Goal: Task Accomplishment & Management: Use online tool/utility

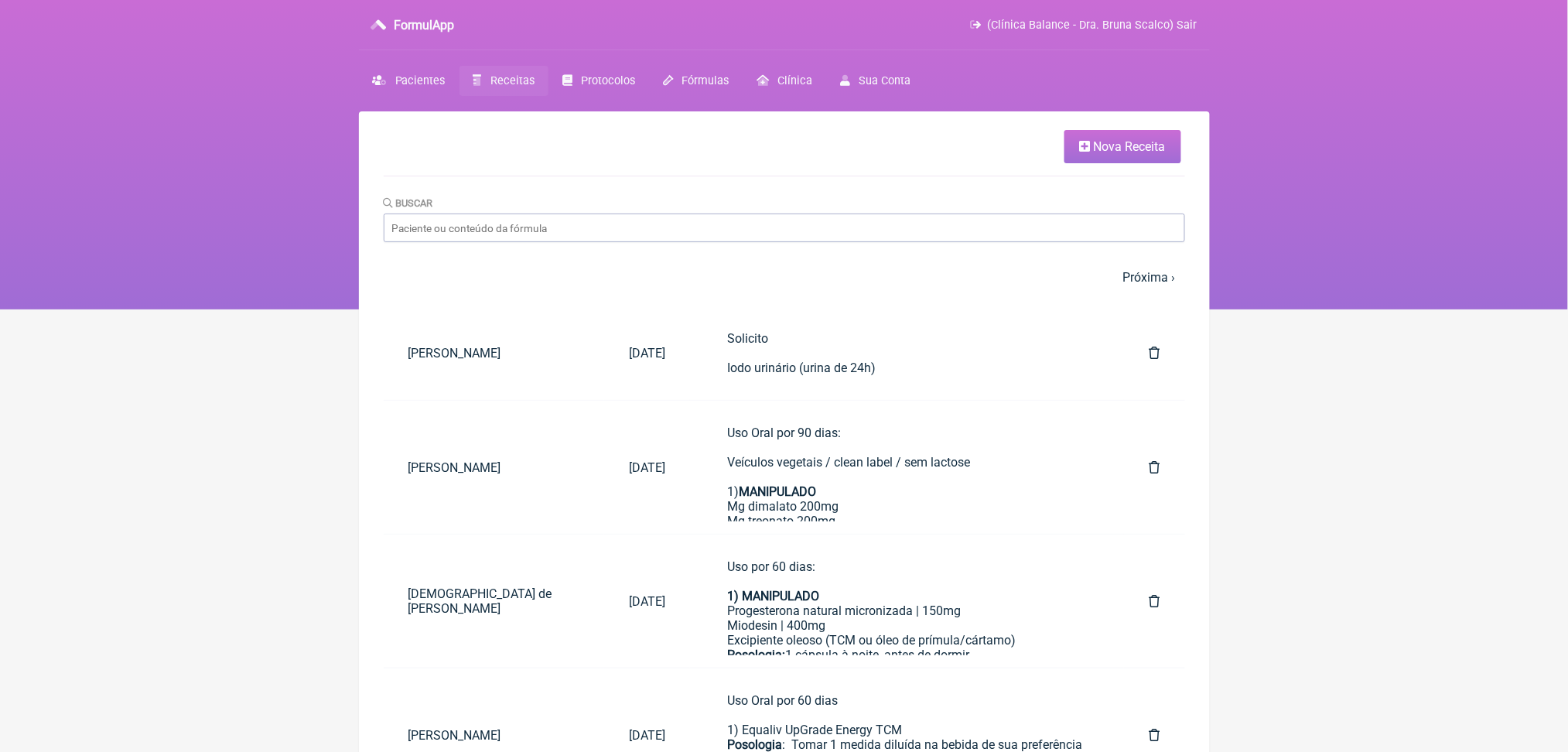
click at [1139, 148] on span "Nova Receita" at bounding box center [1130, 146] width 72 height 15
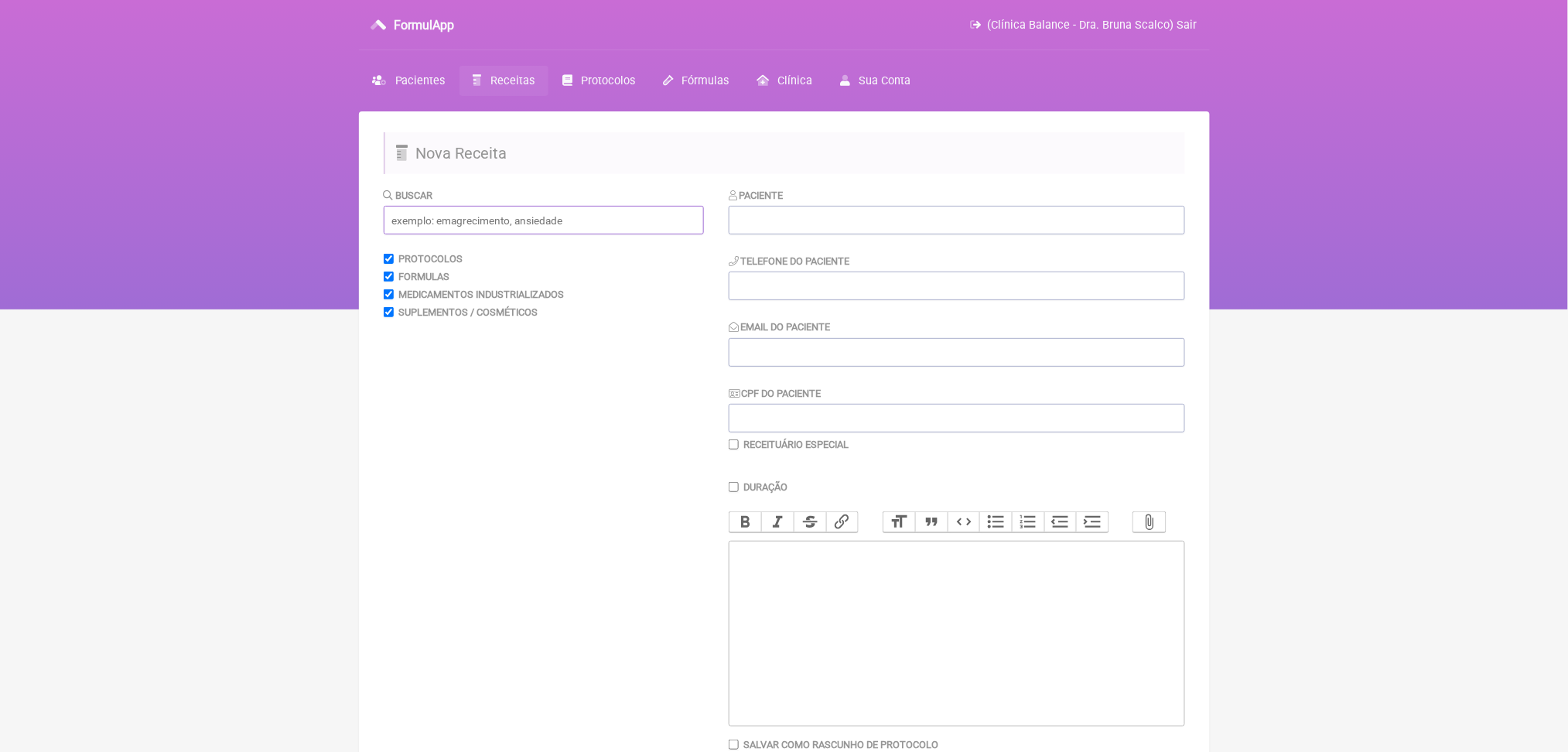
click at [477, 234] on input "text" at bounding box center [544, 220] width 320 height 28
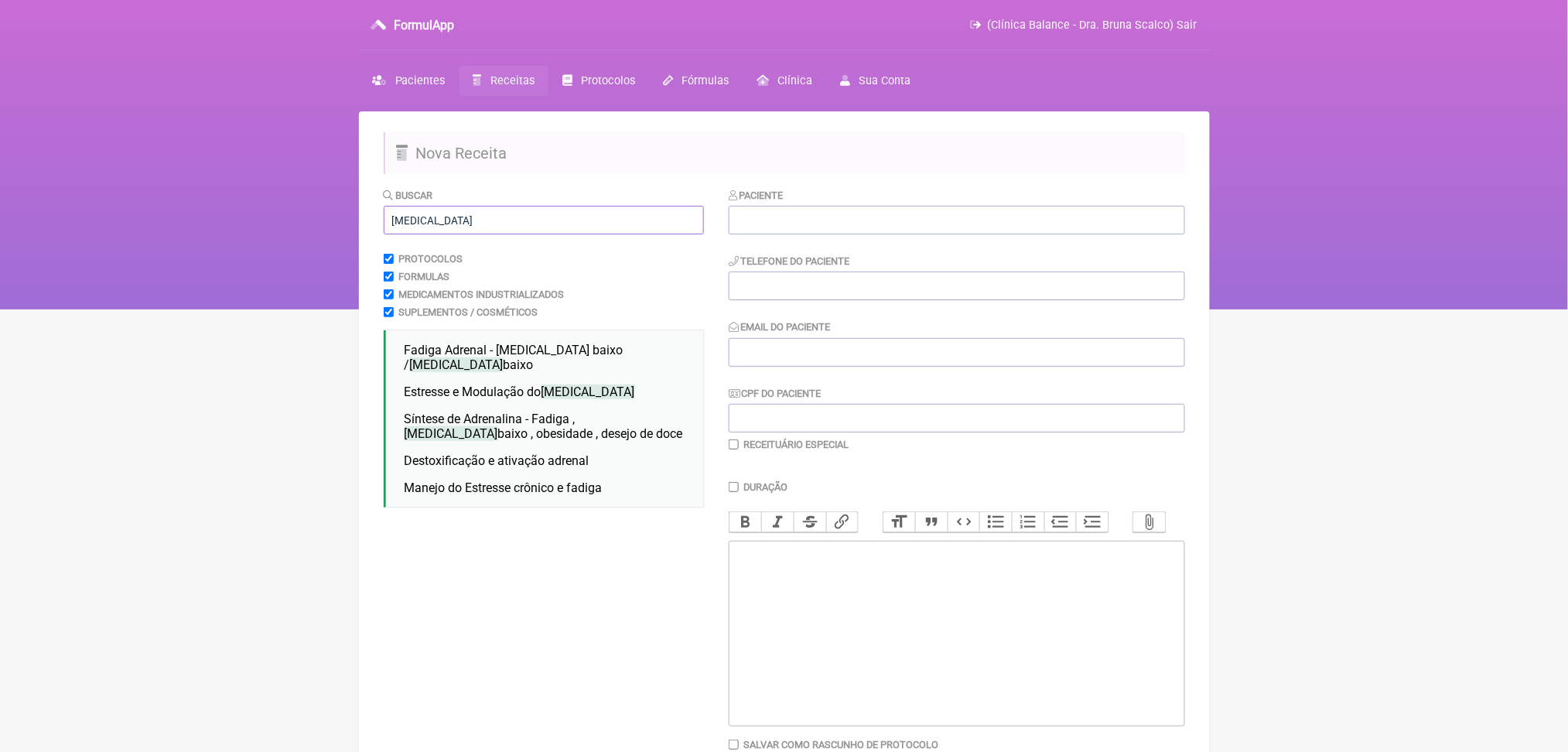
type input "[MEDICAL_DATA]"
click at [270, 295] on nav "FormulApp (Clínica Balance - Dra. Bruna Scalco) Sair [GEOGRAPHIC_DATA] Receitas…" at bounding box center [784, 154] width 1568 height 310
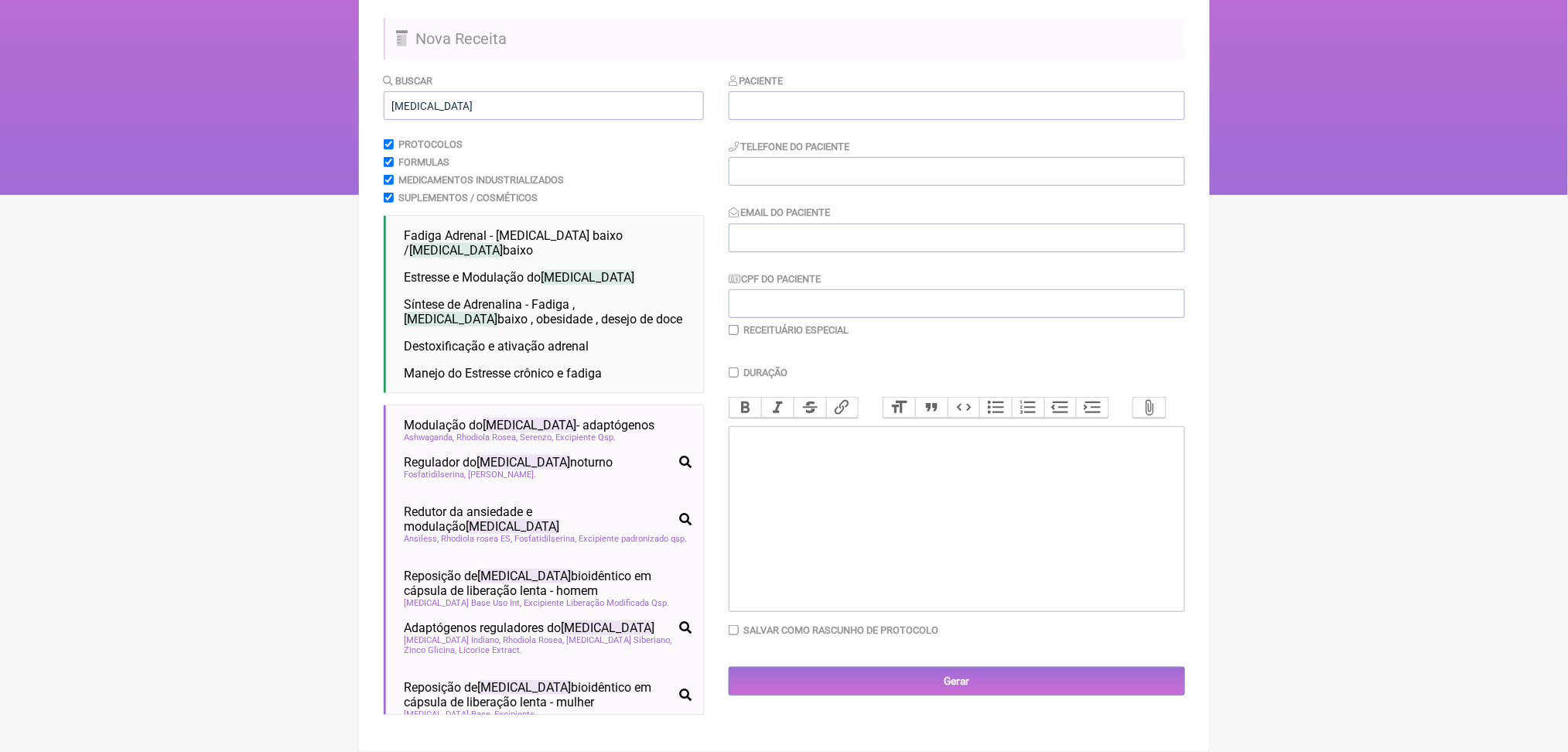
scroll to position [248, 0]
click at [270, 195] on html "FormulApp (Clínica Balance - Dra. Bruna Scalco) Sair [GEOGRAPHIC_DATA] Receitas…" at bounding box center [784, 40] width 1568 height 310
click at [278, 195] on html "FormulApp (Clínica Balance - Dra. Bruna Scalco) Sair [GEOGRAPHIC_DATA] Receitas…" at bounding box center [784, 40] width 1568 height 310
click at [558, 418] on span "Modulação do [MEDICAL_DATA] - adaptógenos" at bounding box center [530, 425] width 250 height 15
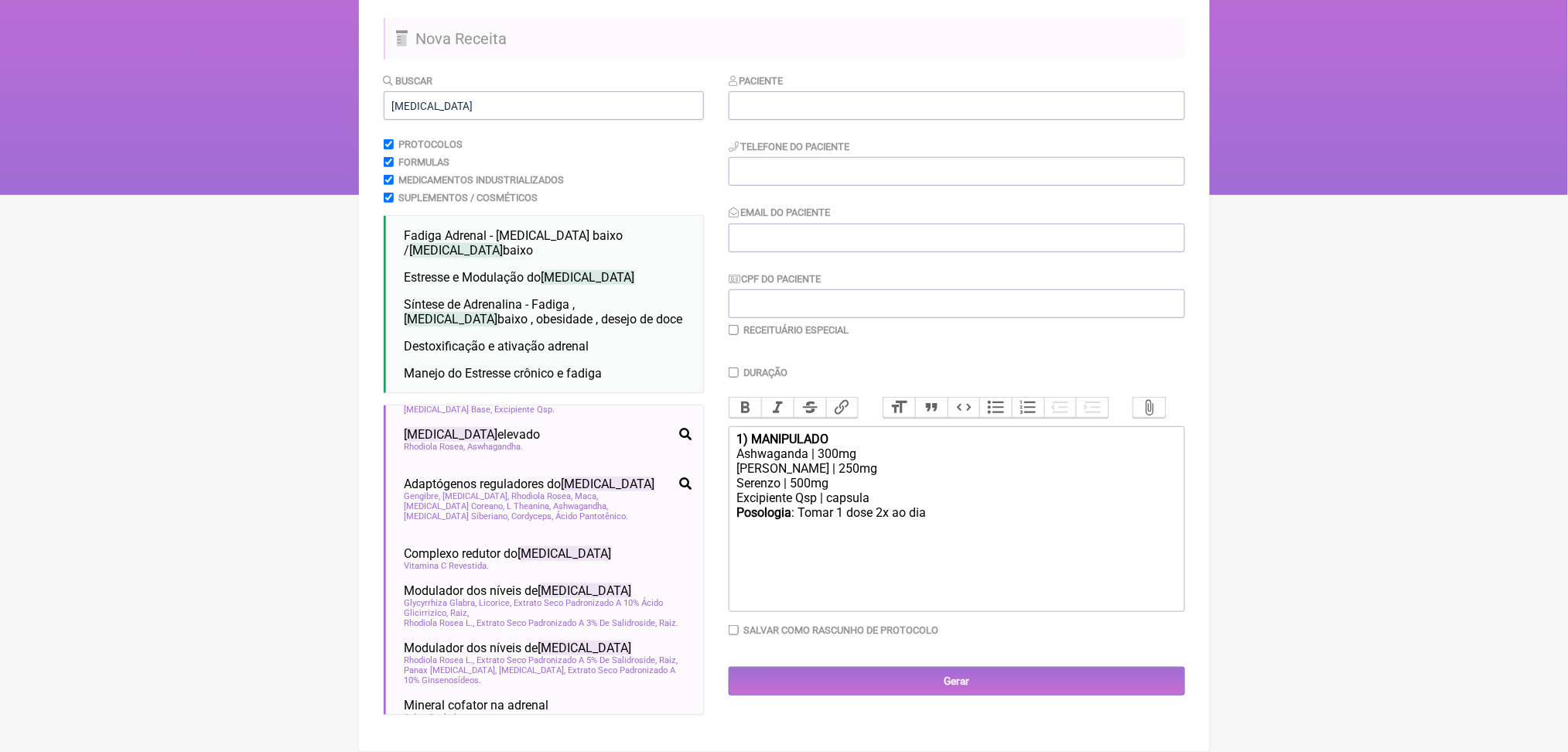
scroll to position [377, 0]
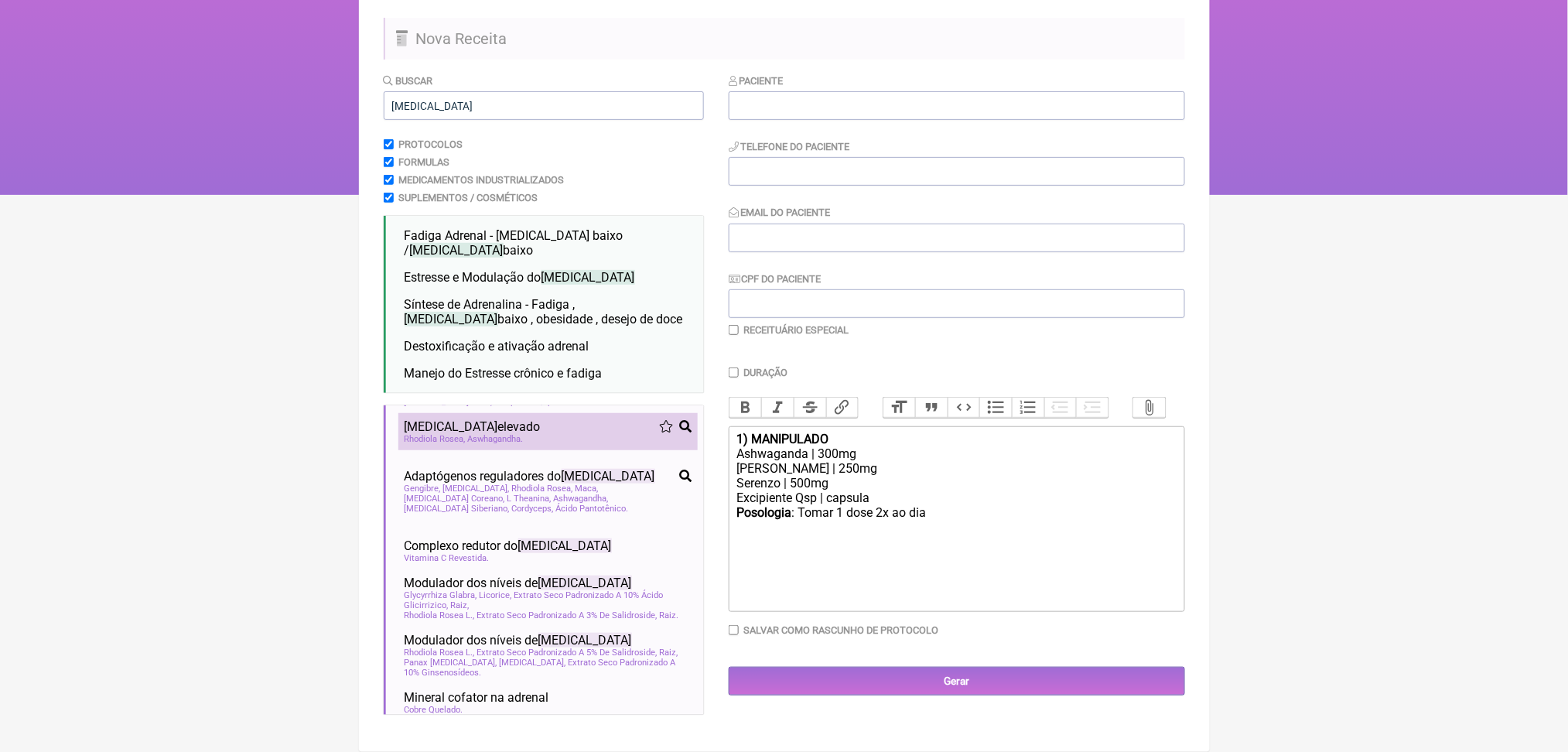
click at [513, 434] on span "[MEDICAL_DATA] elevado" at bounding box center [473, 427] width 137 height 15
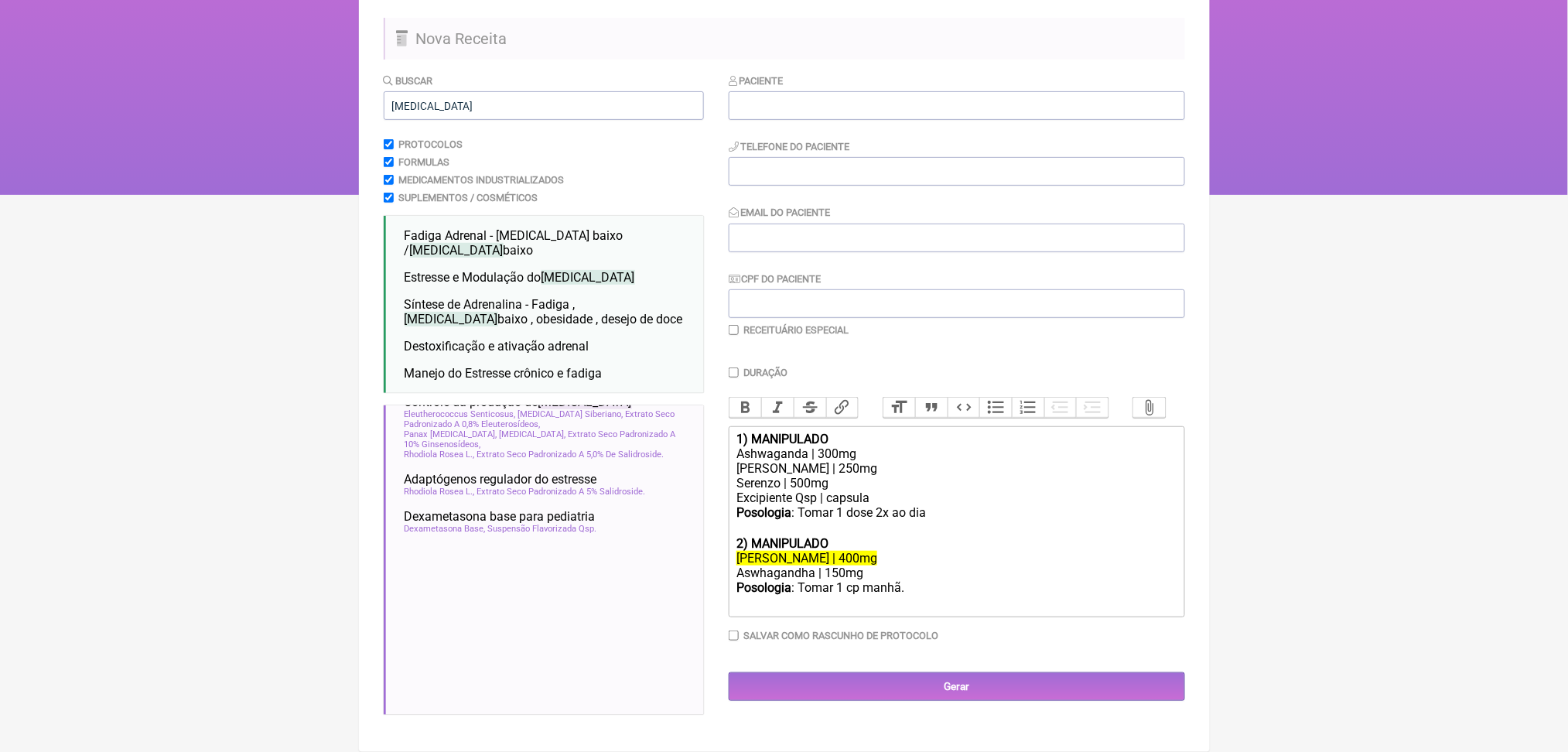
scroll to position [1702, 0]
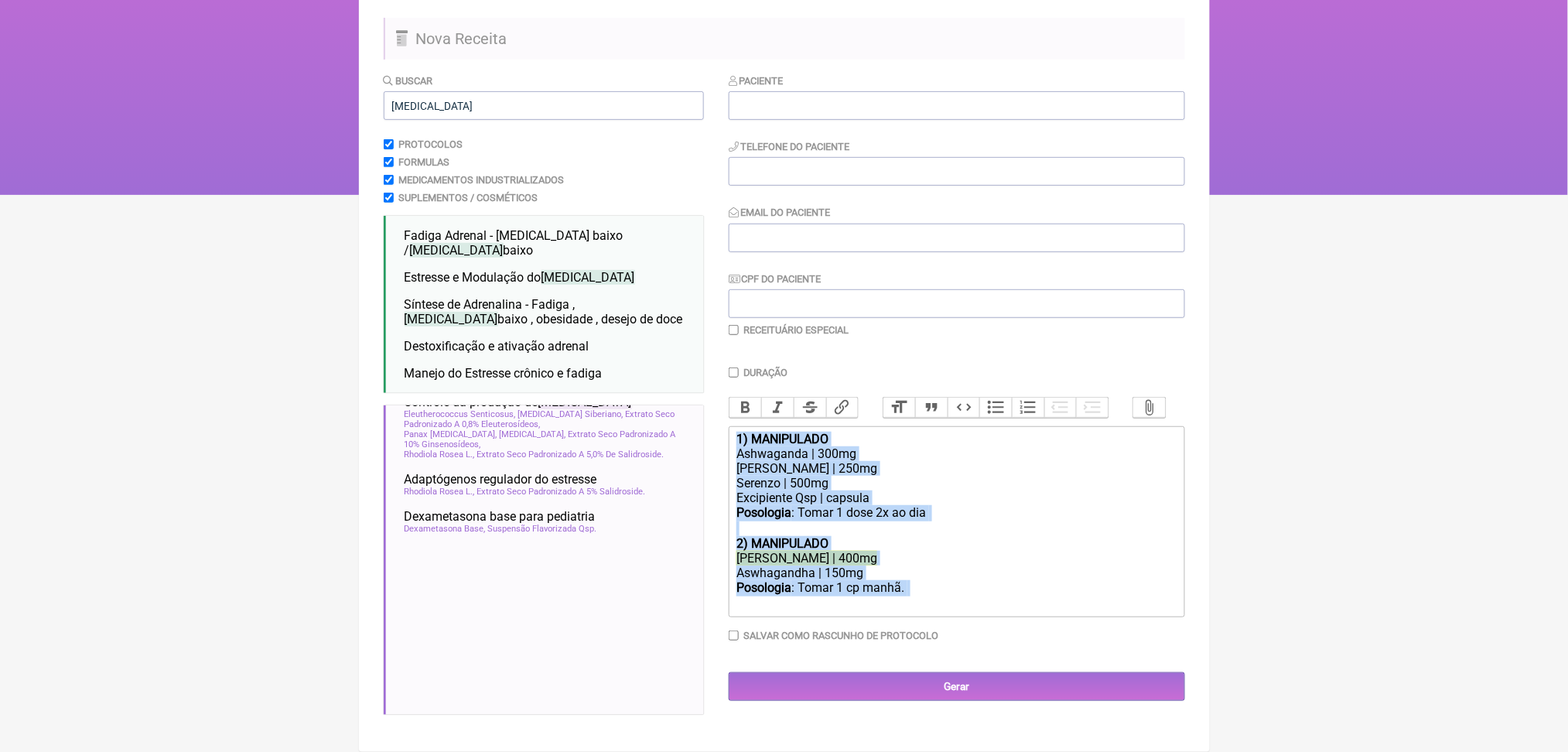
drag, startPoint x: 992, startPoint y: 606, endPoint x: 734, endPoint y: 398, distance: 331.4
click at [734, 398] on form "Buscar [MEDICAL_DATA] Protocolos Formulas Medicamentos Industrializados Supleme…" at bounding box center [784, 399] width 801 height 654
copy trix-editor "1) MANIPULADO Ashwaganda | 300mg Rhodiola Rosea | 250mg Serenzo | 500mg Excipie…"
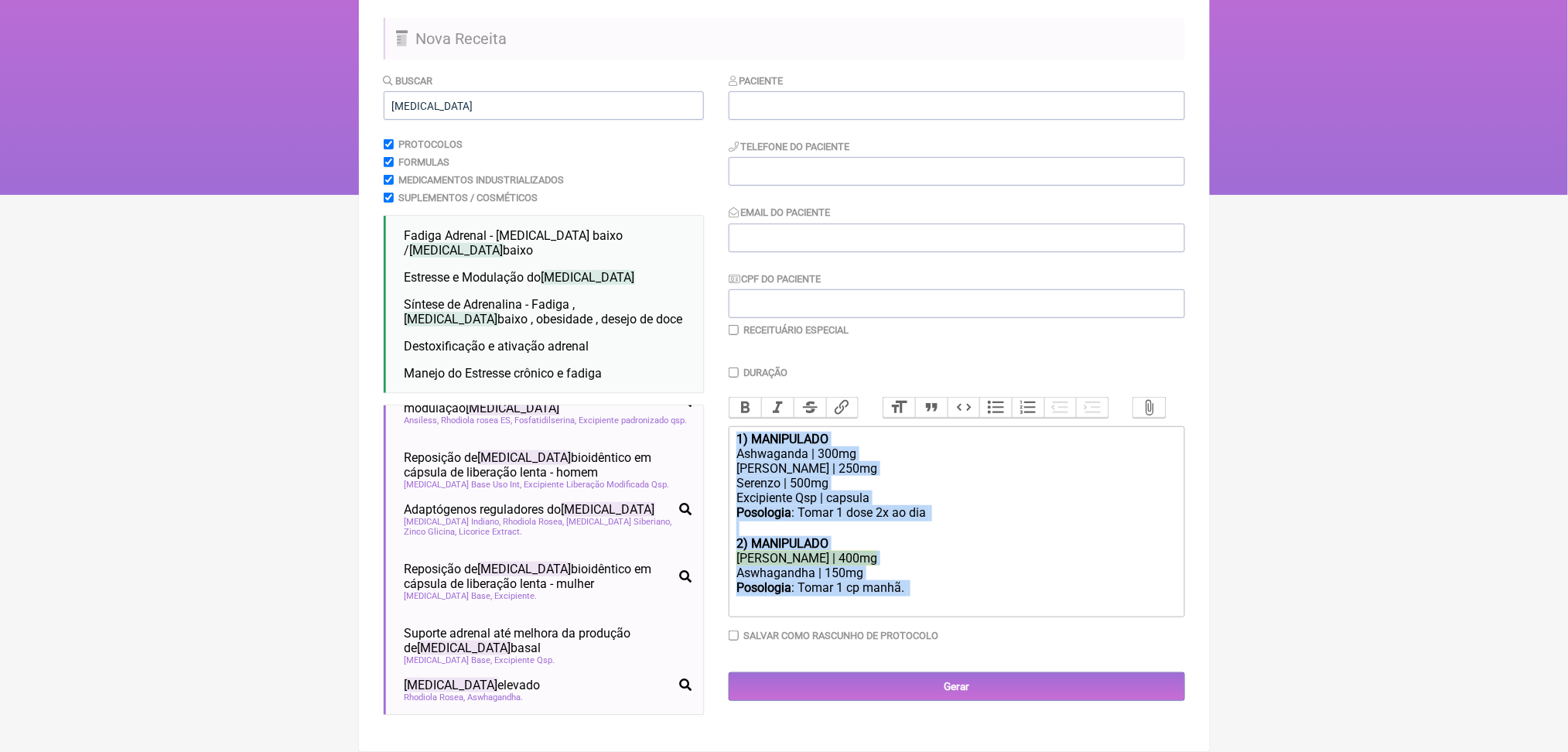
scroll to position [111, 0]
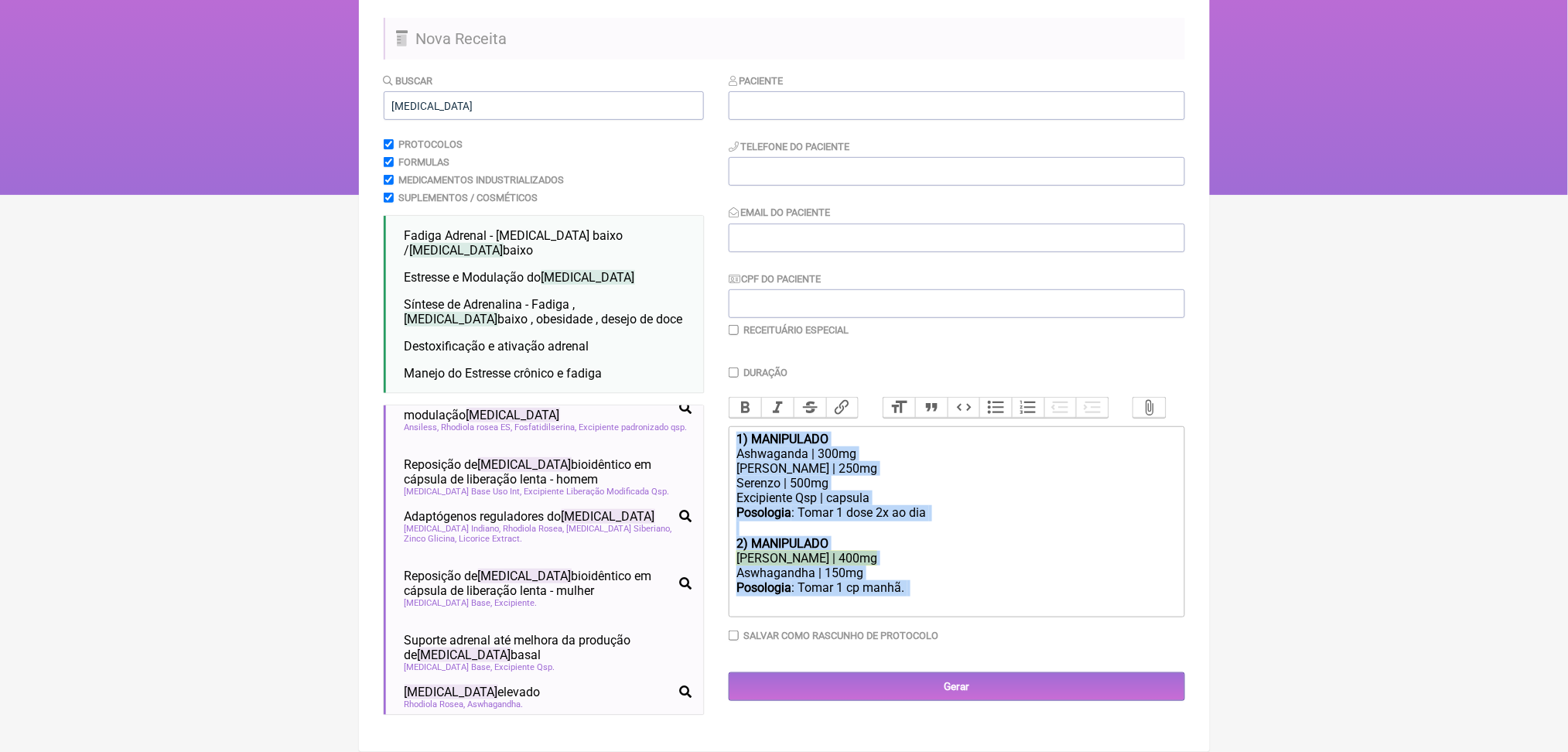
click at [1006, 541] on div "2) MANIPULADO" at bounding box center [956, 544] width 440 height 15
drag, startPoint x: 971, startPoint y: 609, endPoint x: 724, endPoint y: 533, distance: 258.4
click at [724, 533] on form "Buscar [MEDICAL_DATA] Protocolos Formulas Medicamentos Industrializados Supleme…" at bounding box center [784, 399] width 801 height 654
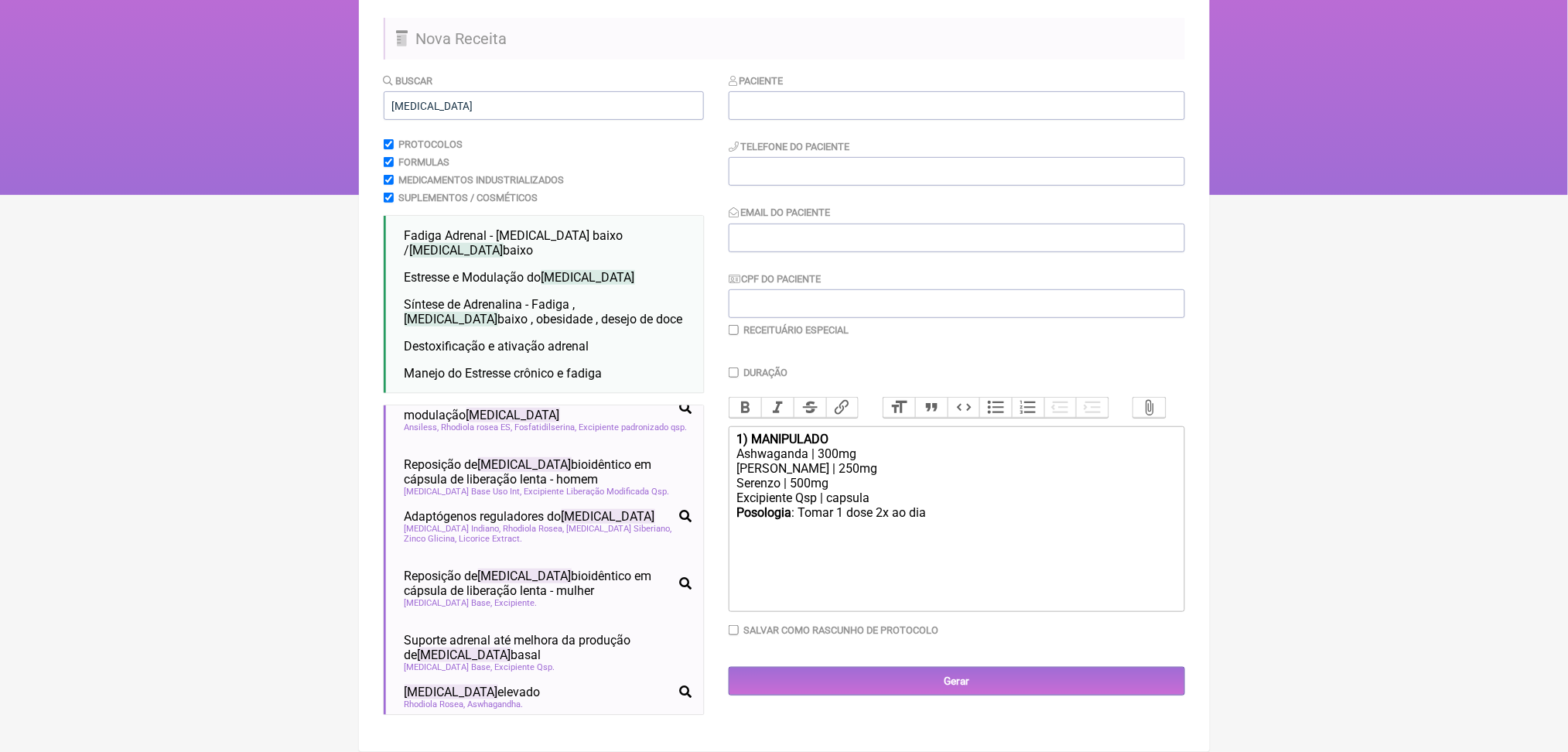
click at [874, 461] on div "[PERSON_NAME] | 250mg" at bounding box center [956, 468] width 440 height 15
click at [871, 490] on div "Excipiente Qsp | capsula" at bounding box center [956, 498] width 440 height 15
click at [825, 490] on div "Excipiente Qsp | cápsula" at bounding box center [956, 498] width 440 height 15
click at [870, 506] on div "Posologia : Tomar 1 dose 2x ao dia ㅤ" at bounding box center [956, 521] width 440 height 31
click at [938, 506] on div "Posologia : Tomar 01 dose 2x ao dia ㅤ" at bounding box center [956, 521] width 440 height 31
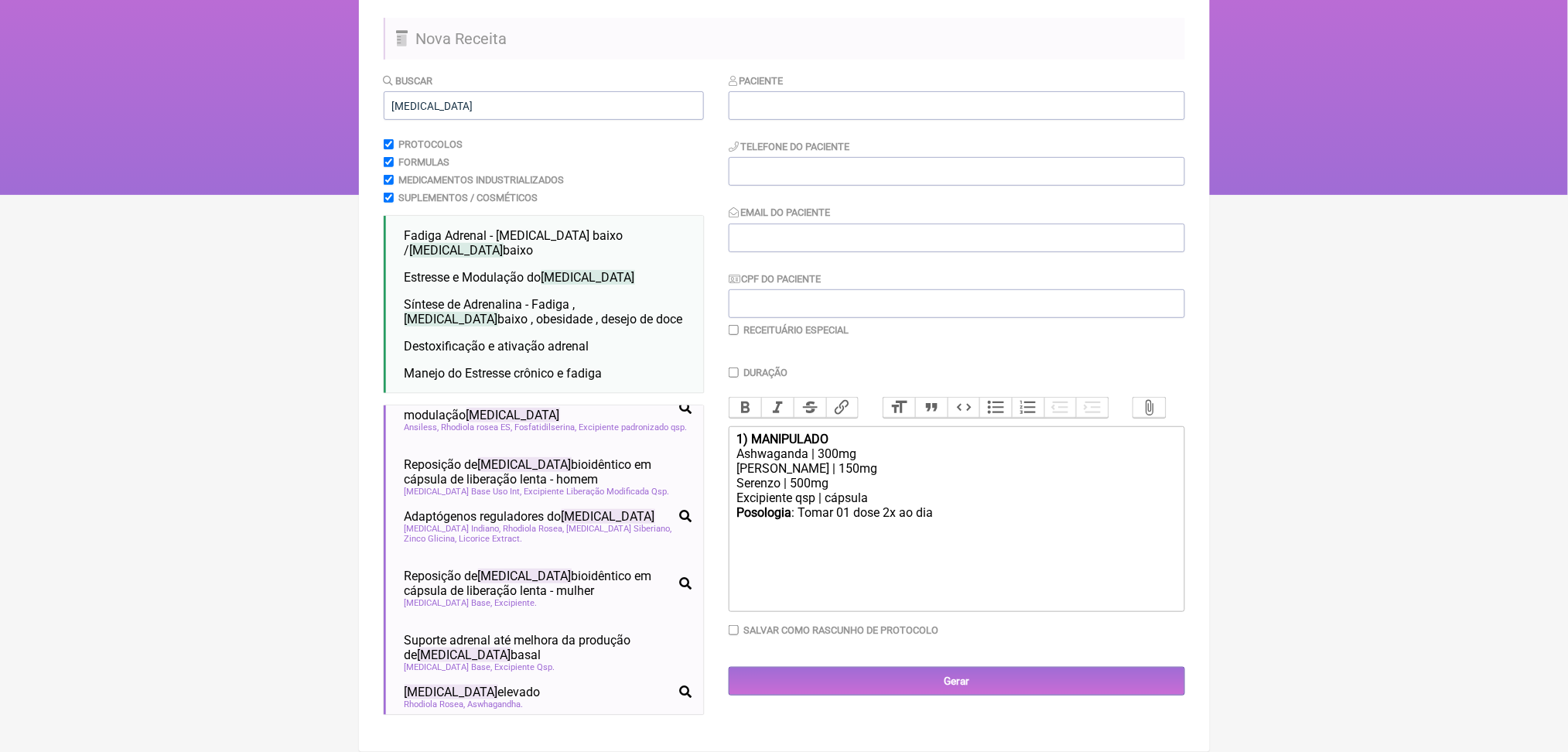
click at [997, 506] on div "Posologia : Tomar 01 dose 2x ao dia ㅤ" at bounding box center [956, 521] width 440 height 31
click at [803, 476] on div "Serenzo | 500mg" at bounding box center [956, 483] width 440 height 15
paste trix-editor "(extrato de Citrus sinensis)&nbsp;"
click at [800, 476] on div "Serenzo (extrato de Citrus sinensis) | 500mg" at bounding box center [956, 483] width 440 height 15
paste trix-editor "<div><strong>1) MANIPULADO</strong></div><div>Ashwaganda | 300mg</div><div>Rhod…"
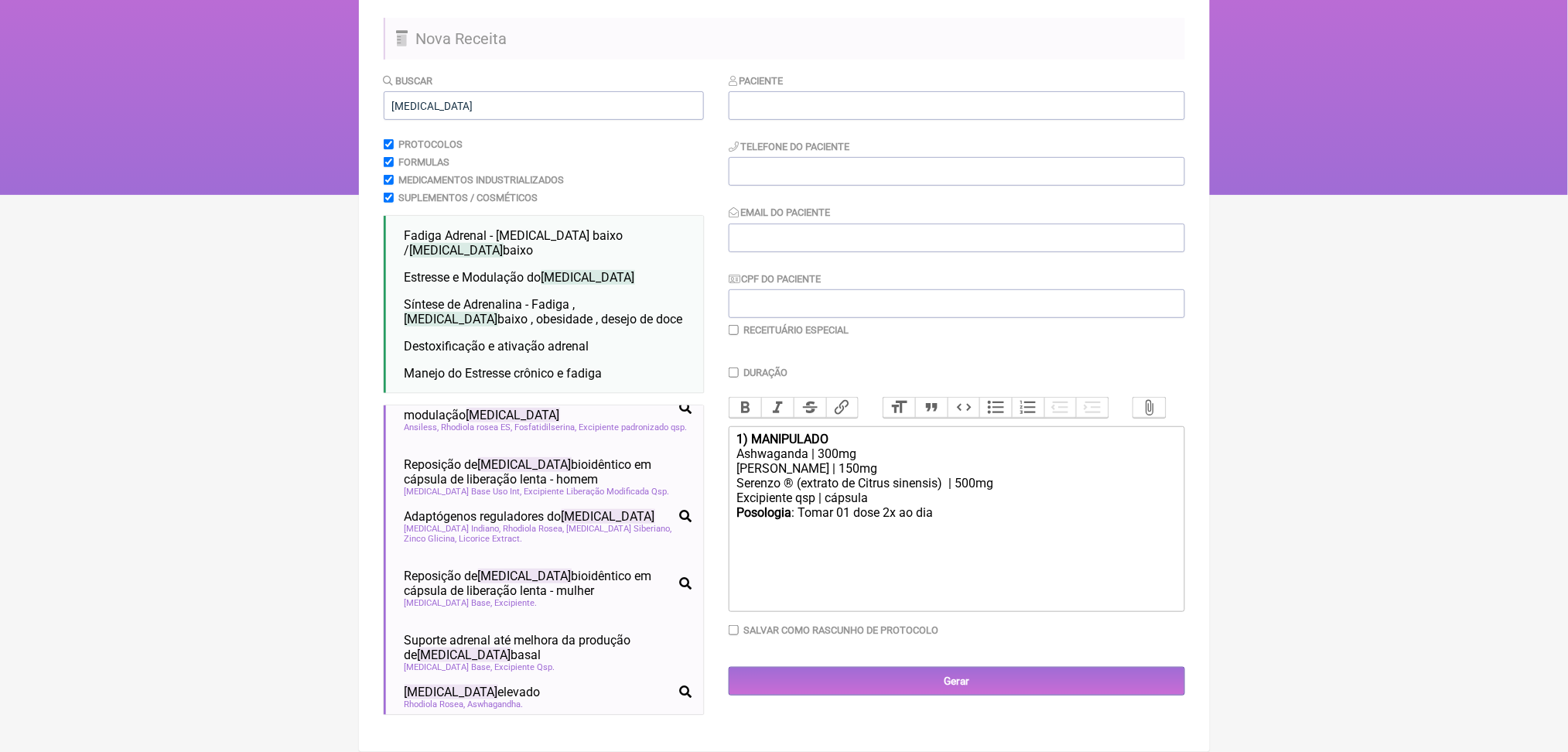
click at [1023, 506] on div "Posologia : Tomar 01 dose 2x ao dia ㅤ" at bounding box center [956, 521] width 440 height 31
paste trix-editor "<div><strong>1) MANIPULADO</strong></div><div>Ashwaganda | 300mg</div><div>Rhod…"
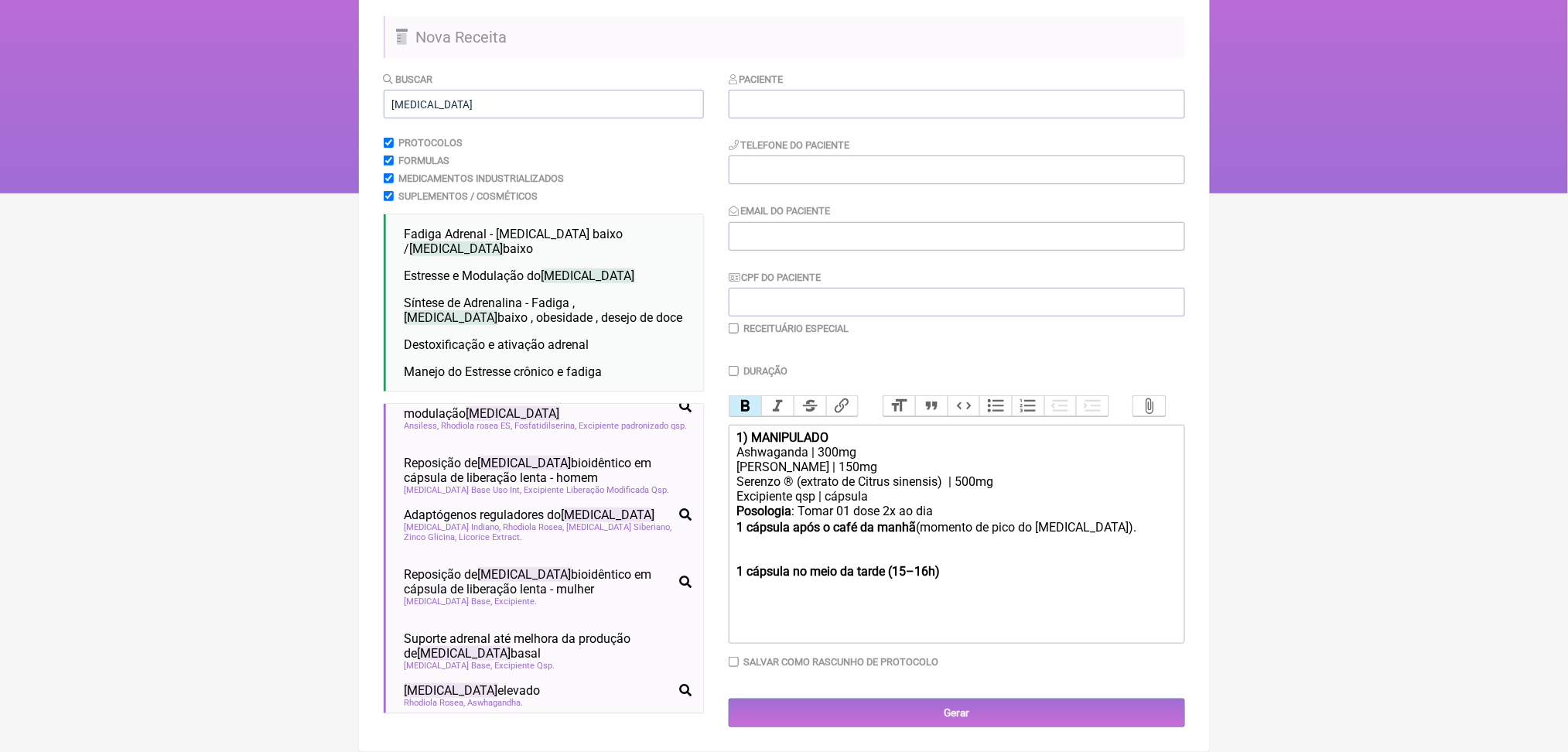
click at [1009, 504] on div "Posologia : Tomar 01 dose 2x ao dia ㅤ 1 cápsula após o café da manhã (momento d…" at bounding box center [956, 527] width 440 height 46
drag, startPoint x: 971, startPoint y: 523, endPoint x: 737, endPoint y: 520, distance: 234.0
click at [737, 520] on trix-editor "1) MANIPULADO Ashwaganda | 300mg Rhodiola Rosea | 150mg Serenzo ® (extrato de C…" at bounding box center [958, 534] width 457 height 217
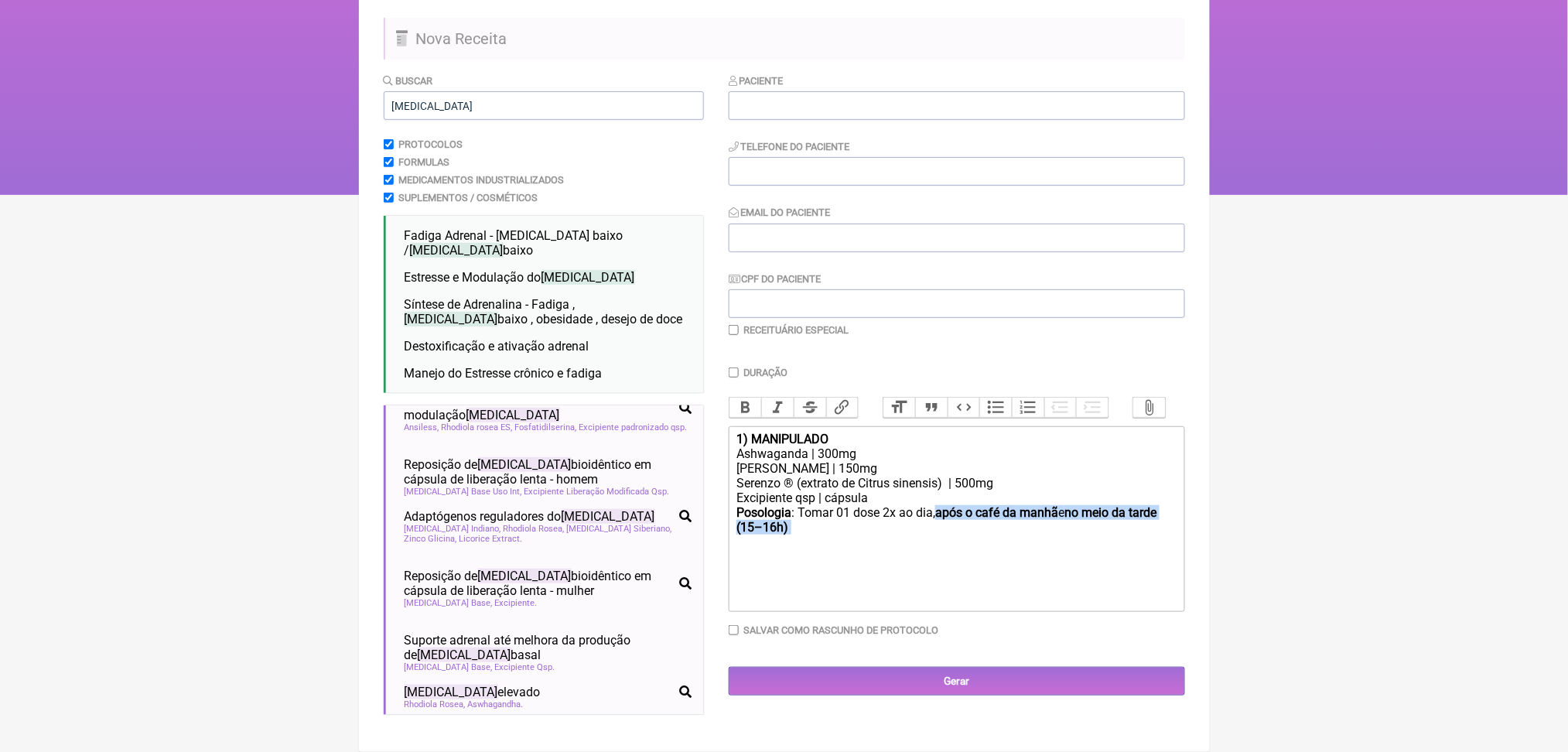
drag, startPoint x: 1001, startPoint y: 493, endPoint x: 1028, endPoint y: 530, distance: 45.8
click at [1028, 530] on div "Posologia : Tomar 01 dose 2x ao dia, após o café da manhã e no meio da tarde (1…" at bounding box center [956, 528] width 440 height 44
click at [758, 398] on button "Bold" at bounding box center [746, 407] width 33 height 20
click at [946, 515] on div "Posologia : Tomar 01 dose 2x ao dia, após o café da manhã e no meio da tarde (1…" at bounding box center [956, 528] width 440 height 44
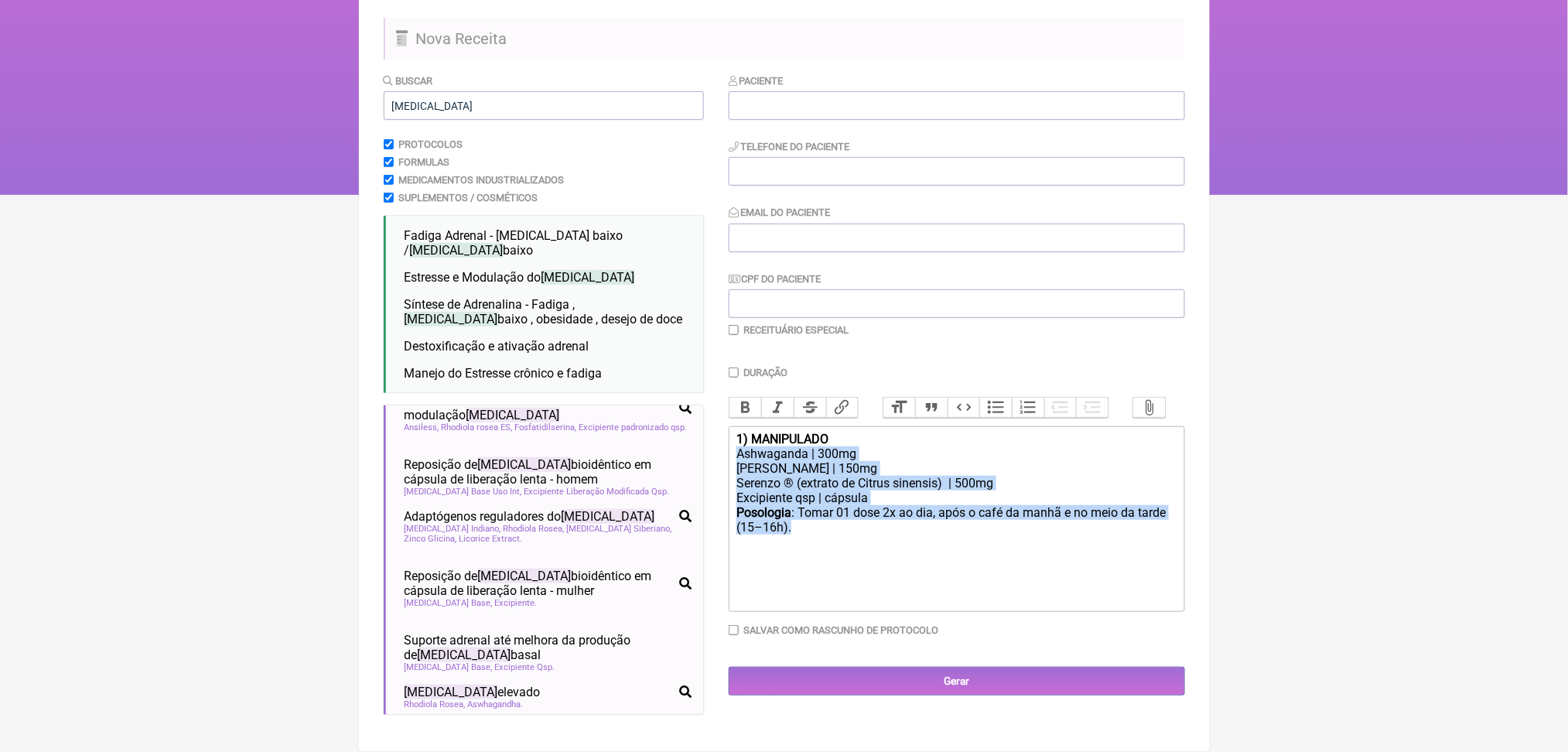
drag, startPoint x: 946, startPoint y: 515, endPoint x: 731, endPoint y: 421, distance: 234.7
click at [731, 421] on form "Buscar [MEDICAL_DATA] Protocolos Formulas Medicamentos Industrializados Supleme…" at bounding box center [784, 399] width 801 height 654
copy trix-editor "Ashwaganda | 300mg Rhodiola Rosea | 150mg Serenzo ® (extrato de Citrus sinensis…"
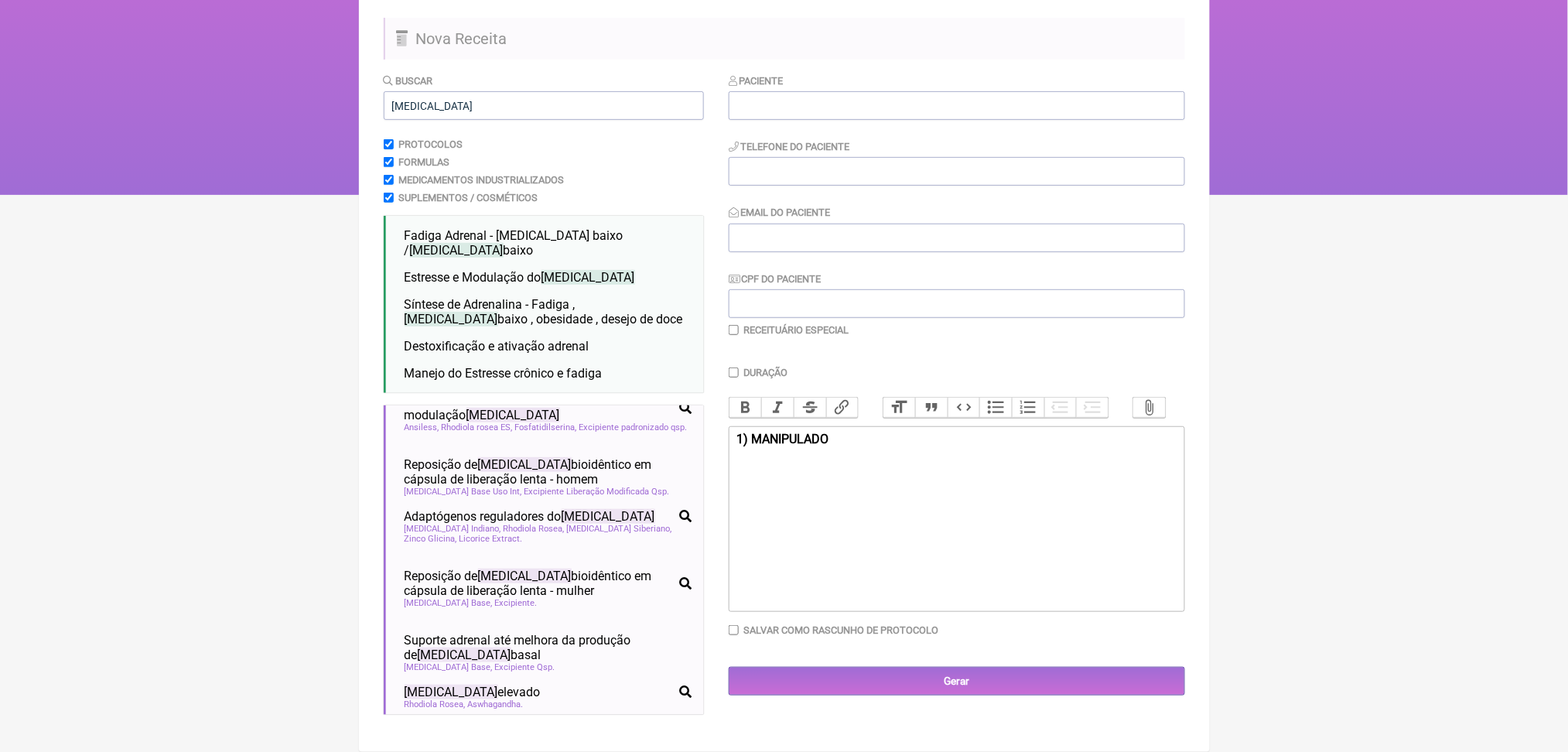
click at [828, 432] on strong "1) MANIPULADO" at bounding box center [782, 439] width 92 height 15
type trix-editor "<div><br></div><div><br><br></div><div><br><br></div><div><br></div>"
click at [276, 96] on html "FormulApp (Clínica Balance - Dra. Bruna Scalco) Sair [GEOGRAPHIC_DATA] Receitas…" at bounding box center [784, 40] width 1568 height 310
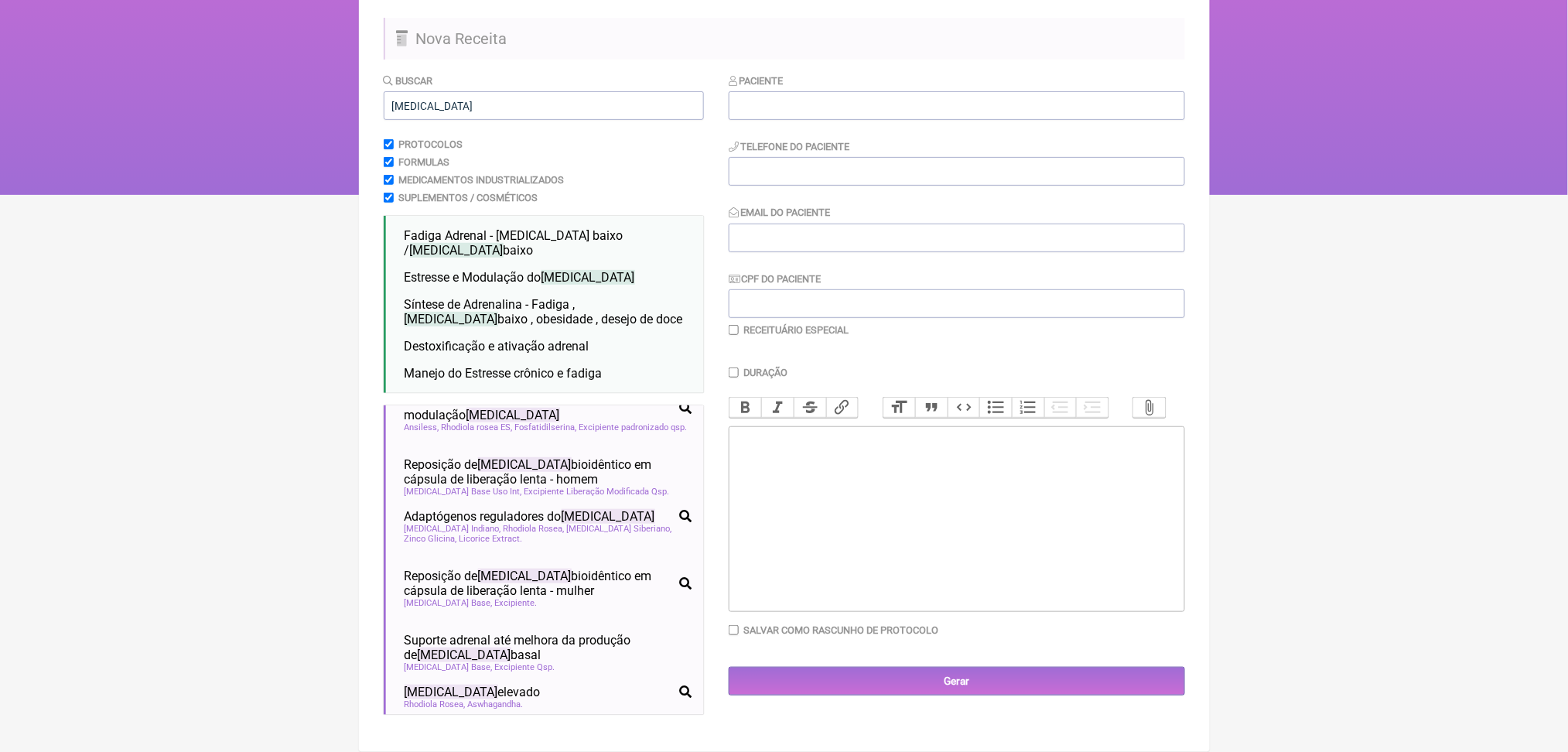
scroll to position [197, 0]
click at [433, 91] on input "[MEDICAL_DATA]" at bounding box center [544, 105] width 320 height 28
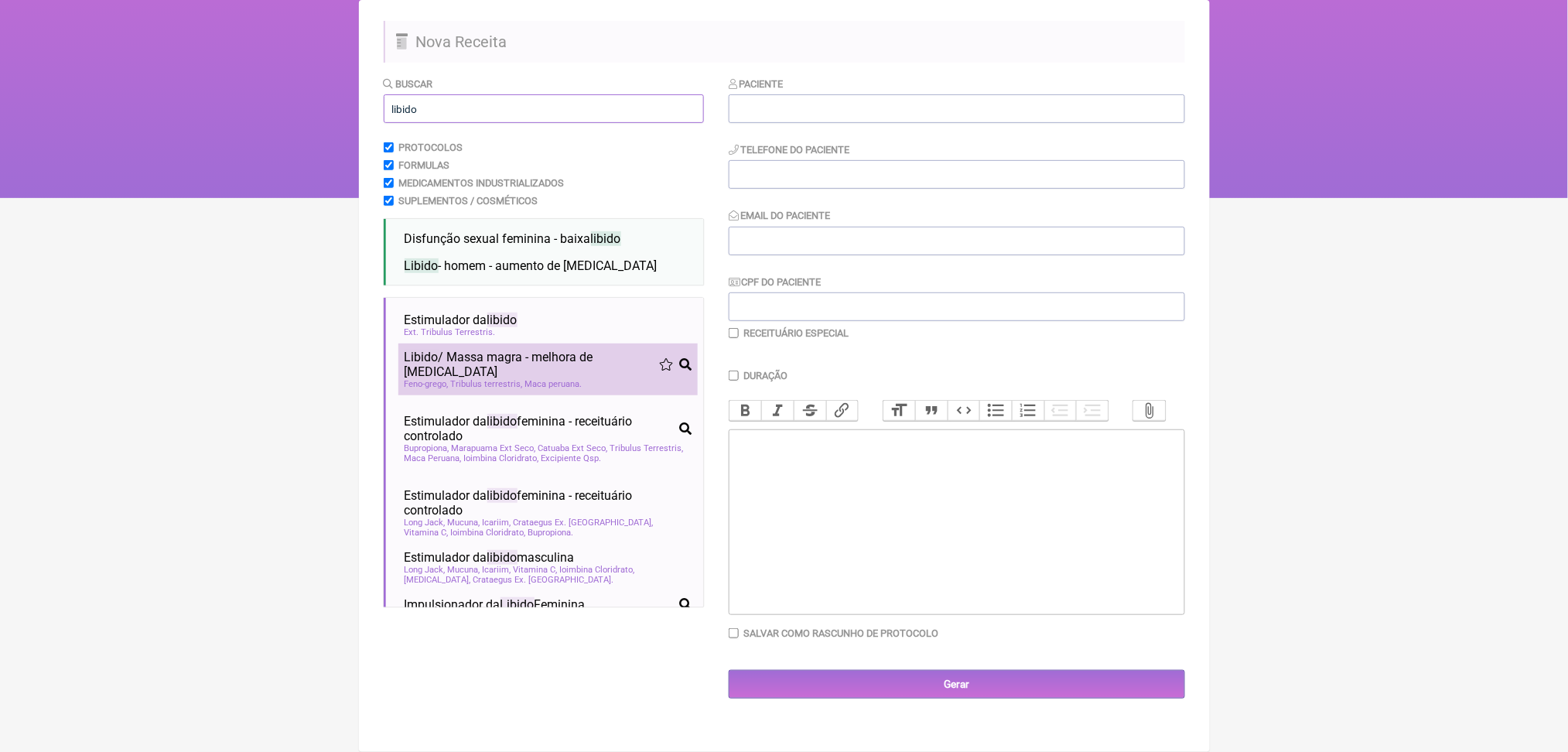
type input "libido"
click at [584, 379] on span "Libido / Massa magra - melhora de [MEDICAL_DATA]" at bounding box center [532, 364] width 254 height 29
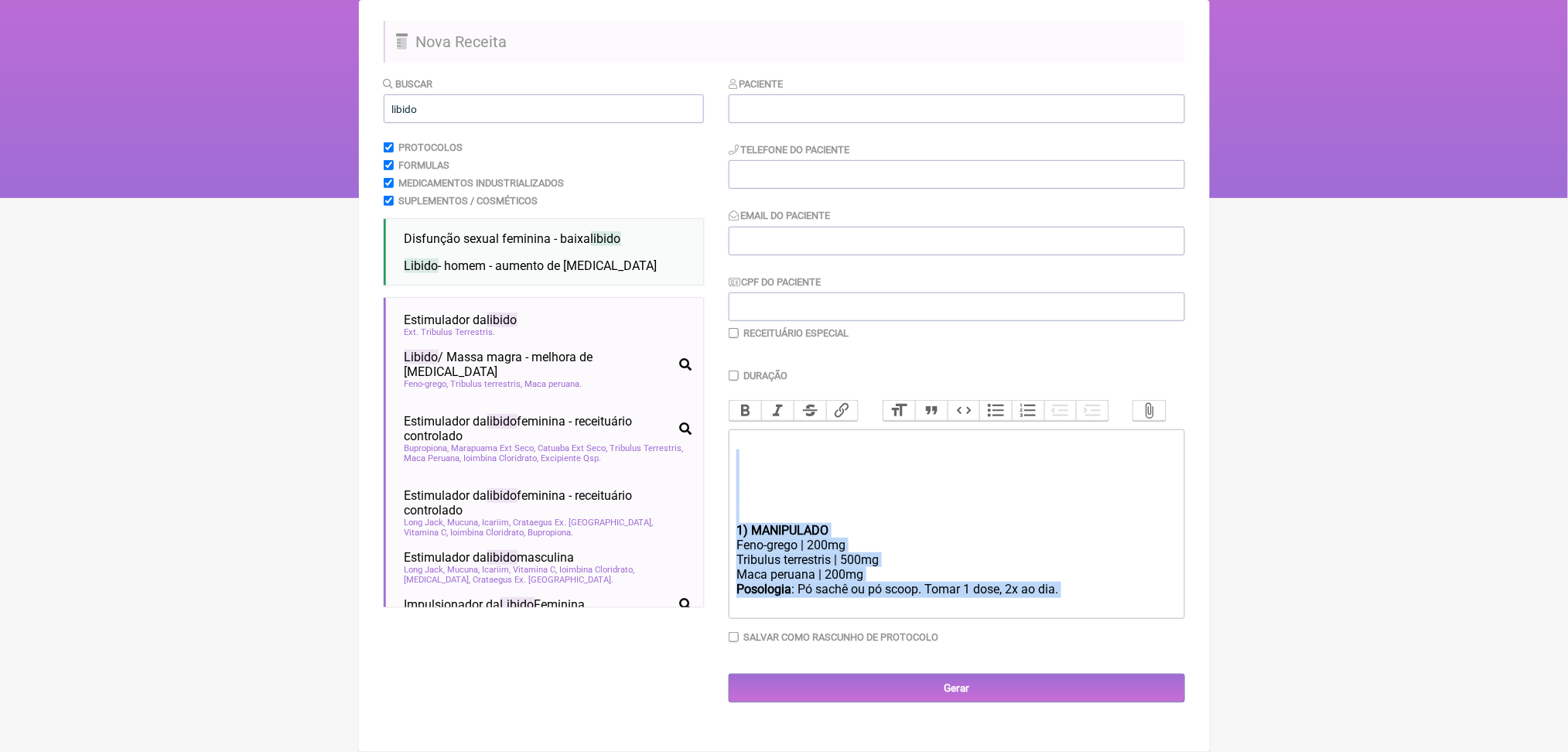
drag, startPoint x: 830, startPoint y: 684, endPoint x: 719, endPoint y: 508, distance: 208.1
click at [719, 508] on form "Buscar libido Protocolos Formulas Medicamentos Industrializados Suplementos / C…" at bounding box center [784, 389] width 801 height 627
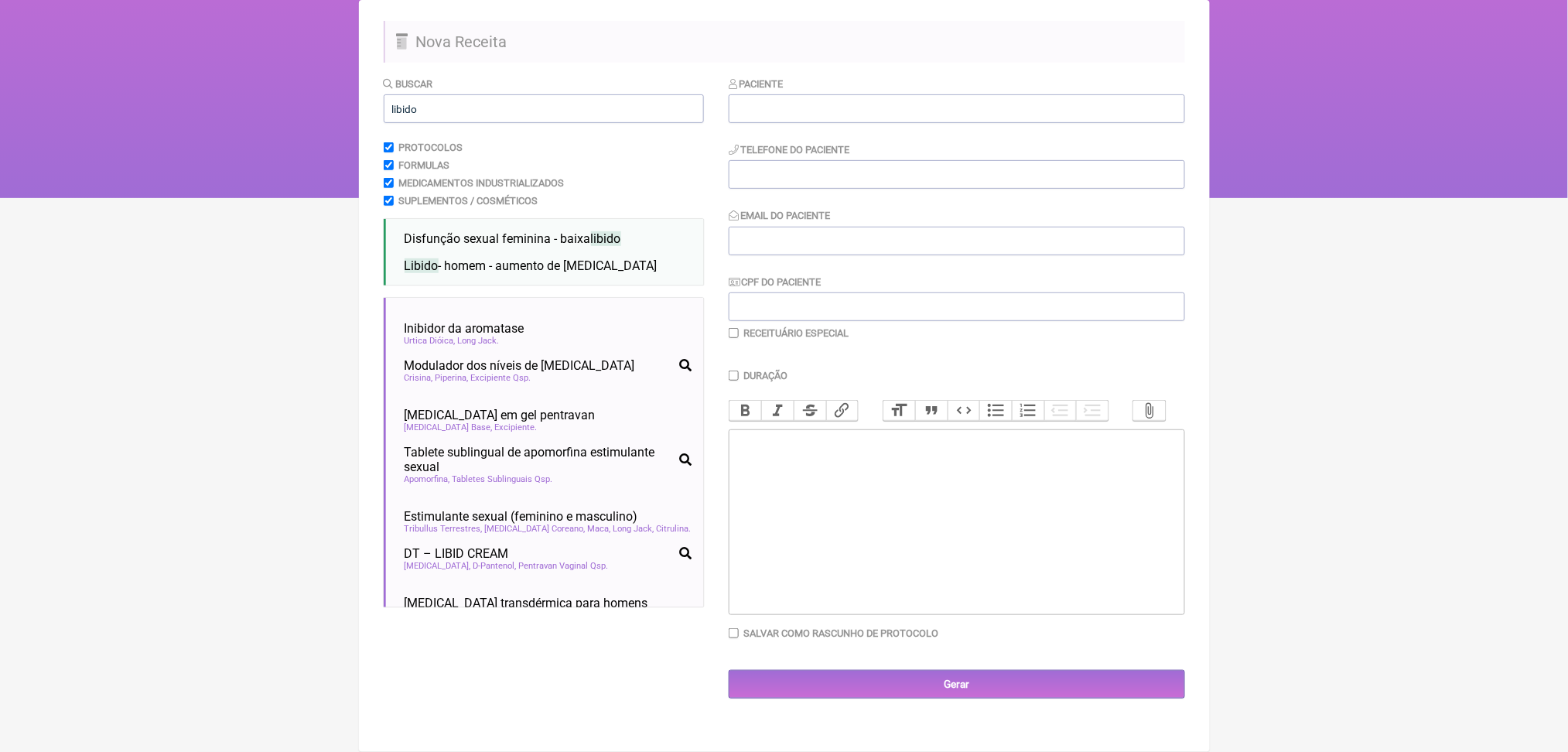
scroll to position [0, 0]
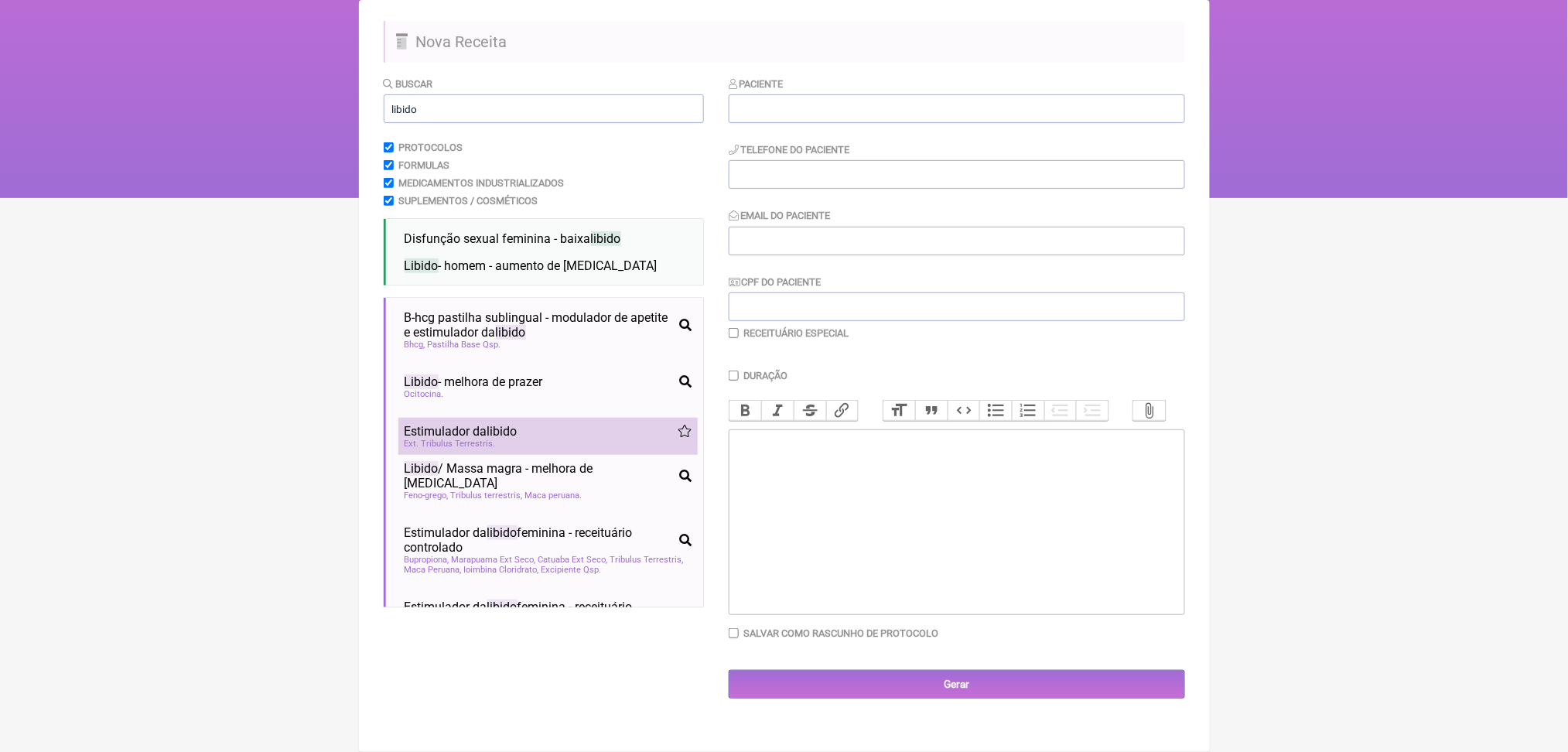
click at [558, 449] on div "Ext. Tribulus Terrestris" at bounding box center [548, 444] width 287 height 10
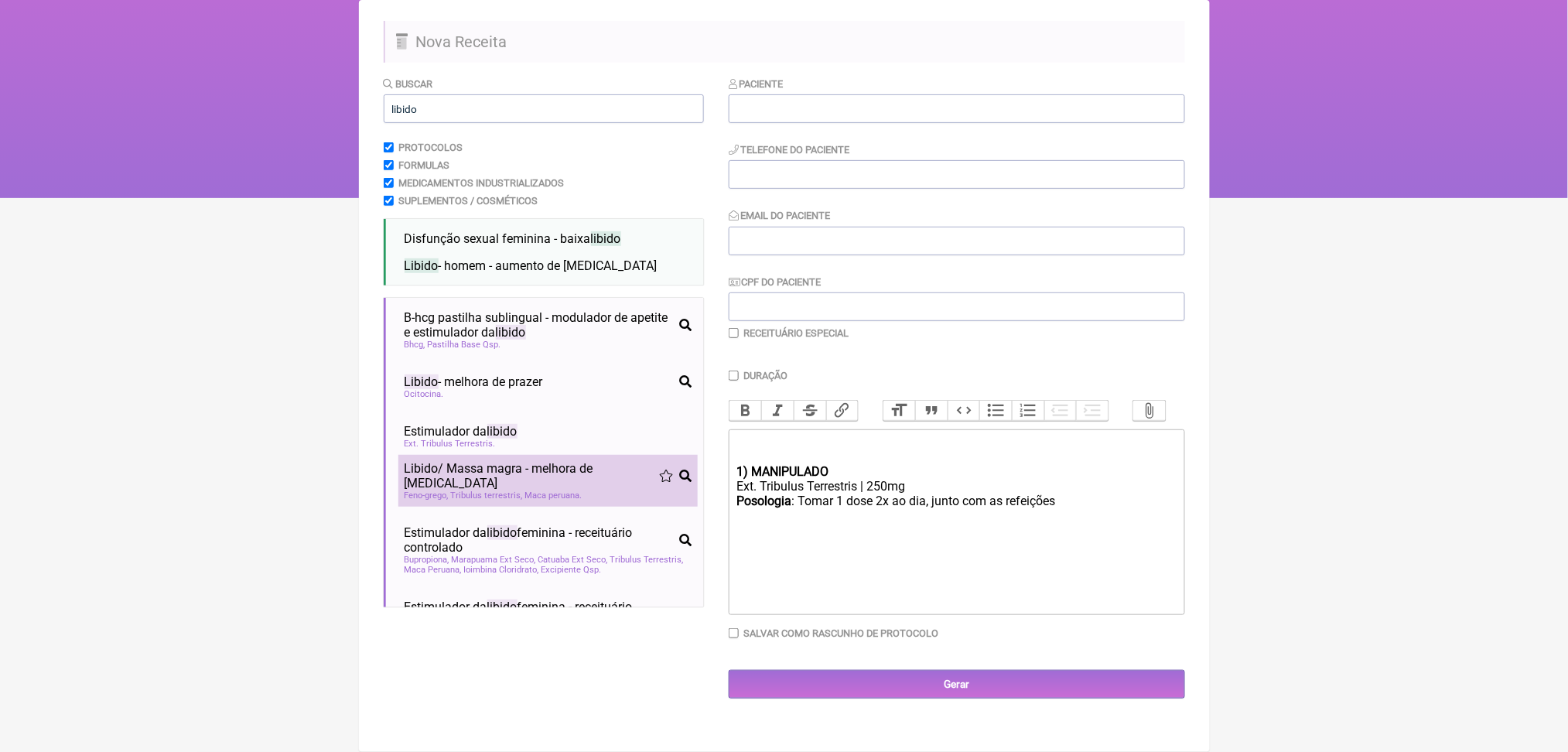
click at [567, 490] on span "Libido / Massa magra - melhora de [MEDICAL_DATA]" at bounding box center [532, 476] width 254 height 29
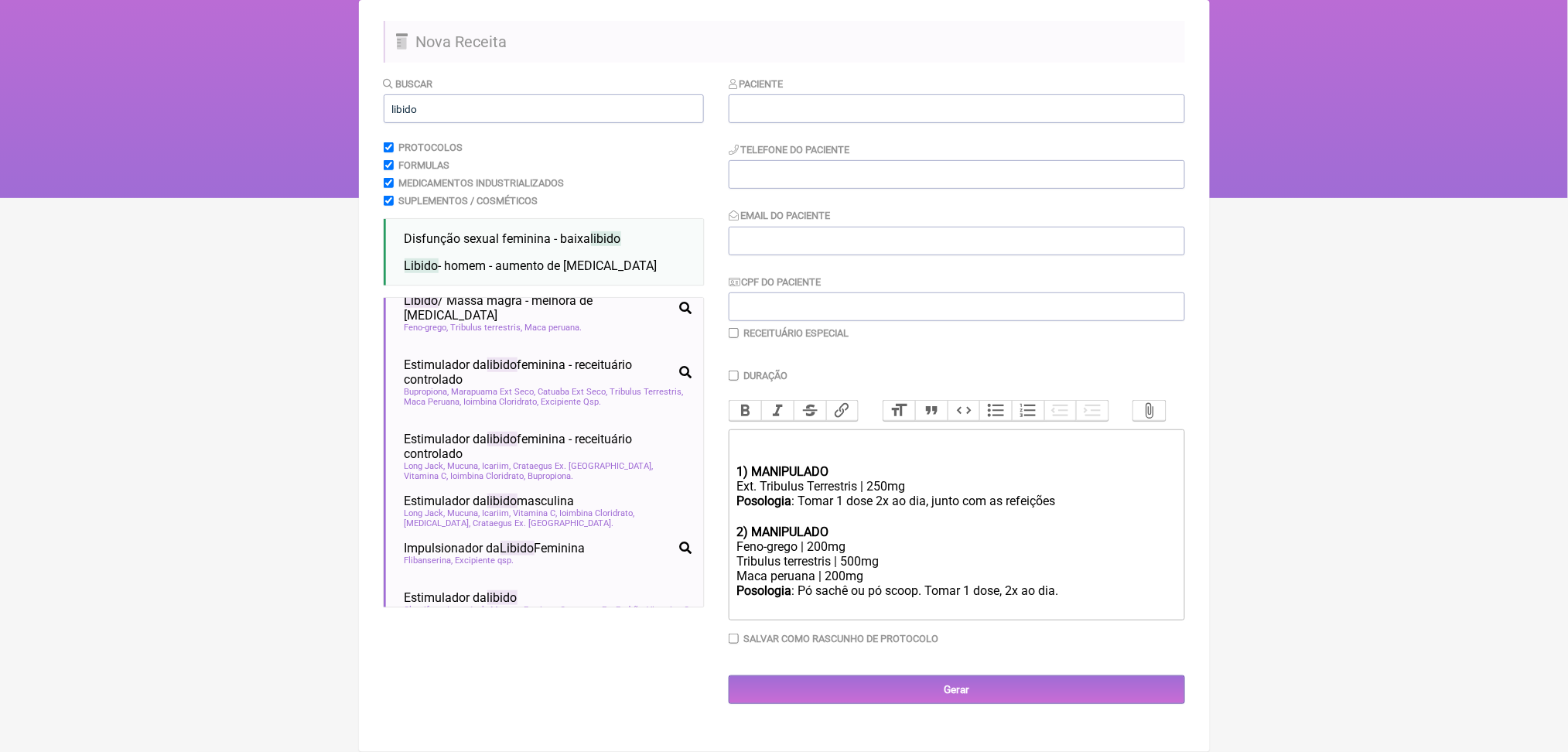
scroll to position [175, 0]
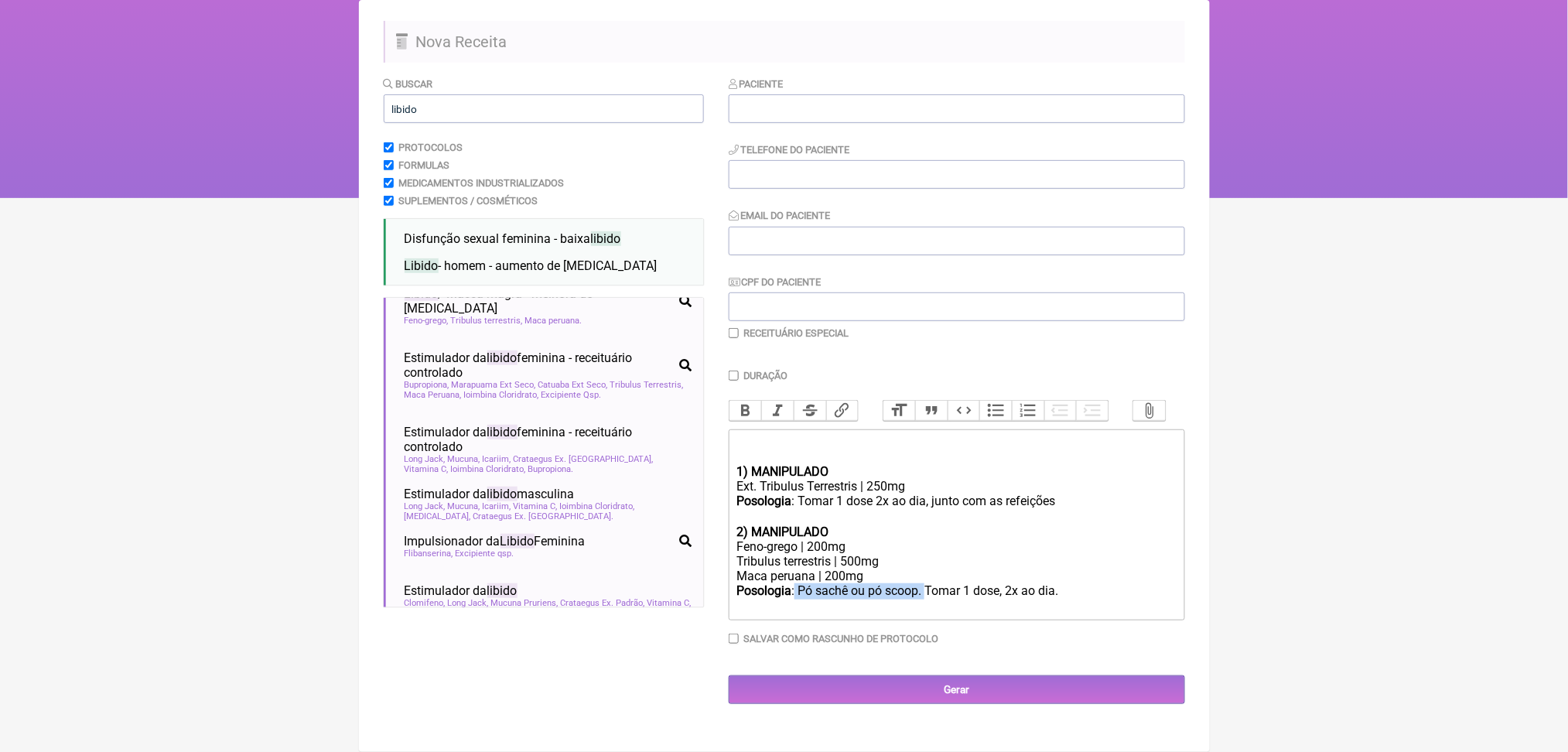
drag, startPoint x: 820, startPoint y: 580, endPoint x: 984, endPoint y: 577, distance: 164.0
click at [984, 584] on div "Posologia : Pó sachê ou pó scoop. Tomar 1 dose, 2x ao dia. ㅤ" at bounding box center [956, 599] width 440 height 31
click at [807, 539] on div "Feno-grego | 200mg" at bounding box center [956, 546] width 440 height 15
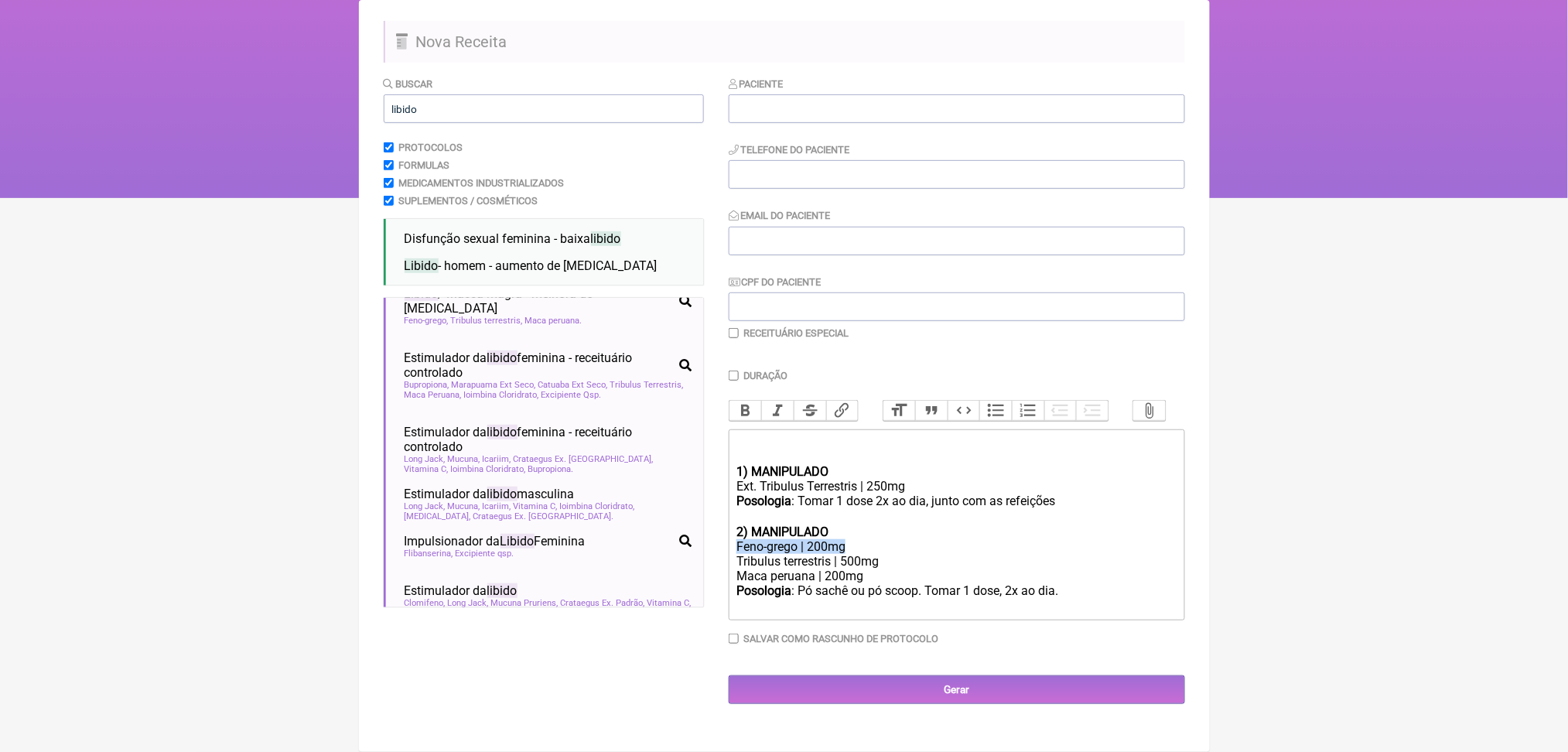
copy div "Feno-grego | 200mg"
click at [973, 479] on div "Ext. Tribulus Terrestris | 250mg" at bounding box center [956, 486] width 440 height 15
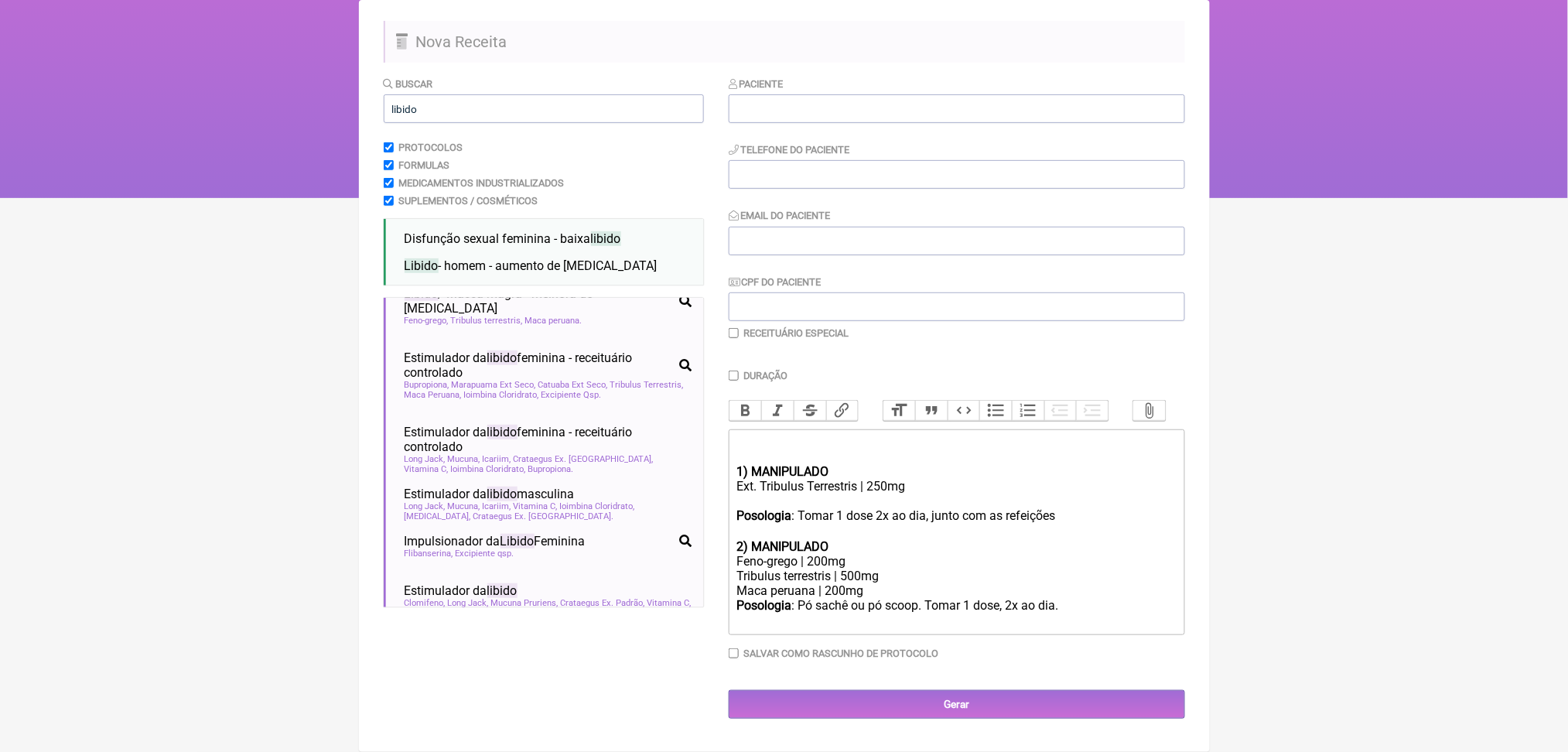
paste trix-editor "Feno-grego | 200mg</div><div><br>"
click at [1157, 508] on div "Posologia : Tomar 1 dose 2x ao dia, junto com as refeições ㅤ" at bounding box center [956, 524] width 440 height 31
click at [944, 479] on div "Ext. Tribulus Terrestris | 250mg Feno-grego | 200mg" at bounding box center [956, 493] width 440 height 29
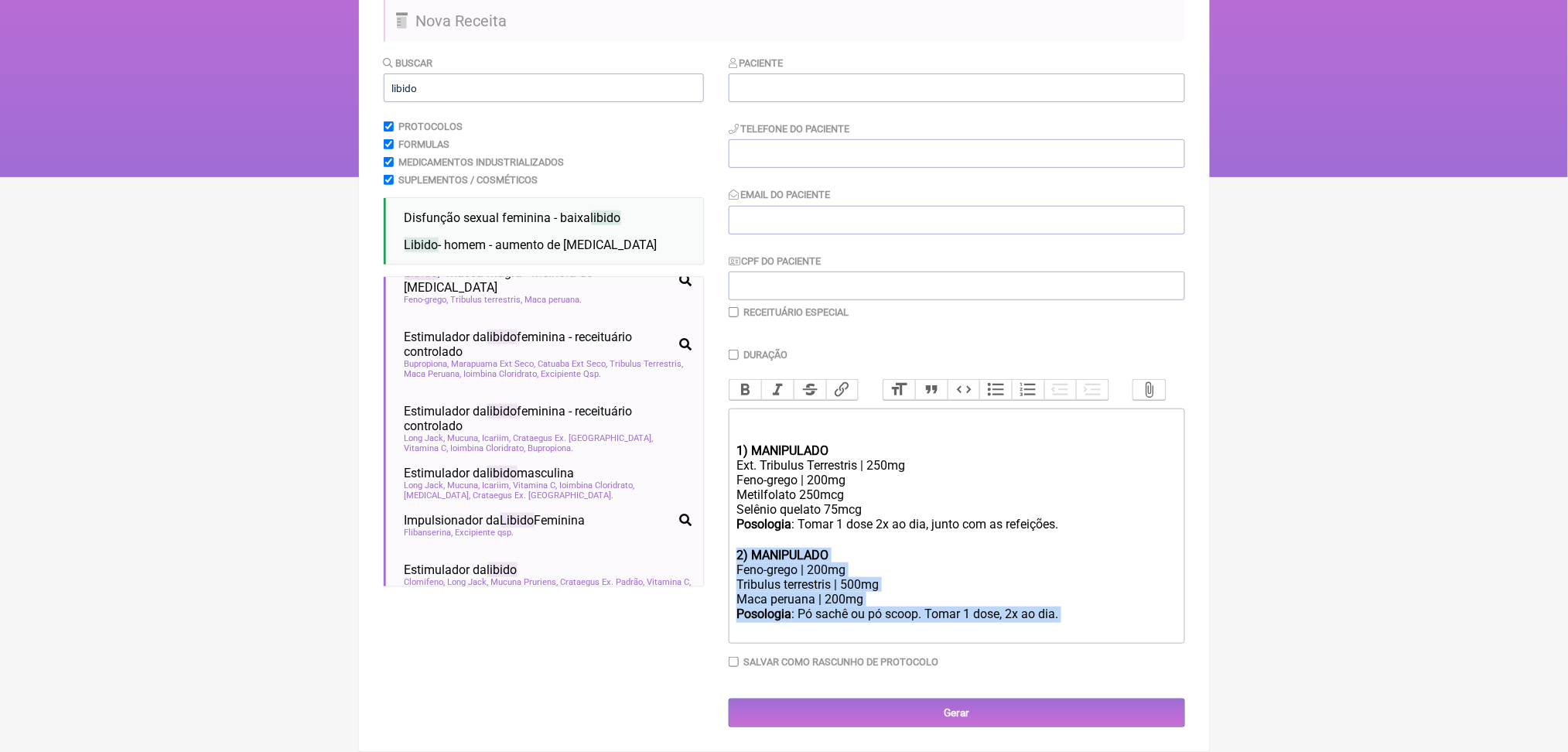
drag, startPoint x: 1164, startPoint y: 650, endPoint x: 719, endPoint y: 558, distance: 454.4
click at [719, 558] on form "Buscar libido Protocolos Formulas Medicamentos Industrializados Suplementos / C…" at bounding box center [784, 391] width 801 height 672
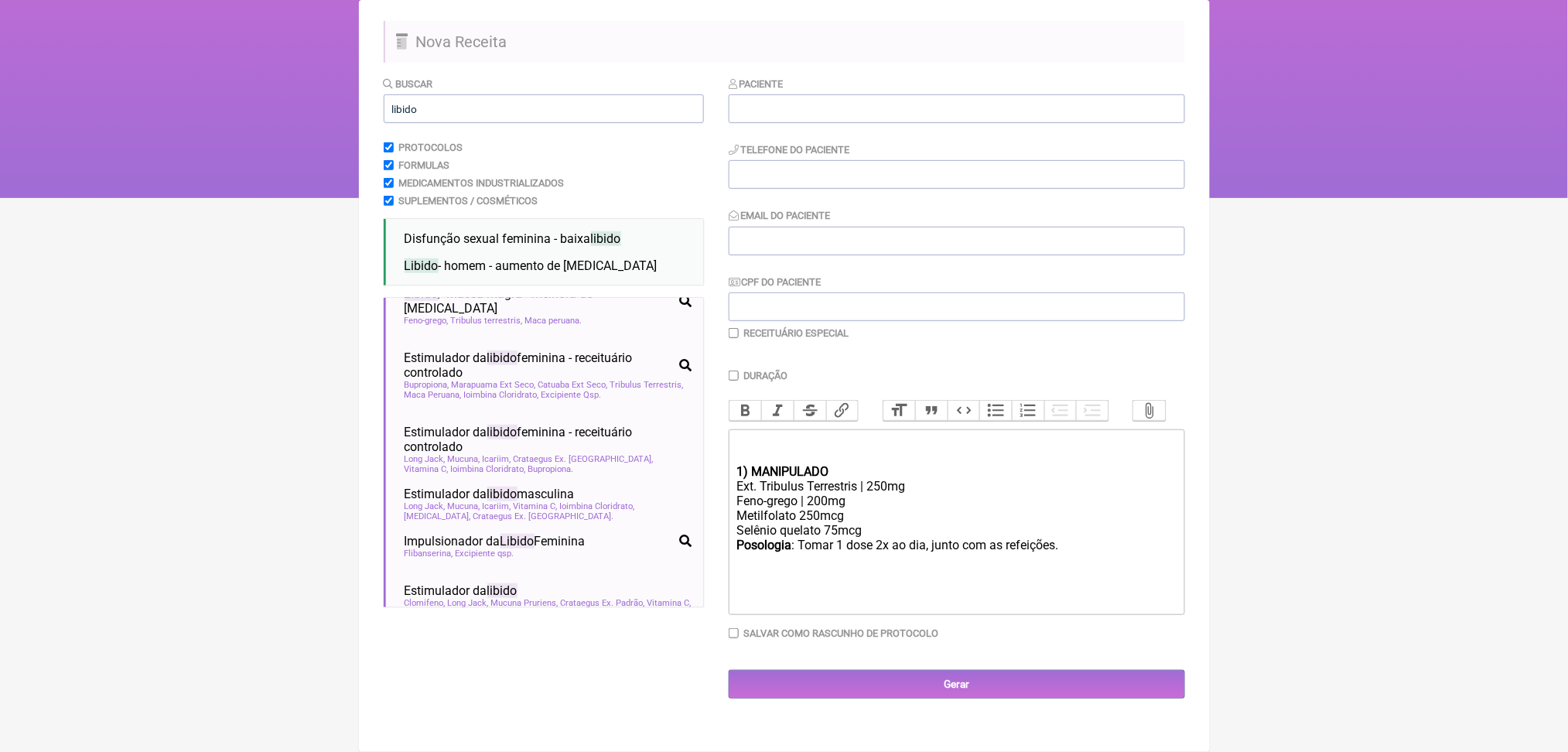
click at [936, 543] on div "Posologia : Tomar 1 dose 2x ao dia, junto com as refeições.ㅤ" at bounding box center [956, 554] width 440 height 31
click at [1103, 538] on div "Posologia : Tomar 1 dose 2x ao dia, junto com as refeições.ㅤ" at bounding box center [956, 554] width 440 height 31
click at [1071, 540] on div "Posologia : Tomar 1 dose 2x ao dia, junto com as refeições.ㅤ" at bounding box center [956, 554] width 440 height 31
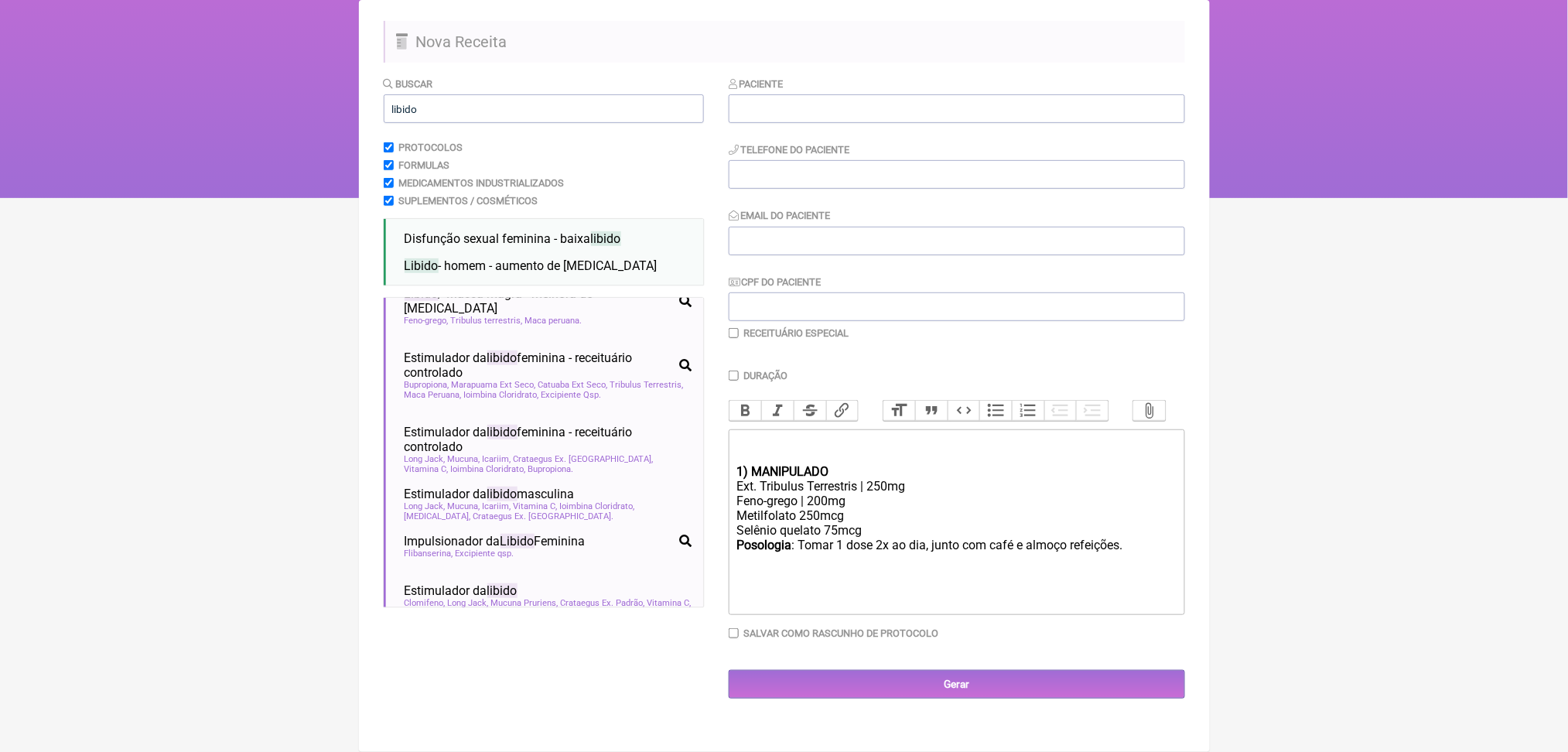
click at [775, 550] on div "Posologia : Tomar 1 dose 2x ao dia, junto com café e almoço refeições.ㅤ" at bounding box center [956, 554] width 440 height 31
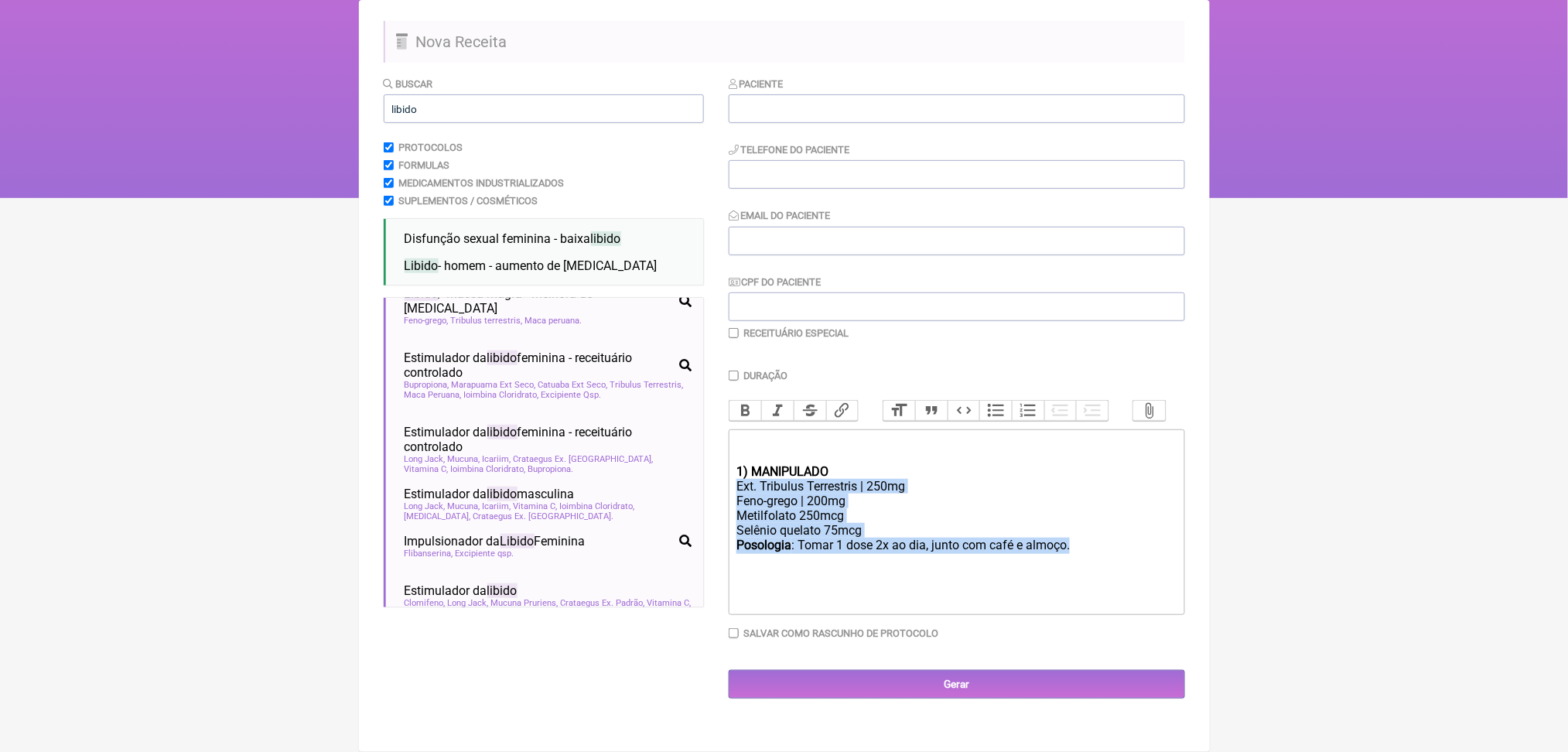
drag, startPoint x: 740, startPoint y: 450, endPoint x: 1157, endPoint y: 539, distance: 426.4
click at [1157, 539] on trix-editor "1) MANIPULADO Ext. Tribulus Terrestris | 250mg Feno-grego | 200mg Metilfolato 2…" at bounding box center [958, 522] width 457 height 185
copy trix-editor "Ext. Tribulus Terrestris | 250mg Feno-grego | 200mg Metilfolato 250mcg Selênio …"
click at [839, 538] on div "Posologia : Tomar 1 dose 2x ao dia, junto com café e almoço.ㅤ" at bounding box center [956, 554] width 440 height 31
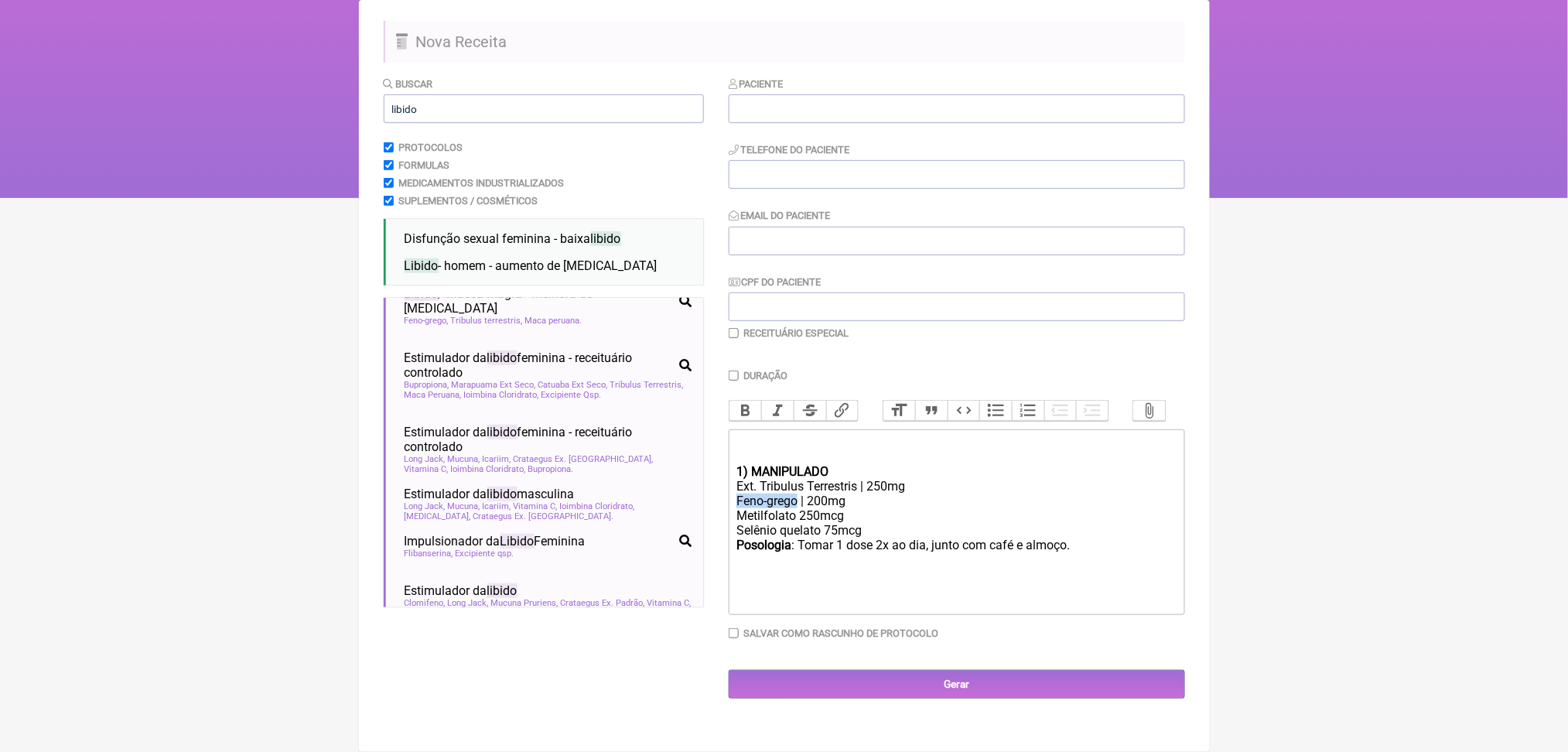
drag, startPoint x: 741, startPoint y: 463, endPoint x: 822, endPoint y: 463, distance: 81.0
click at [822, 463] on trix-editor "1) MANIPULADO Ext. Tribulus Terrestris | 250mg Feno-grego | 200mg Metilfolato 2…" at bounding box center [958, 522] width 457 height 185
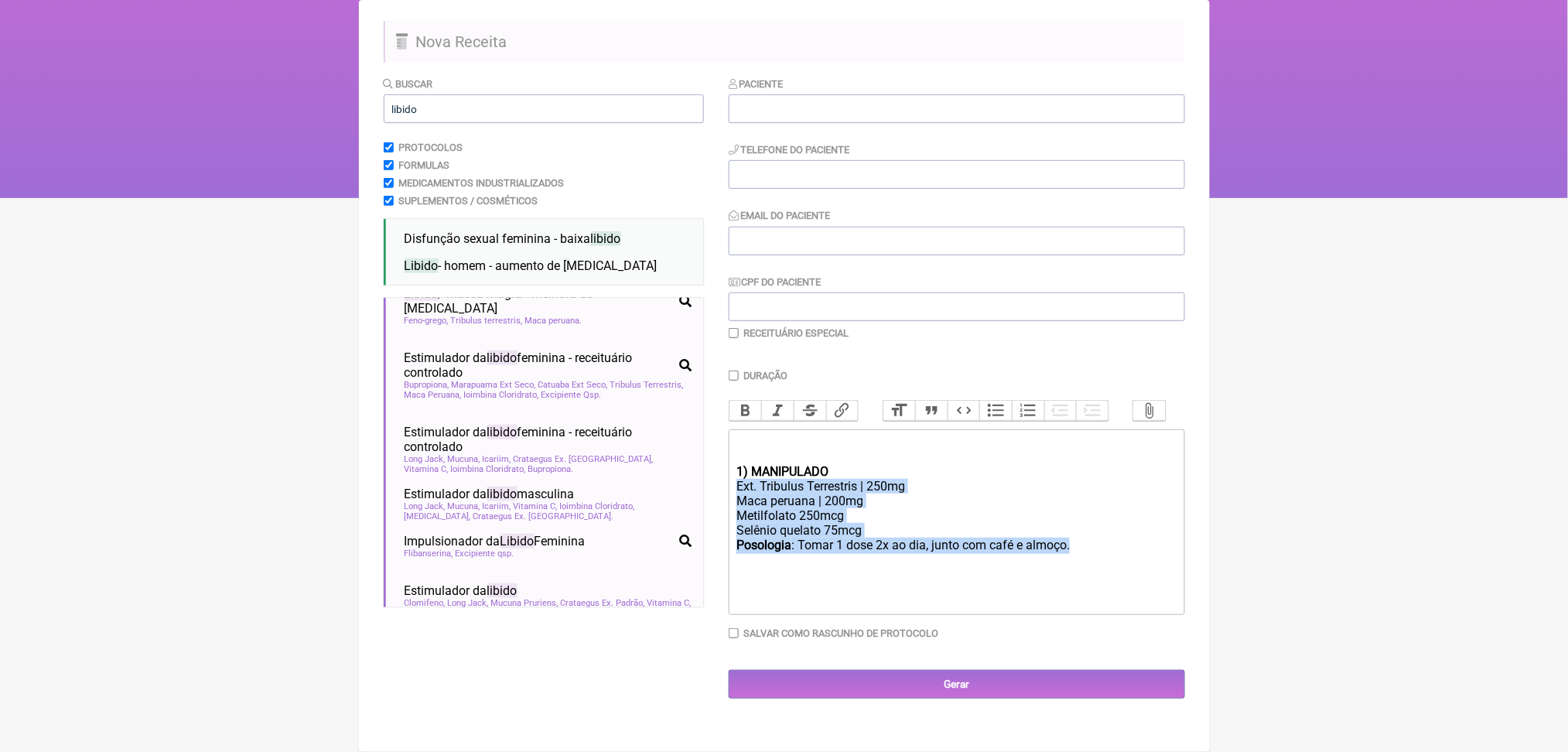
drag, startPoint x: 745, startPoint y: 446, endPoint x: 1162, endPoint y: 538, distance: 427.0
click at [1162, 538] on trix-editor "1) MANIPULADO Ext. Tribulus Terrestris | 250mg Maca peruana | 200mg Metilfolato…" at bounding box center [958, 522] width 457 height 185
copy trix-editor "Ext. Tribulus Terrestris | 250mg Maca peruana | 200mg Metilfolato 250mcg Selêni…"
click at [885, 485] on div "Ext. Tribulus Terrestris | 250mg Maca peruana | 200mg Metilfolato 250mcg Selêni…" at bounding box center [956, 508] width 440 height 59
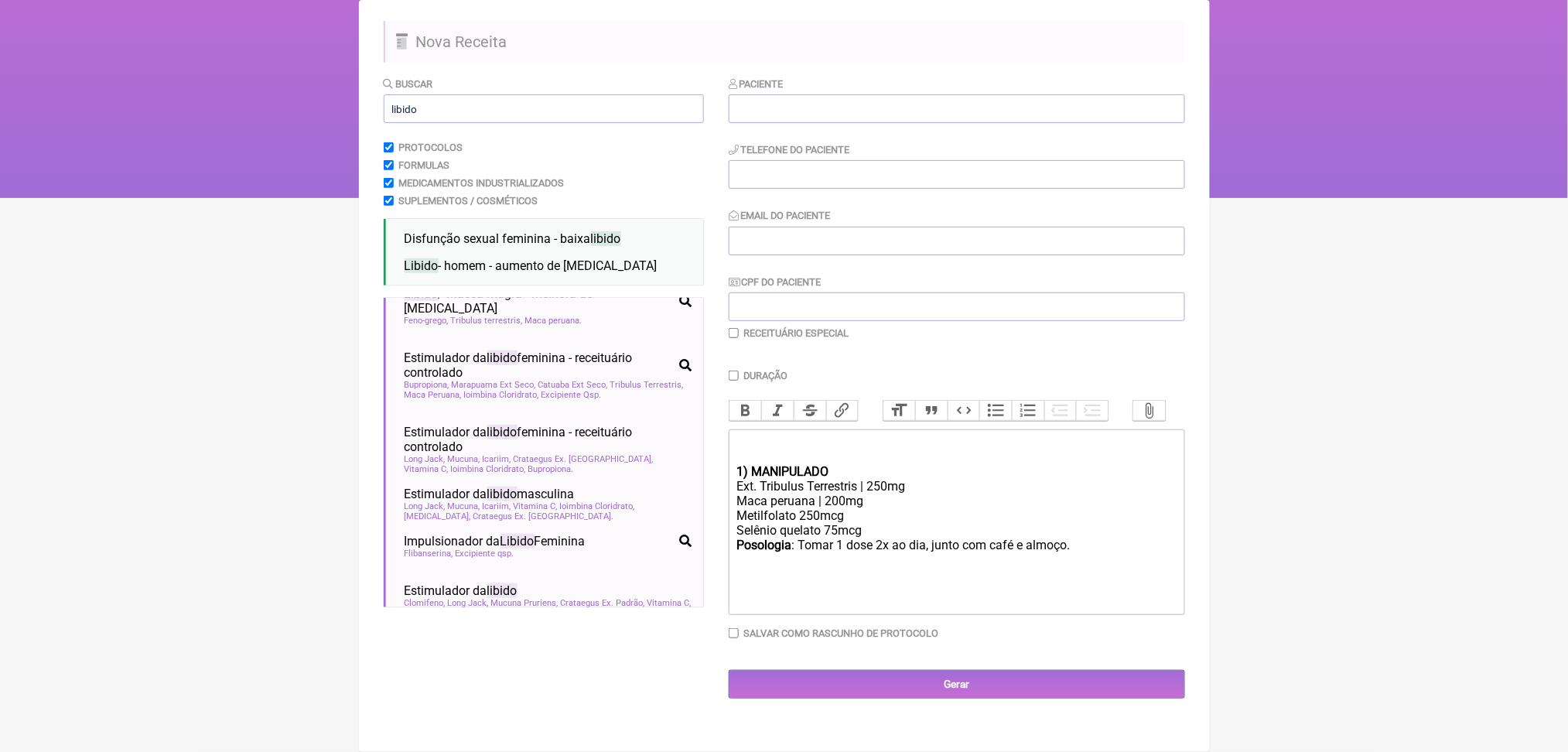
click at [870, 479] on div "Ext. Tribulus Terrestris | 250mg Maca peruana | 200mg Metilfolato 250mcg Selêni…" at bounding box center [956, 508] width 440 height 59
type trix-editor "<div><br></div><div><br></div><div><strong>1) MANIPULADO</strong></div><div>Ext…"
click at [1051, 506] on div "Ext. Tribulus Terrestris | 250mg Maca peruana | 400mg Metilfolato 250mcg Selêni…" at bounding box center [956, 508] width 440 height 59
click at [267, 197] on html "FormulApp (Clínica Balance - Dra. Bruna Scalco) Sair [GEOGRAPHIC_DATA] Receitas…" at bounding box center [784, 43] width 1568 height 310
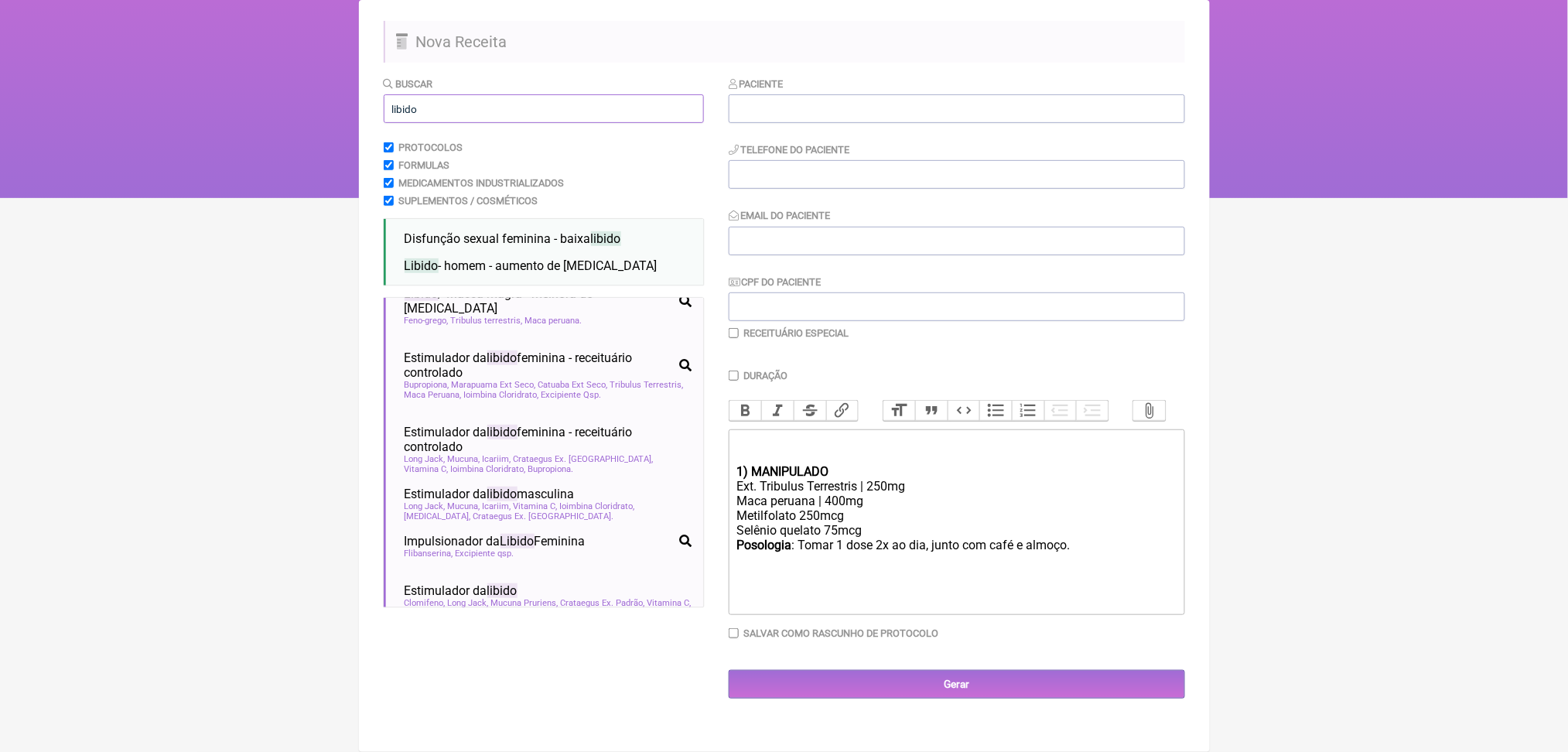
click at [454, 121] on input "libido" at bounding box center [544, 108] width 320 height 28
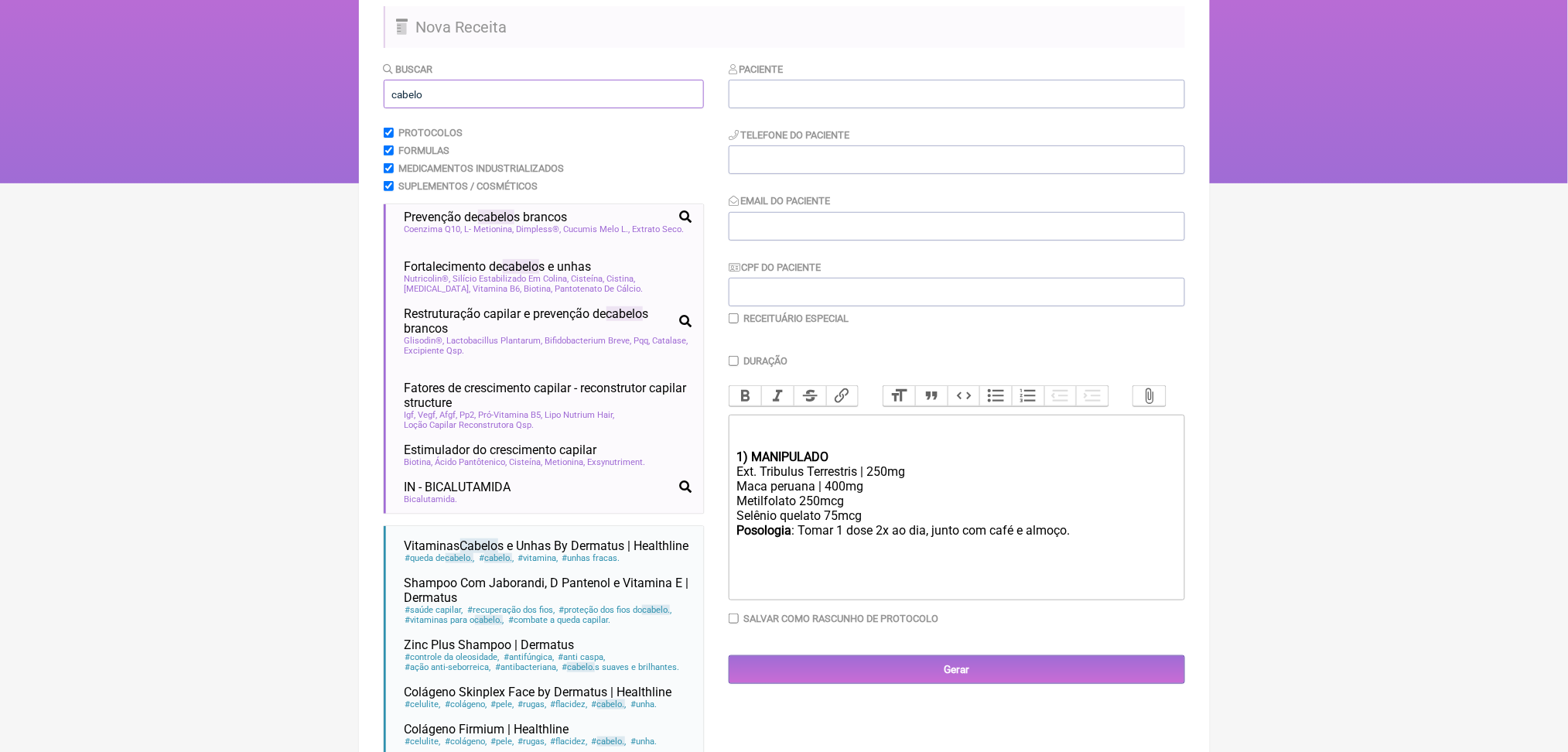
scroll to position [2, 0]
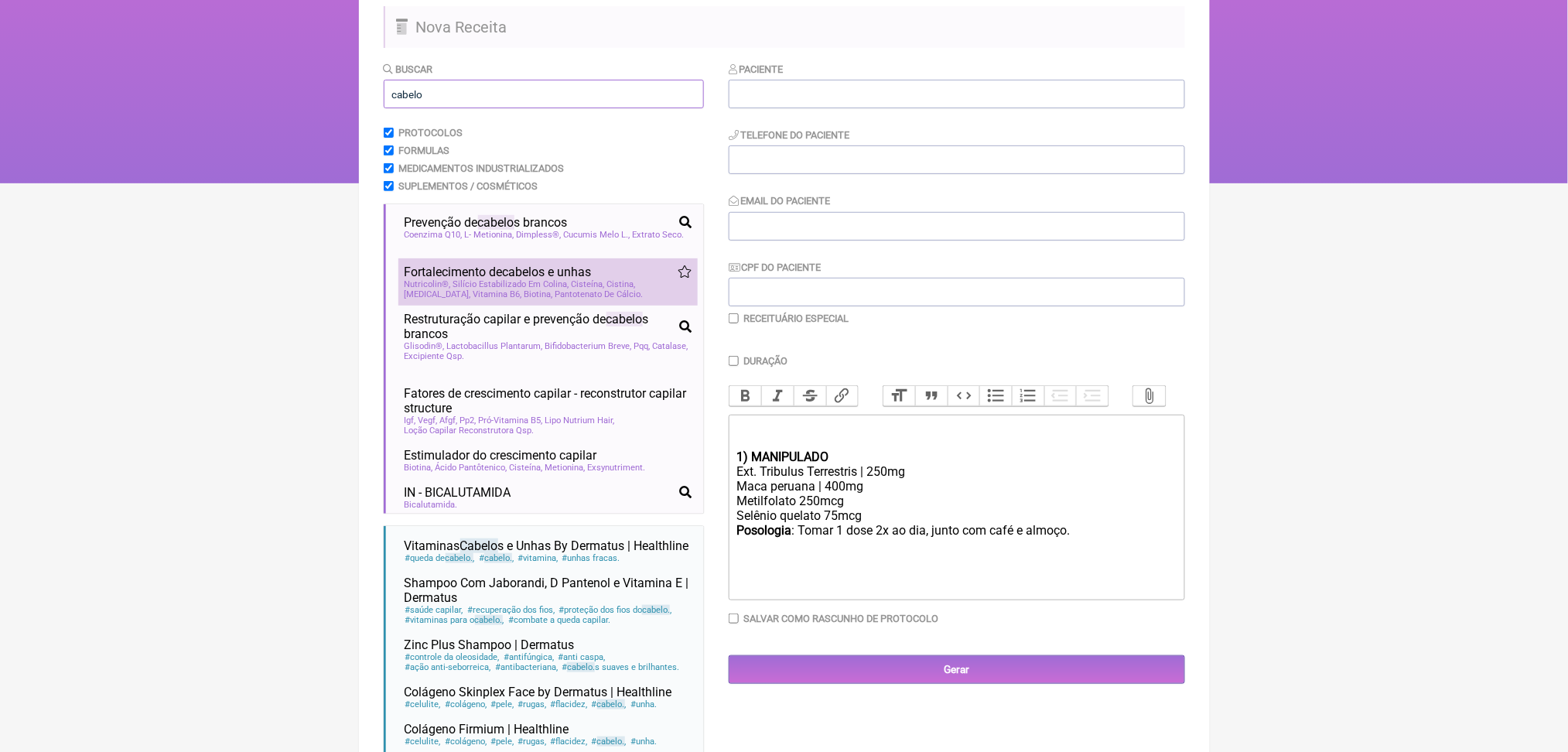
type input "cabelo"
click at [539, 280] on span "cabelo" at bounding box center [521, 272] width 37 height 15
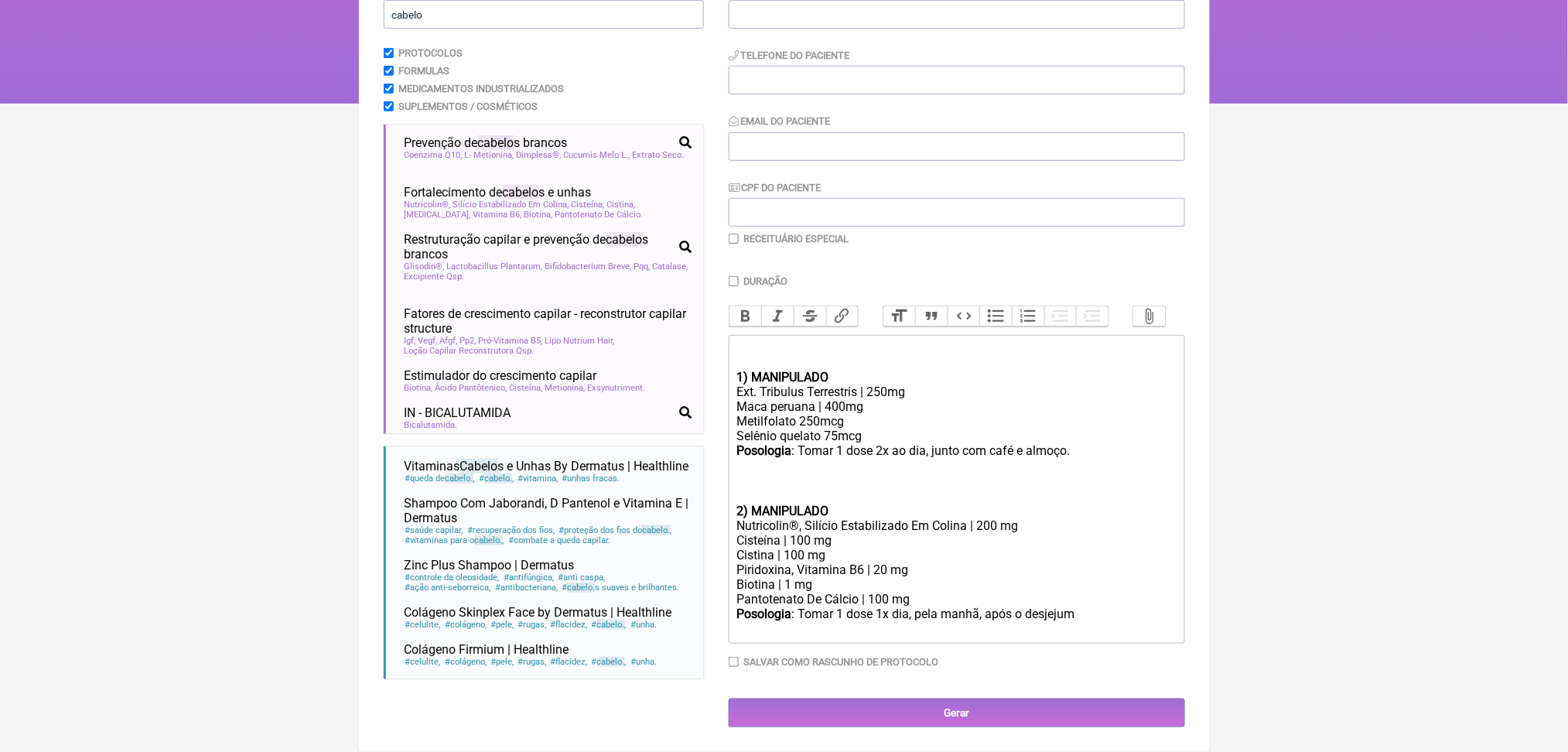
scroll to position [483, 0]
drag, startPoint x: 744, startPoint y: 441, endPoint x: 801, endPoint y: 442, distance: 57.0
click at [801, 442] on trix-editor "1) MANIPULADO Ext. Tribulus Terrestris | 250mg Maca peruana | 400mg Metilfolato…" at bounding box center [958, 489] width 457 height 309
click at [791, 577] on div "Biotina | 1 mg" at bounding box center [956, 585] width 440 height 15
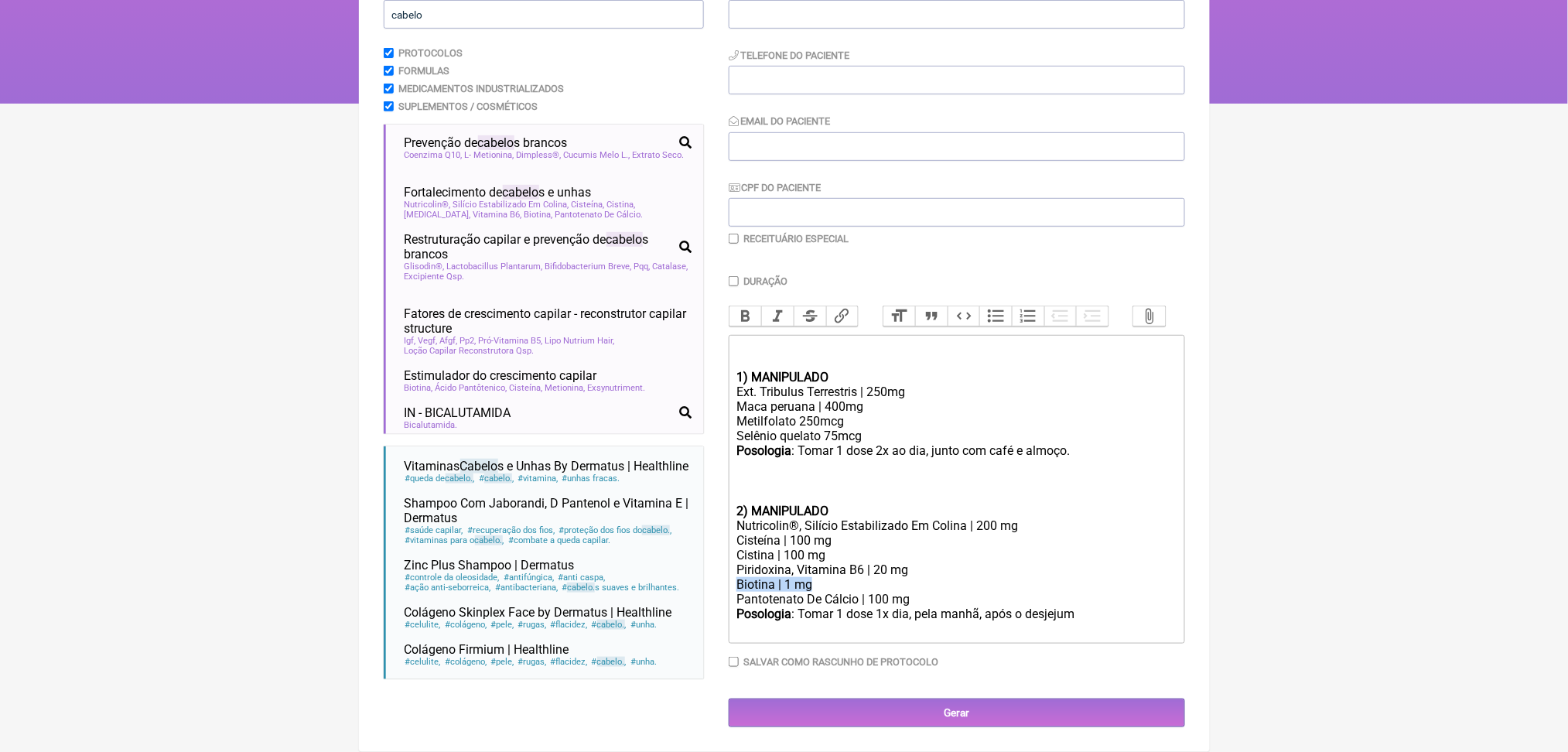
click at [791, 577] on div "Biotina | 1 mg" at bounding box center [956, 585] width 440 height 15
copy div "Biotina | 1 mg"
click at [927, 385] on div "Ext. Tribulus Terrestris | 250mg Maca peruana | 400mg Metilfolato 250mcg Selêni…" at bounding box center [956, 414] width 440 height 59
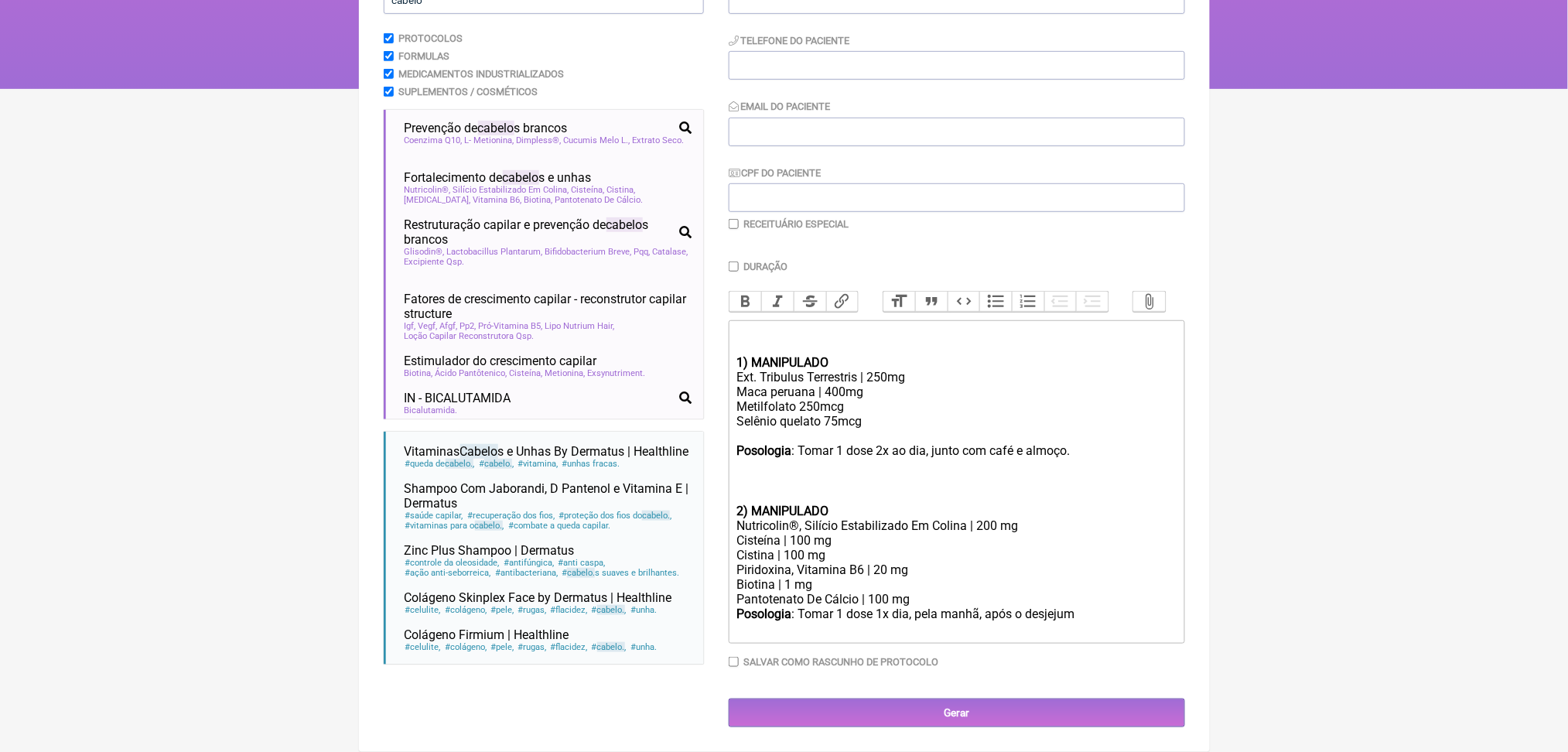
paste trix-editor "Biotina | 1 mg</div><div><br>"
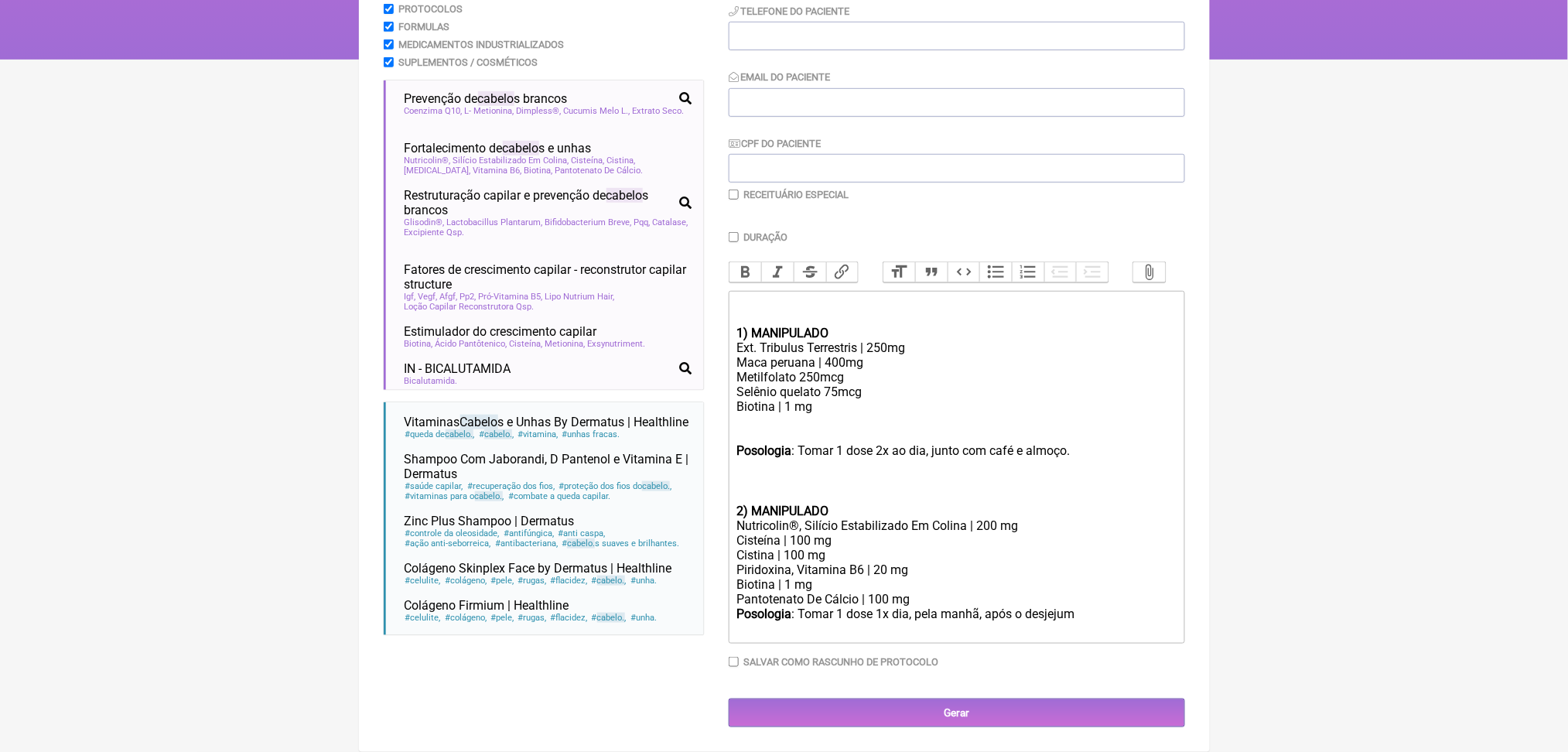
click at [761, 533] on div "Nutricolin®, Silício Estabilizado Em Colina | 200 mg" at bounding box center [956, 526] width 440 height 15
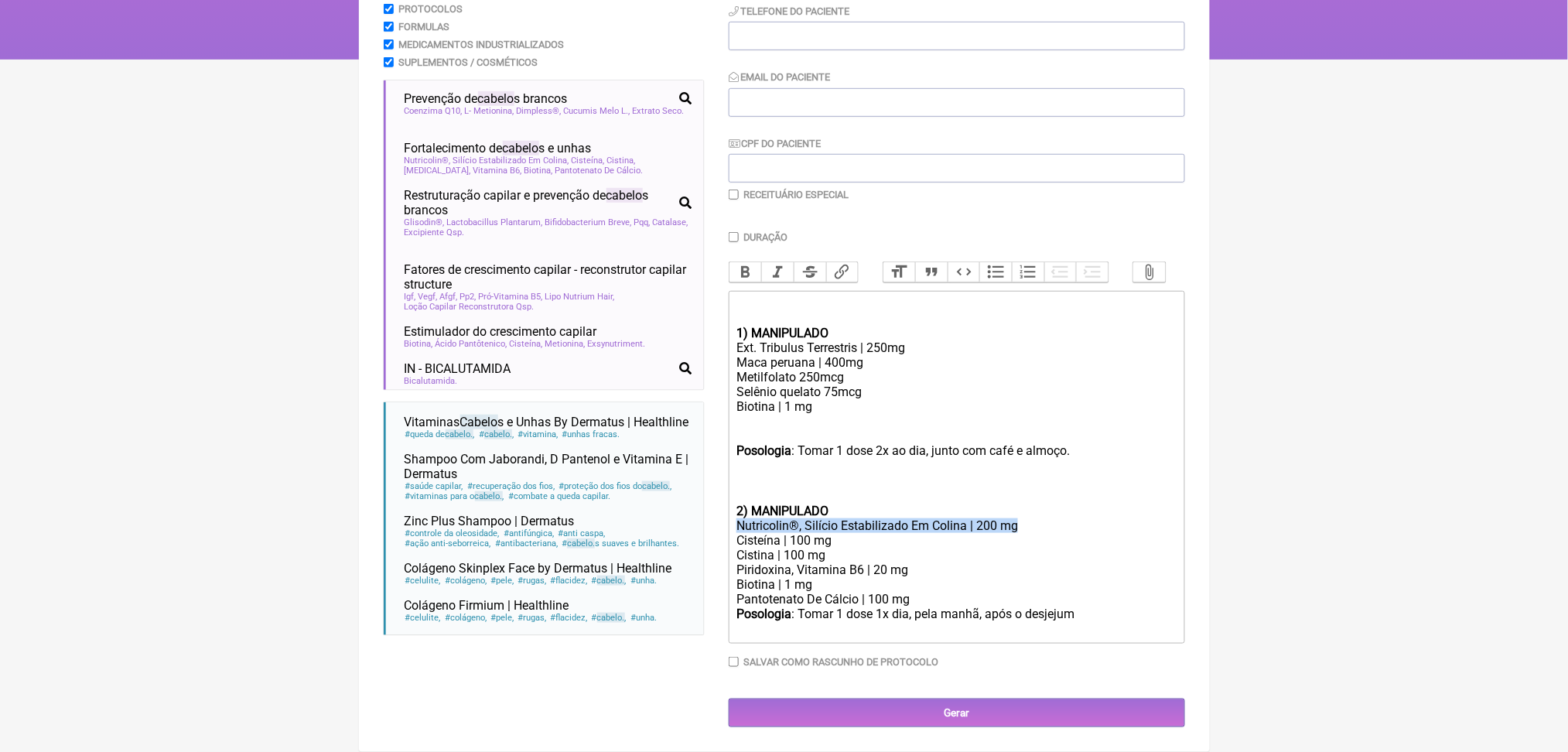
click at [761, 533] on div "Nutricolin®, Silício Estabilizado Em Colina | 200 mg" at bounding box center [956, 526] width 440 height 15
copy div "Nutricolin®, Silício Estabilizado Em Colina | 200 mg"
click at [807, 430] on div at bounding box center [956, 428] width 440 height 29
paste trix-editor "Nutricolin®, Silício Estabilizado Em Colina | 200 mg</div><div><br><br></div><d…"
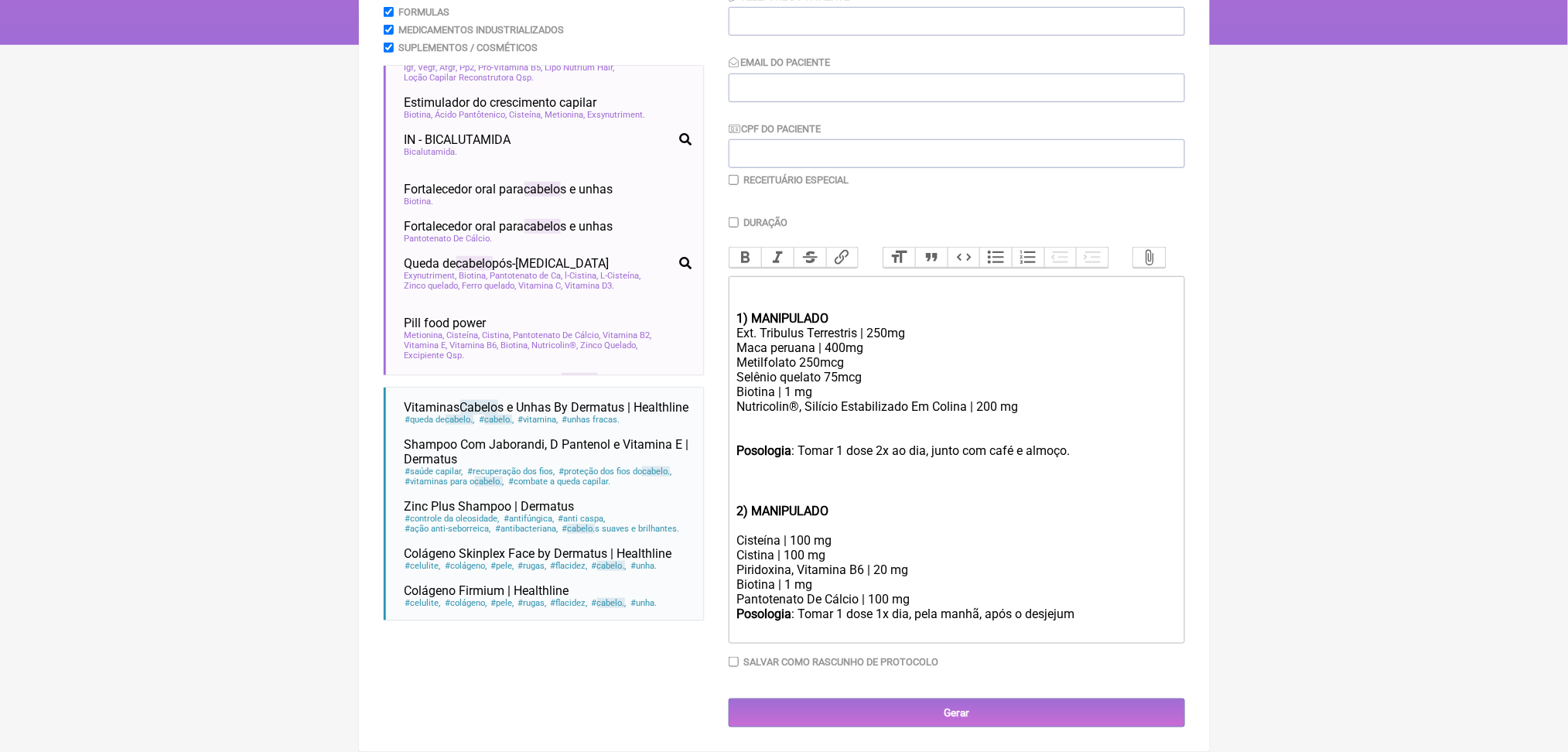
scroll to position [223, 0]
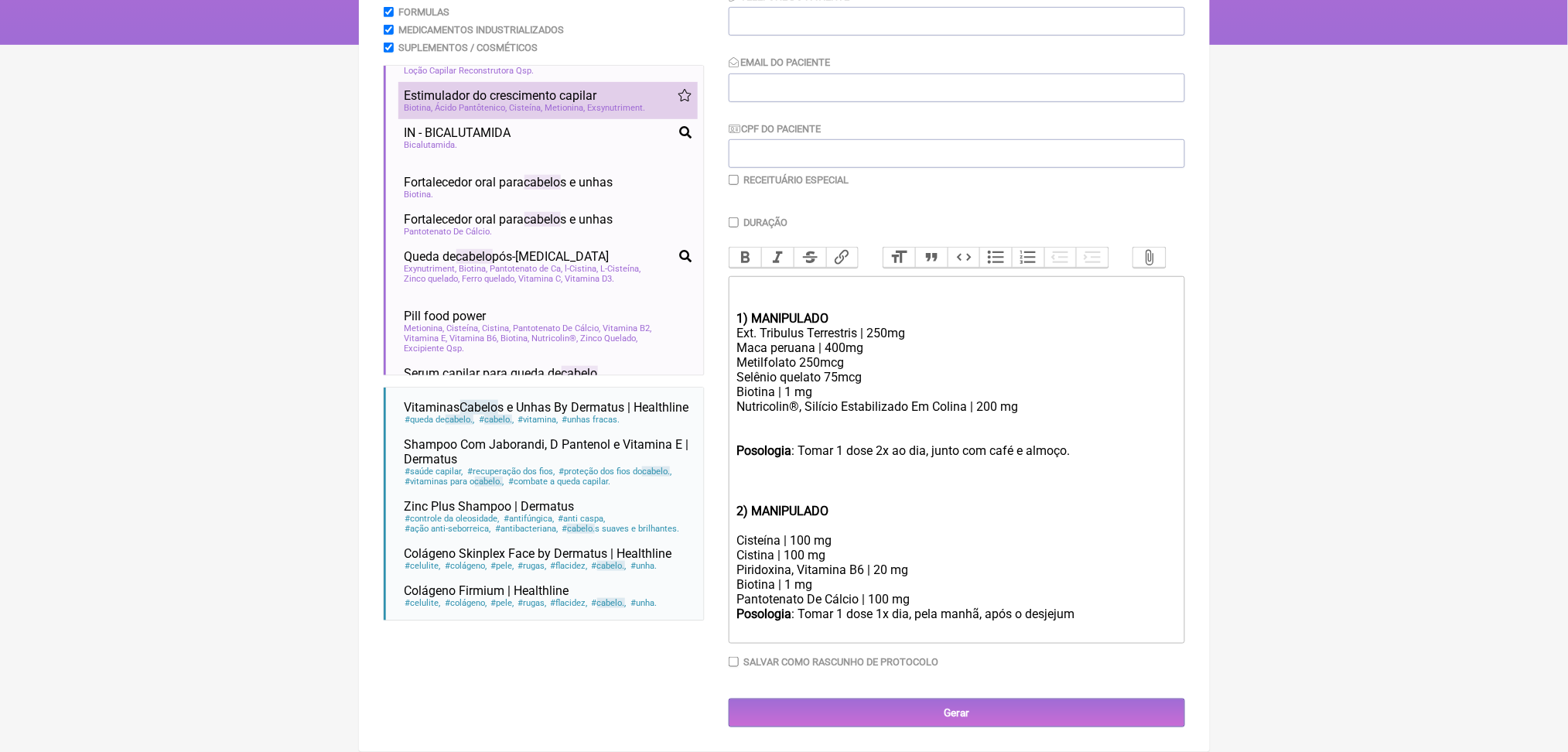
click at [554, 103] on span "Estimulador do crescimento capilar" at bounding box center [501, 96] width 193 height 15
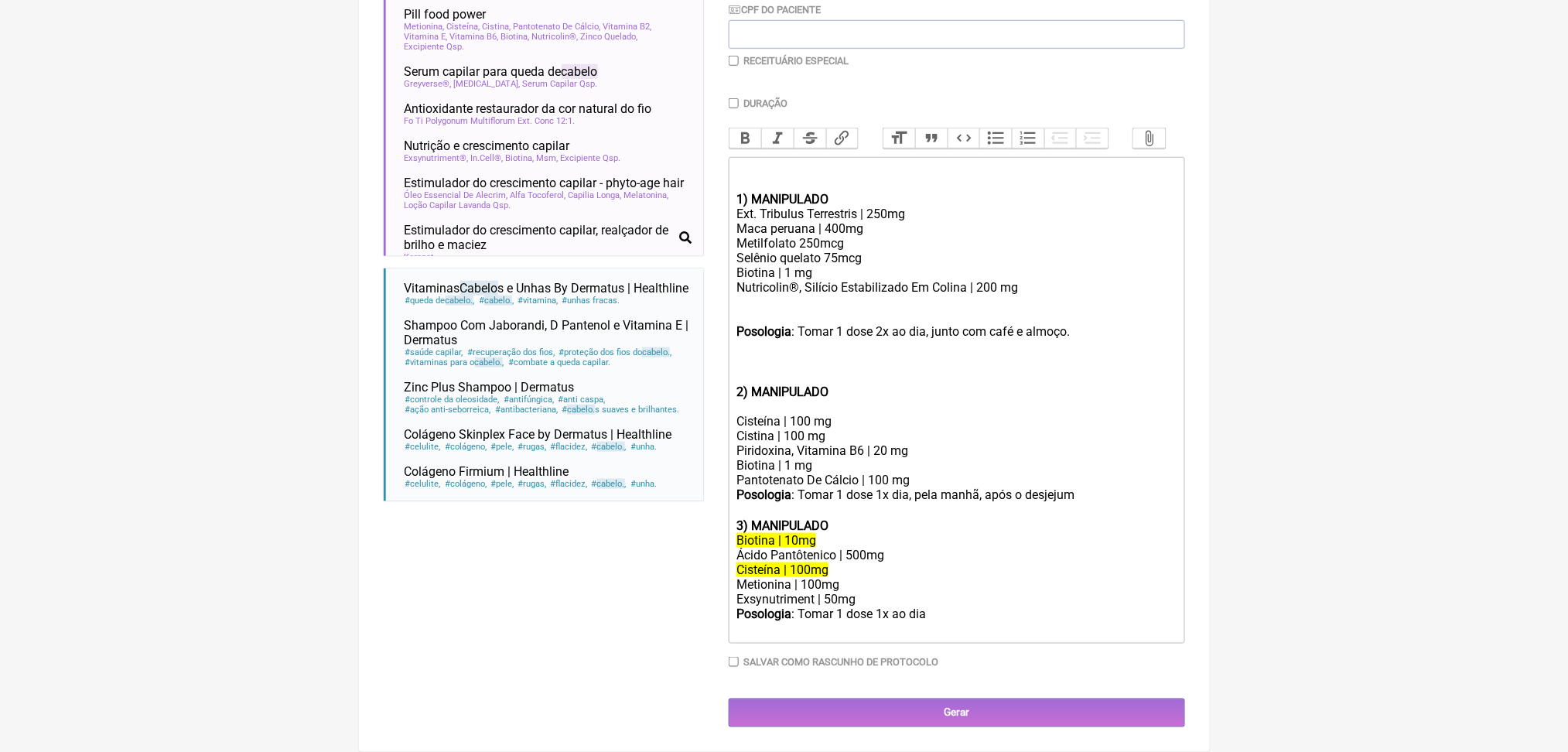
scroll to position [425, 0]
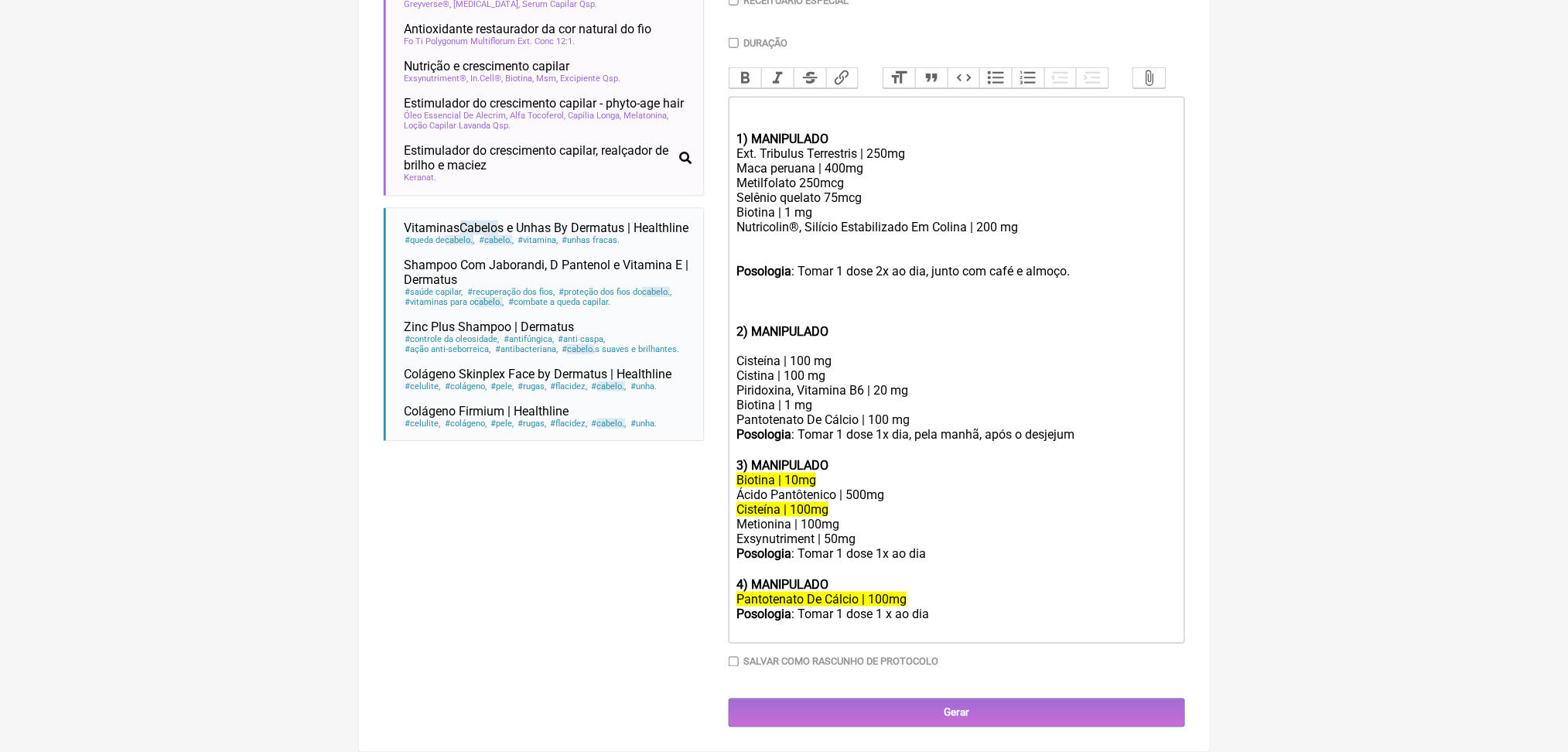
scroll to position [592, 0]
click at [1056, 234] on div "Nutricolin®, Silício Estabilizado Em Colina | 200 mg" at bounding box center [956, 227] width 440 height 15
click at [901, 264] on div at bounding box center [956, 249] width 440 height 29
click at [926, 427] on div "Pantotenato De Cálcio | 100 mg" at bounding box center [956, 419] width 440 height 15
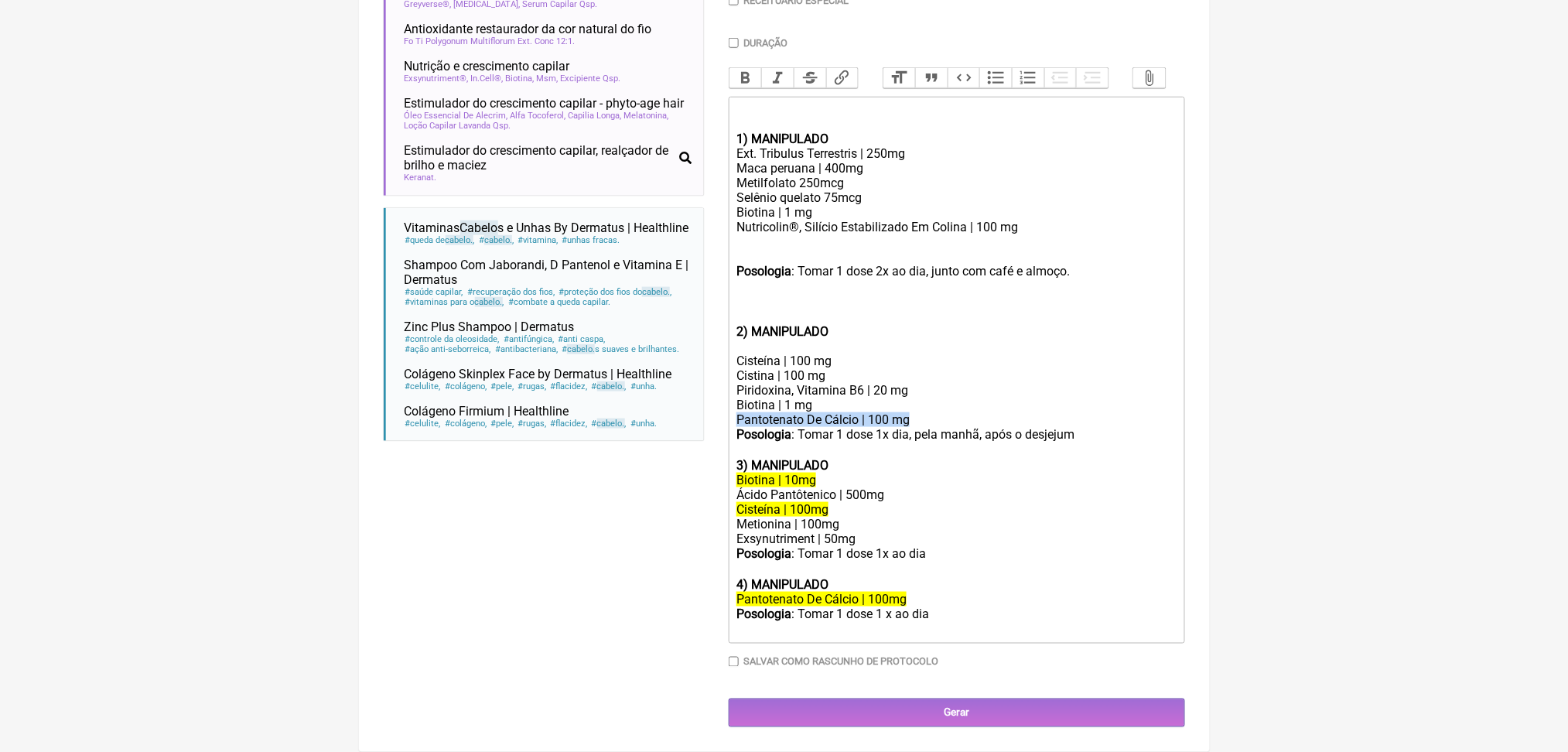
click at [926, 427] on div "Pantotenato De Cálcio | 100 mg" at bounding box center [956, 419] width 440 height 15
copy div "Pantotenato De Cálcio | 100 mg"
click at [788, 234] on div at bounding box center [956, 249] width 440 height 29
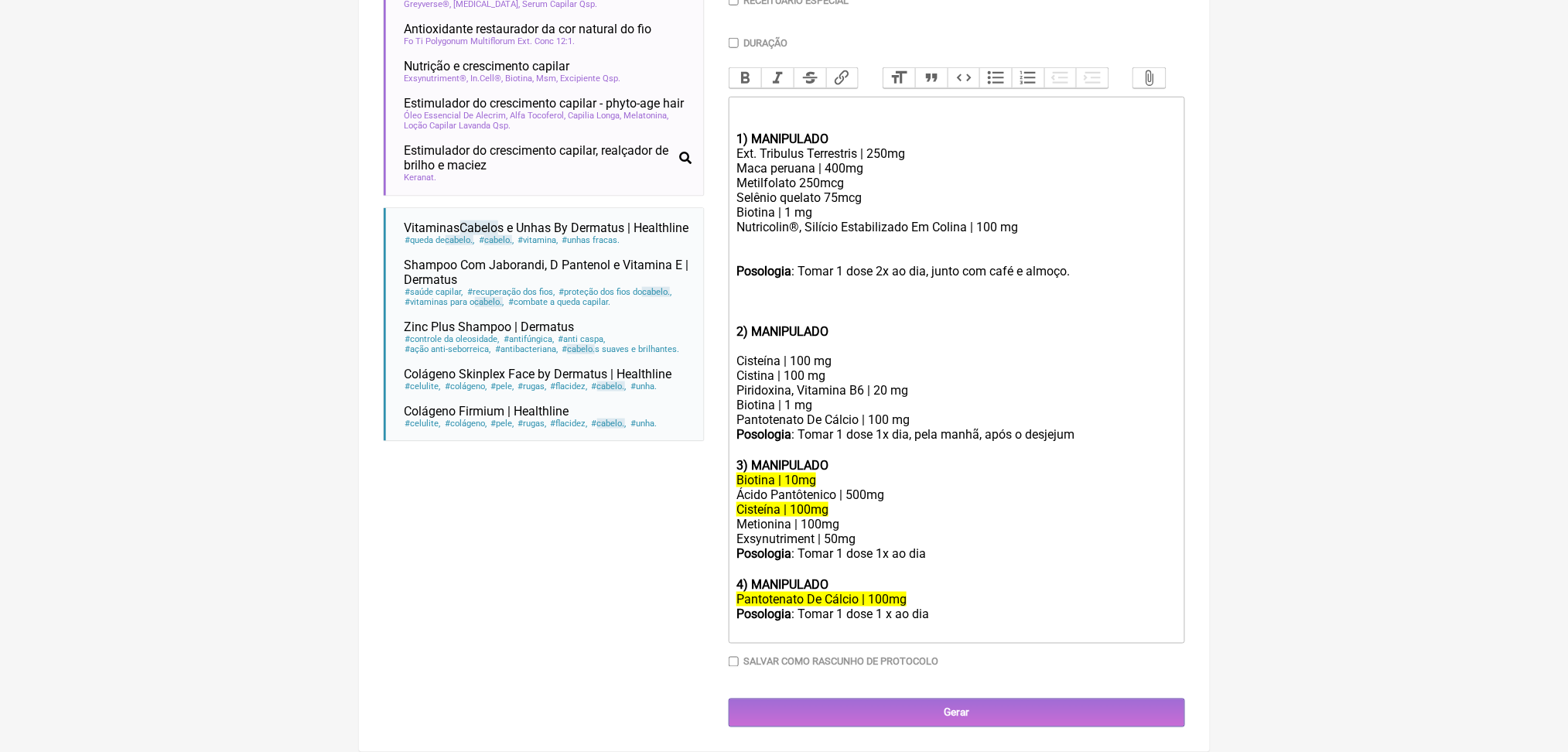
paste trix-editor "Pantotenato De Cálcio | 100 mg</div><div><br><br></div><div>"
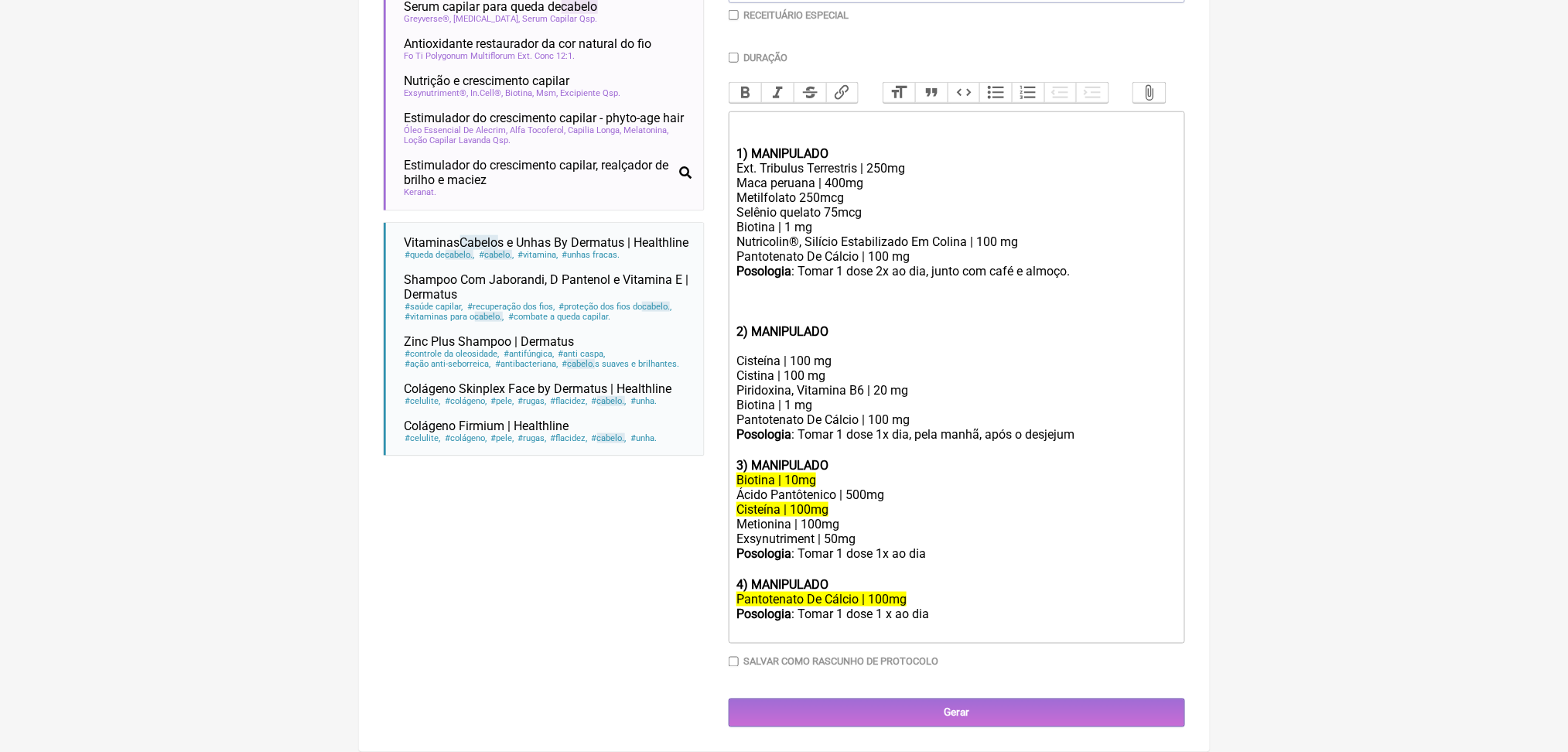
click at [929, 250] on div "Pantotenato De Cálcio | 100 mg" at bounding box center [956, 257] width 440 height 15
drag, startPoint x: 758, startPoint y: 311, endPoint x: 835, endPoint y: 367, distance: 95.2
click at [835, 367] on trix-editor "1) MANIPULADO Ext. Tribulus Terrestris | 250mg Maca peruana | 400mg Metilfolato…" at bounding box center [958, 377] width 457 height 532
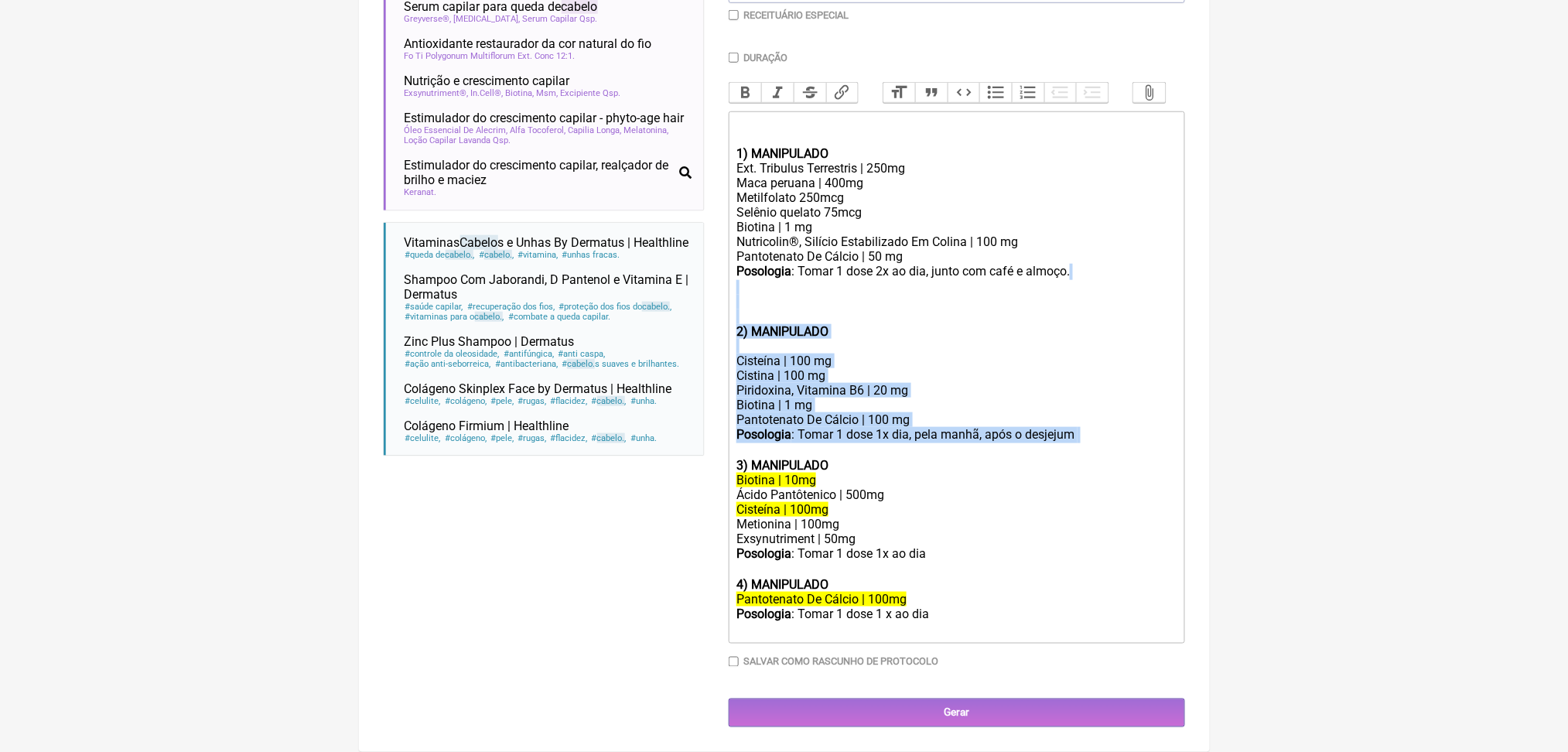
drag, startPoint x: 827, startPoint y: 506, endPoint x: 732, endPoint y: 270, distance: 254.4
click at [732, 270] on form "Buscar cabelo Protocolos Formulas Medicamentos Industrializados Suplementos / C…" at bounding box center [784, 242] width 801 height 970
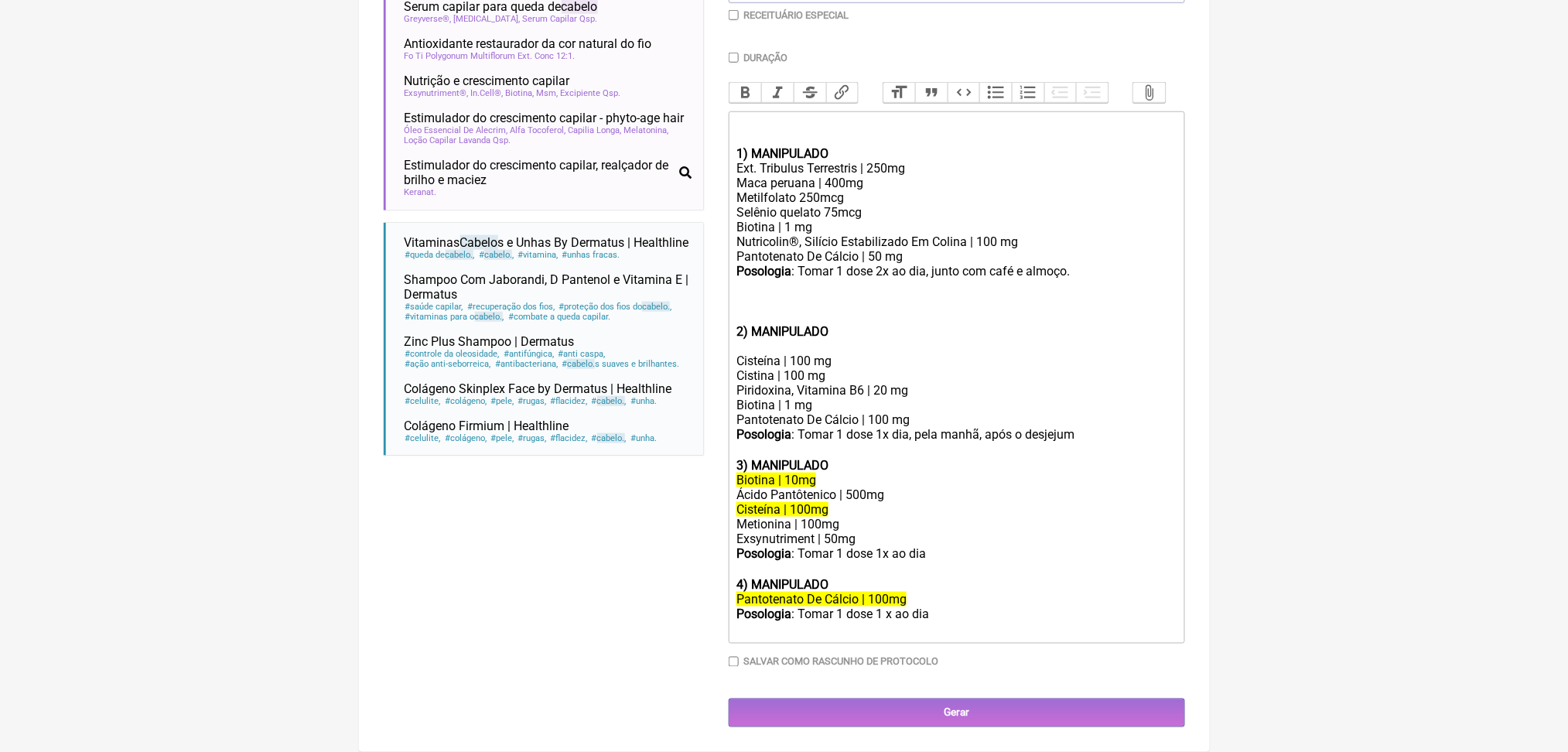
scroll to position [502, 0]
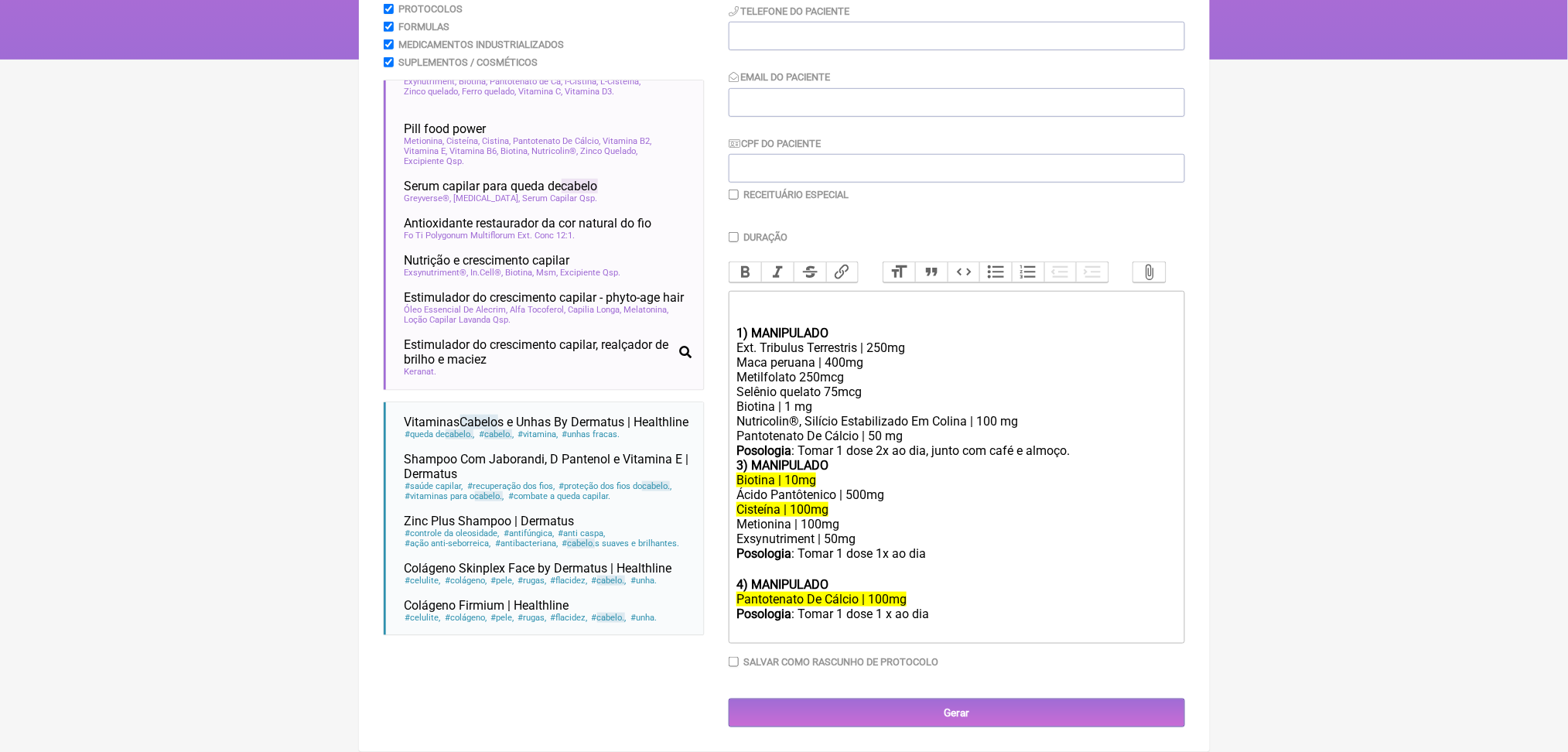
click at [1166, 459] on div "Posologia : Tomar 1 dose 2x ao dia, junto com café e almoço." at bounding box center [956, 450] width 440 height 15
type trix-editor "<div><br></div><div><br></div><div><strong>1) MANIPULADO</strong></div><div>Ext…"
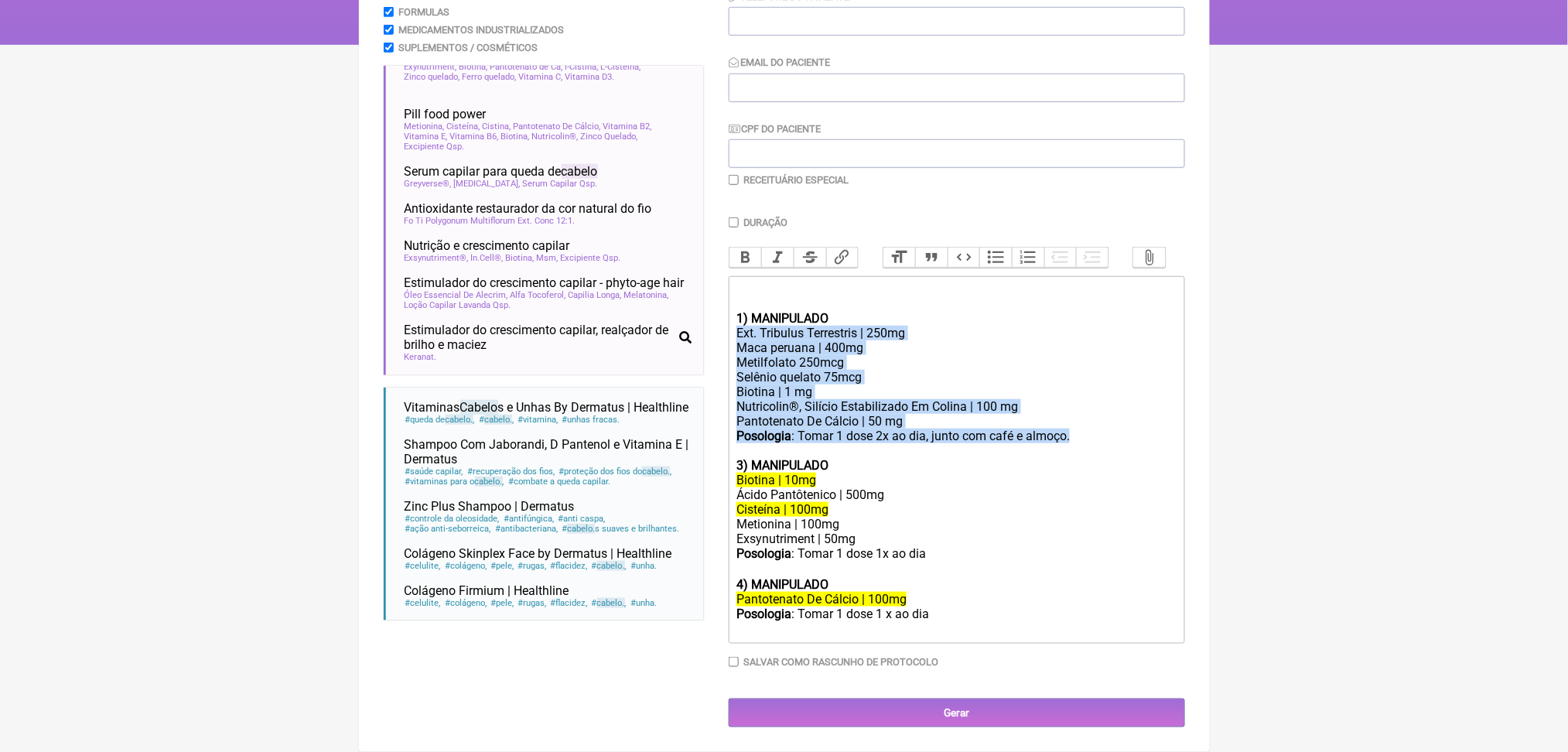
drag, startPoint x: 746, startPoint y: 441, endPoint x: 1171, endPoint y: 573, distance: 445.0
click at [1171, 573] on trix-editor "1) MANIPULADO Ext. Tribulus Terrestris | 250mg Maca peruana | 400mg Metilfolato…" at bounding box center [958, 460] width 457 height 367
copy trix-editor "Ext. Tribulus Terrestris | 250mg Maca peruana | 400mg Metilfolato 250mcg Selêni…"
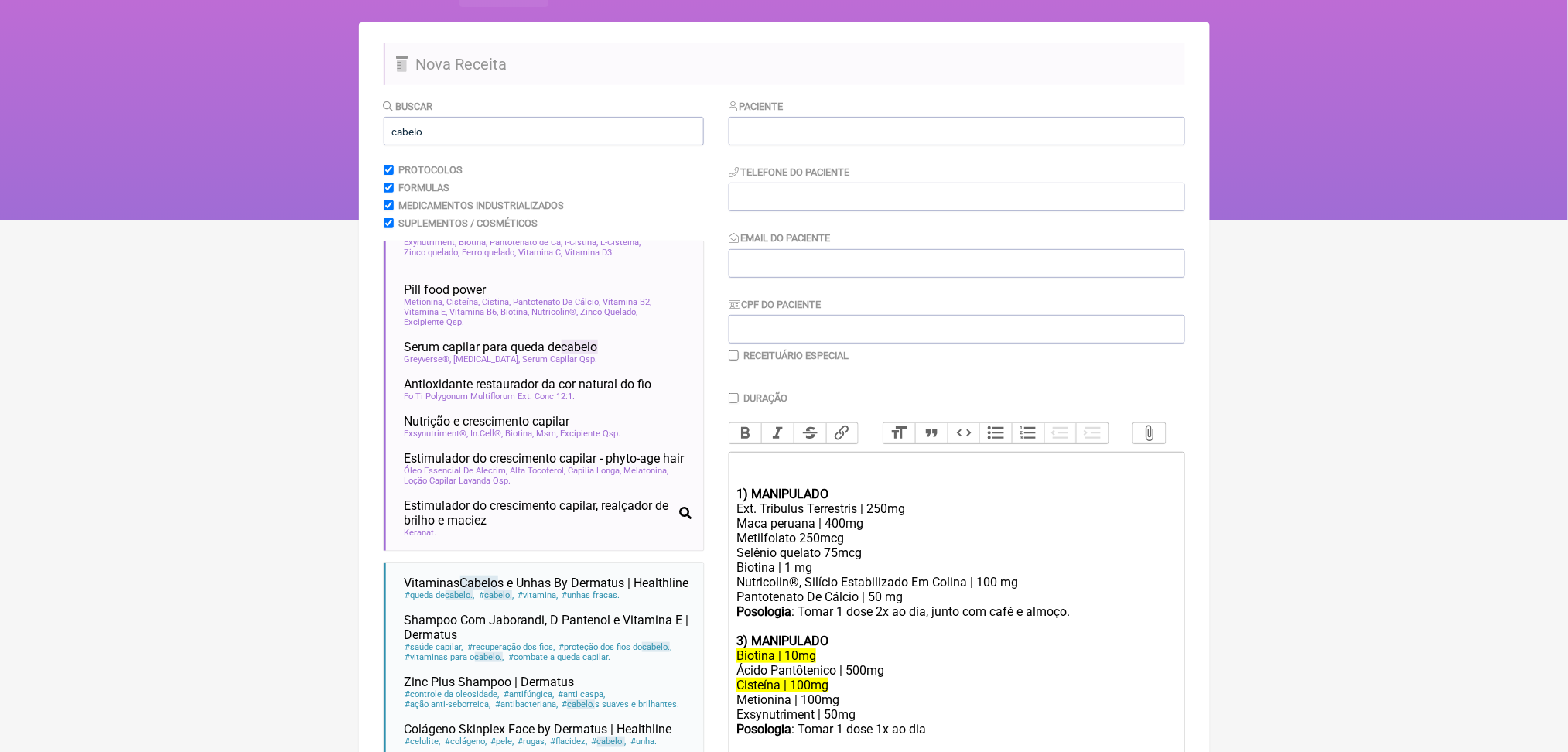
scroll to position [0, 0]
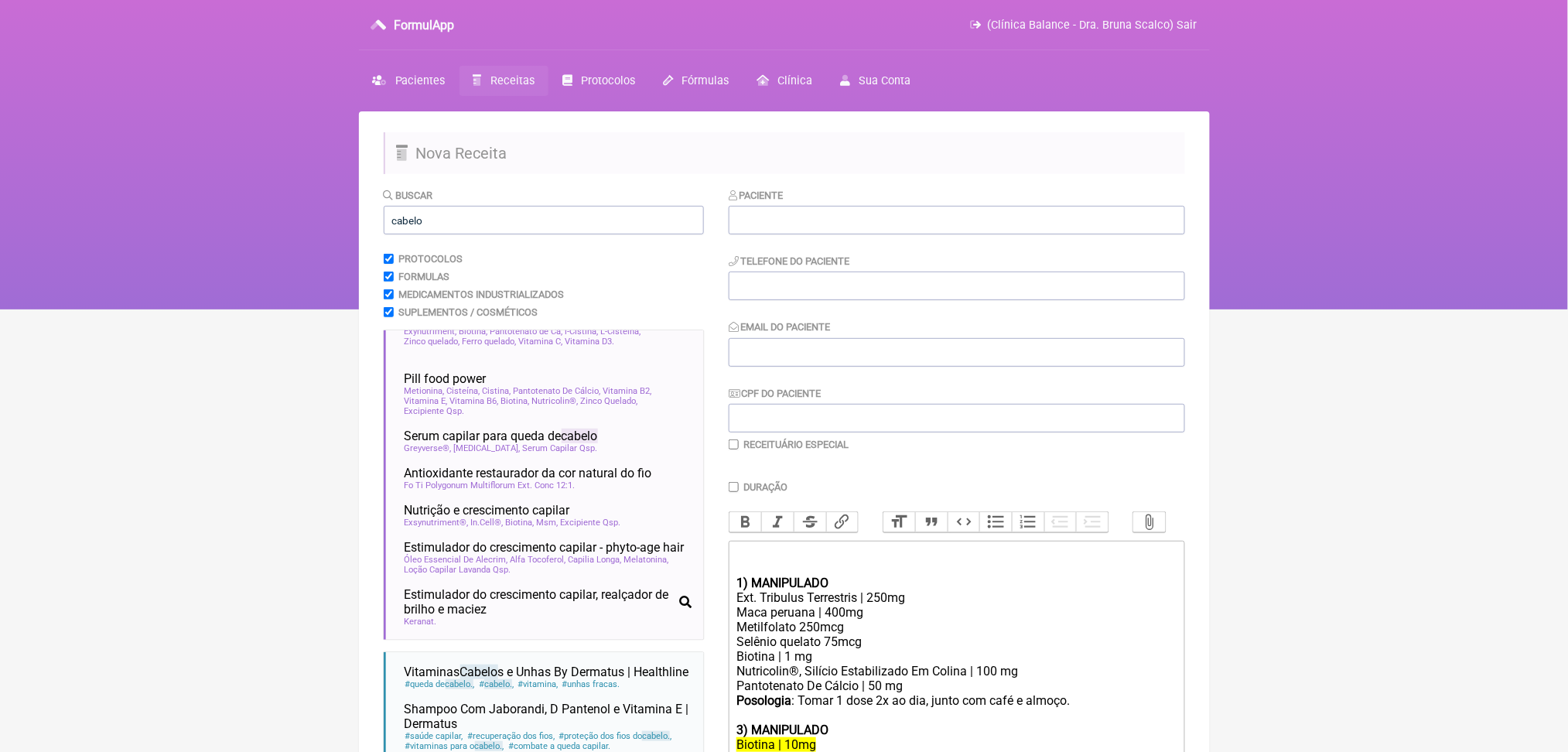
click at [533, 88] on span "Receitas" at bounding box center [512, 80] width 44 height 13
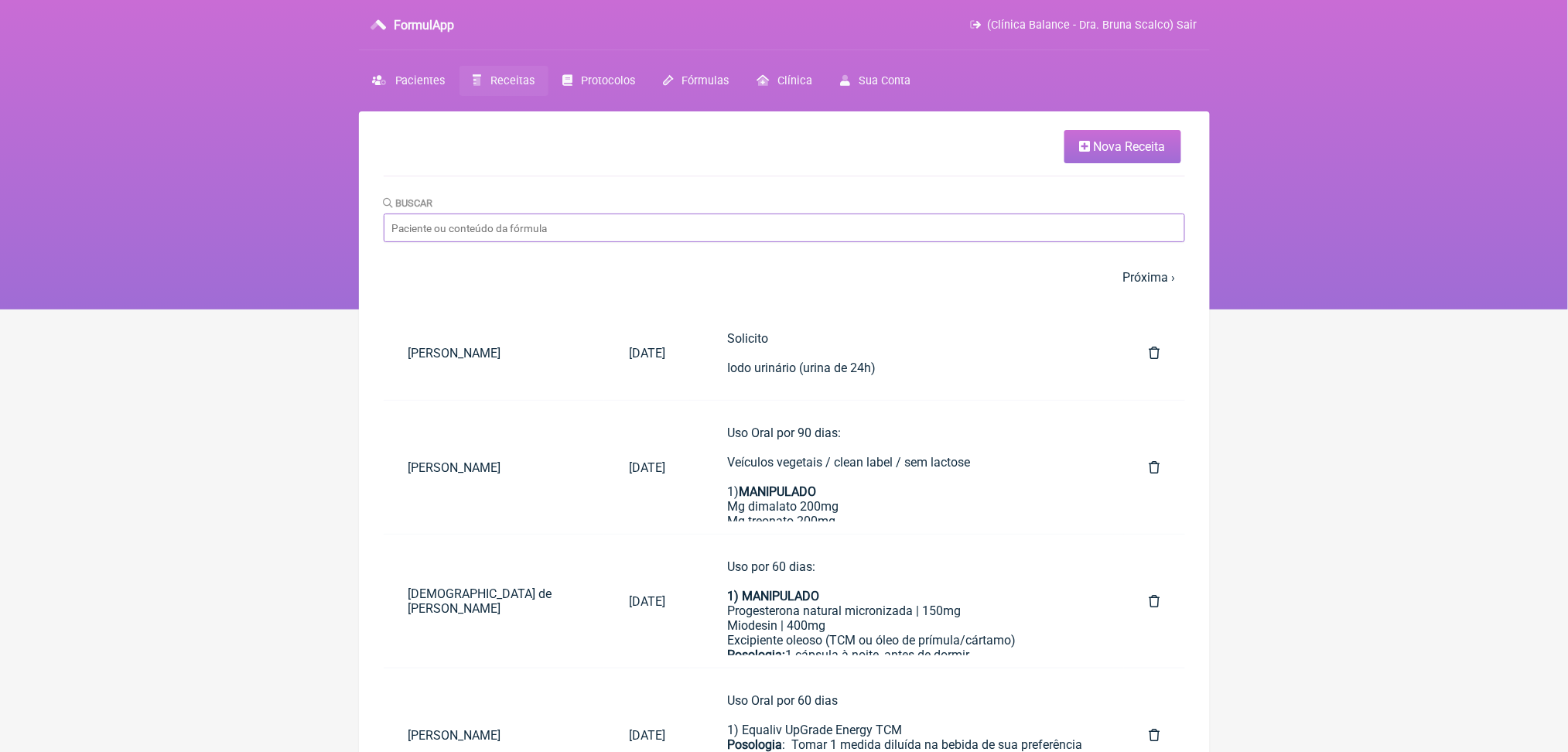
click at [502, 242] on input "Buscar" at bounding box center [784, 228] width 801 height 28
type input "[PERSON_NAME]"
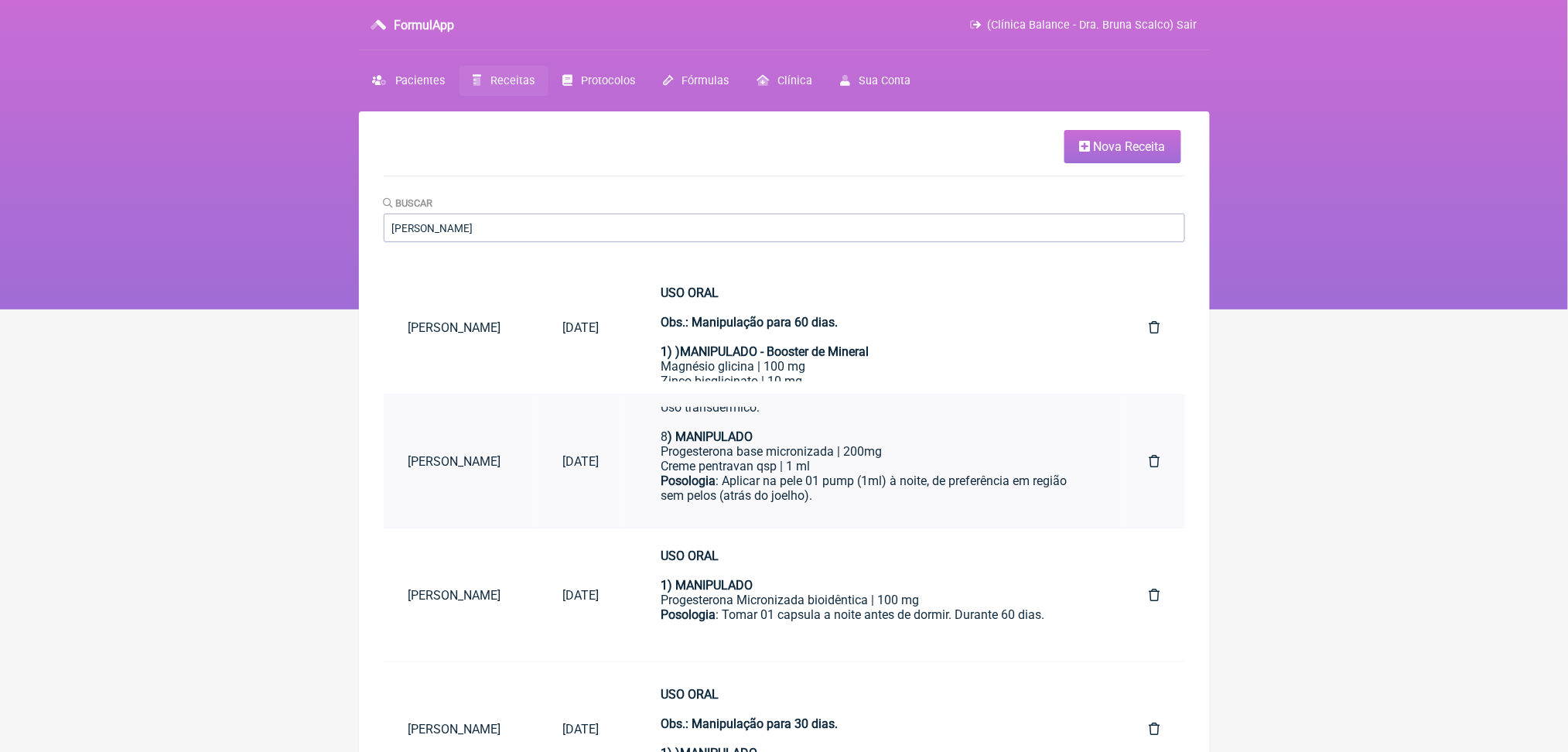
scroll to position [1107, 0]
click at [907, 327] on div "Posologia : Tomar 2x ao dia cerca de 5 dias antes do período menstrual. Indicaç…" at bounding box center [875, 289] width 426 height 73
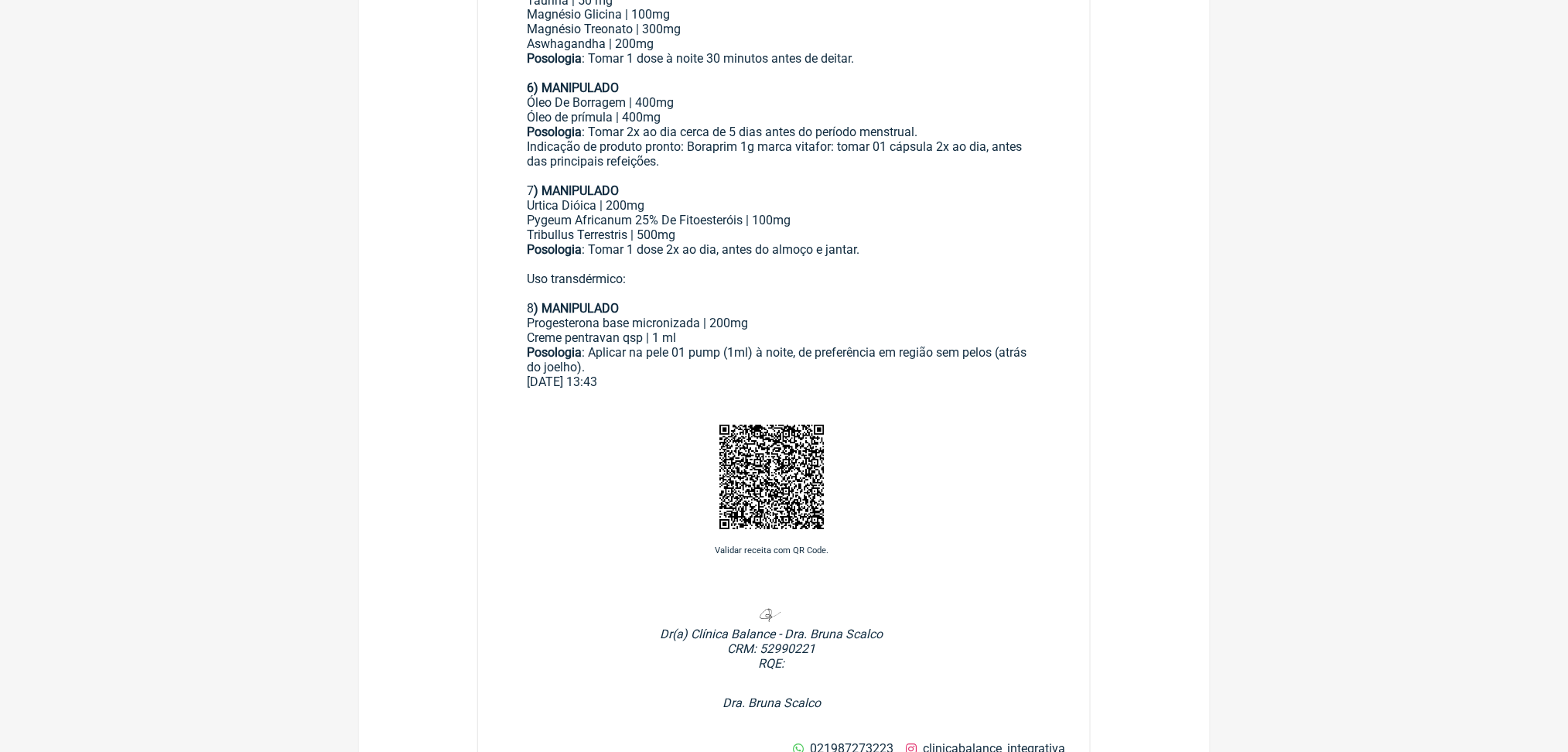
scroll to position [1101, 0]
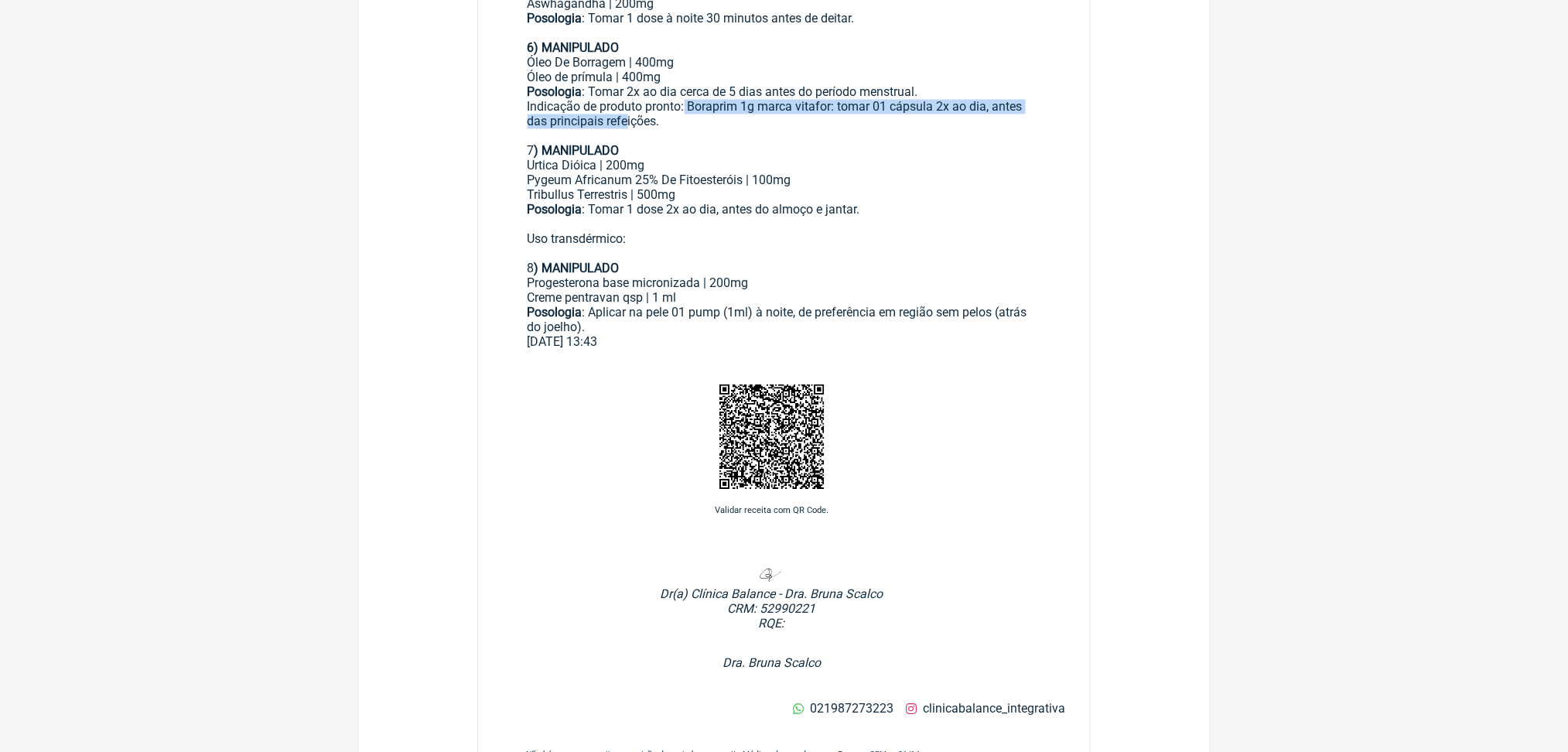
drag, startPoint x: 739, startPoint y: 424, endPoint x: 836, endPoint y: 434, distance: 97.5
click at [836, 158] on div "Posologia : Tomar 2x ao dia cerca de 5 dias antes do período menstrual. Indicaç…" at bounding box center [784, 121] width 514 height 73
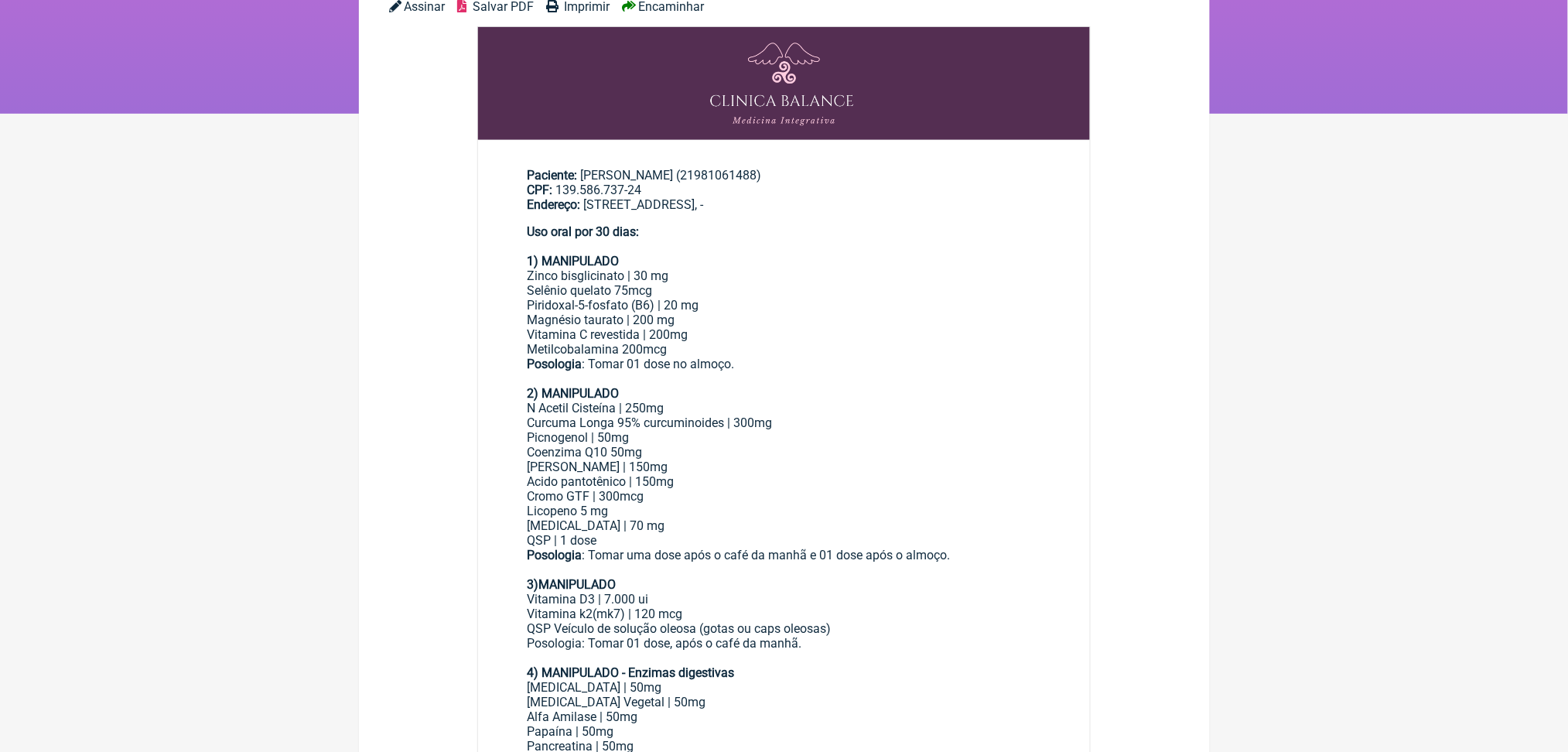
scroll to position [190, 0]
